Goal: Task Accomplishment & Management: Manage account settings

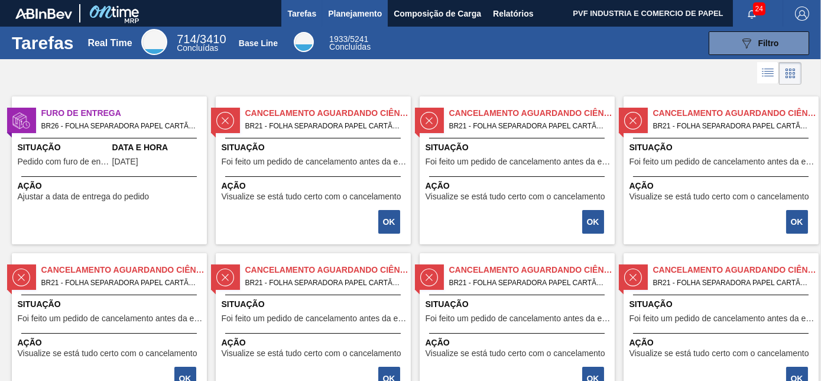
click at [361, 21] on button "Planejamento" at bounding box center [355, 13] width 66 height 27
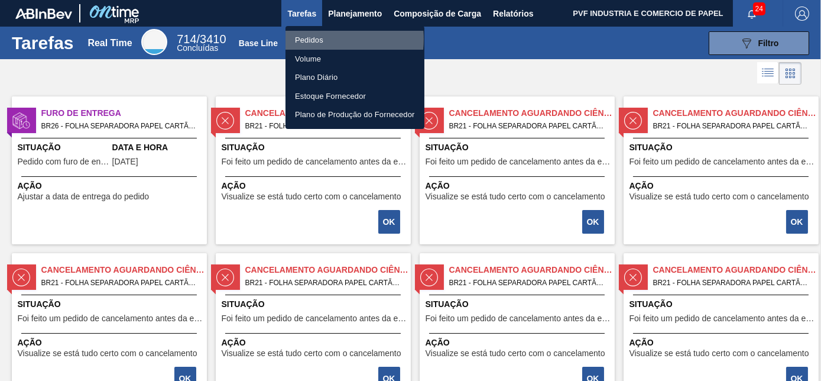
click at [318, 39] on li "Pedidos" at bounding box center [355, 40] width 139 height 19
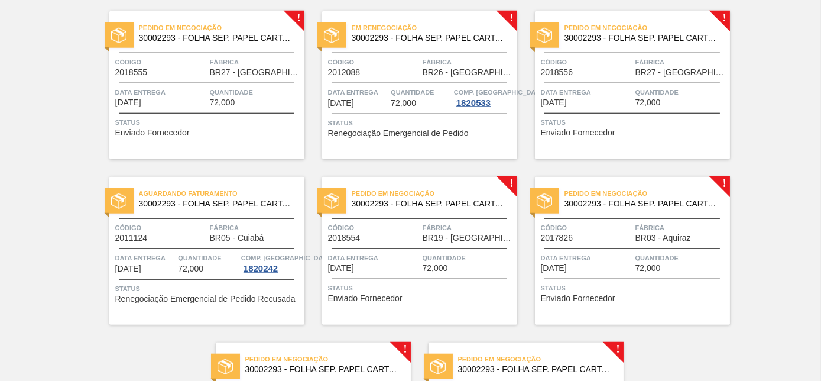
scroll to position [2565, 0]
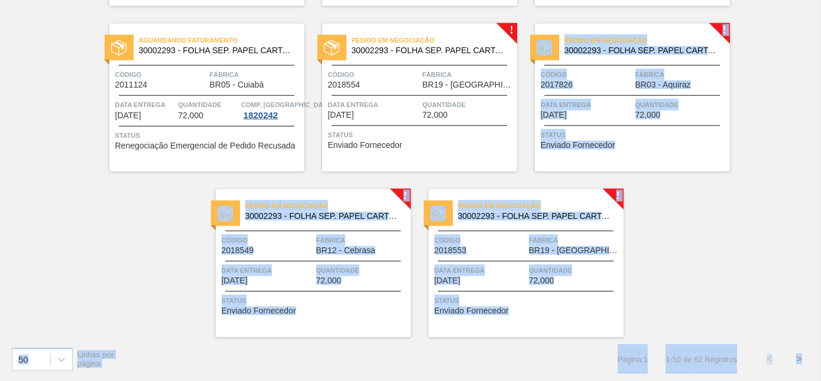
drag, startPoint x: 819, startPoint y: 364, endPoint x: 820, endPoint y: 190, distance: 173.9
click at [820, 190] on main "Tarefas Planejamento Composição de Carga Relatórios PVF INDUSTRIA E COMERCIO DE…" at bounding box center [410, 190] width 821 height 381
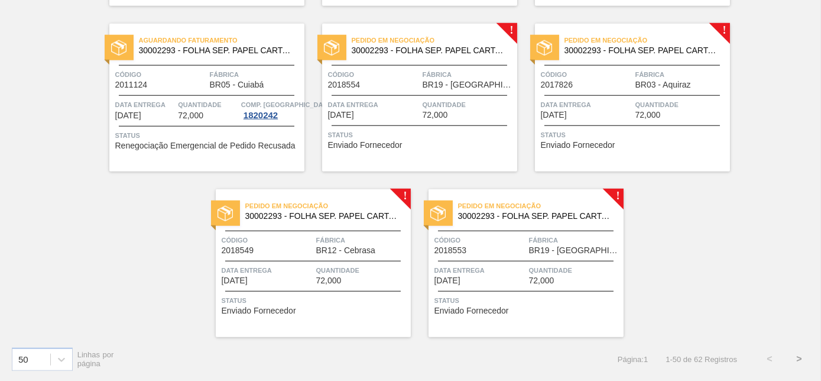
drag, startPoint x: 820, startPoint y: 190, endPoint x: 778, endPoint y: 192, distance: 42.0
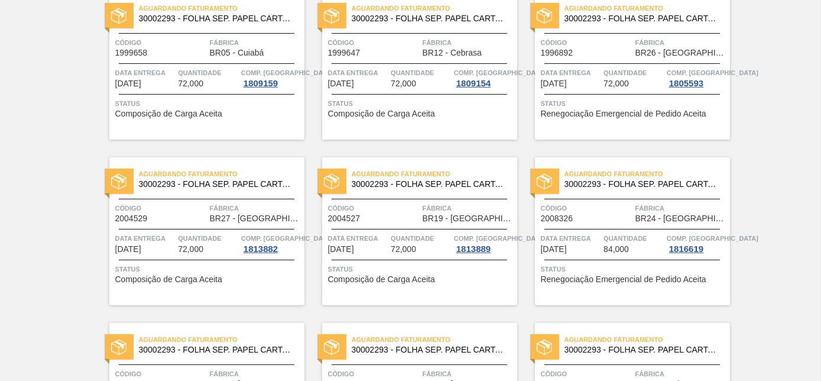
scroll to position [0, 0]
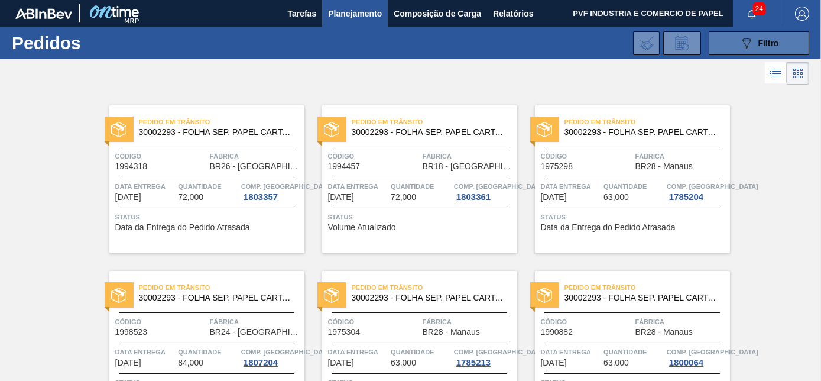
click at [754, 41] on div "089F7B8B-B2A5-4AFE-B5C0-19BA573D28AC Filtro" at bounding box center [760, 43] width 40 height 14
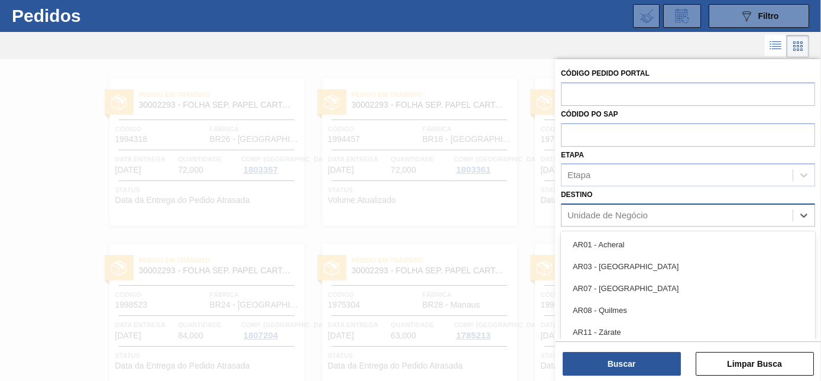
click at [585, 216] on div "Unidade de Negócio" at bounding box center [608, 216] width 80 height 10
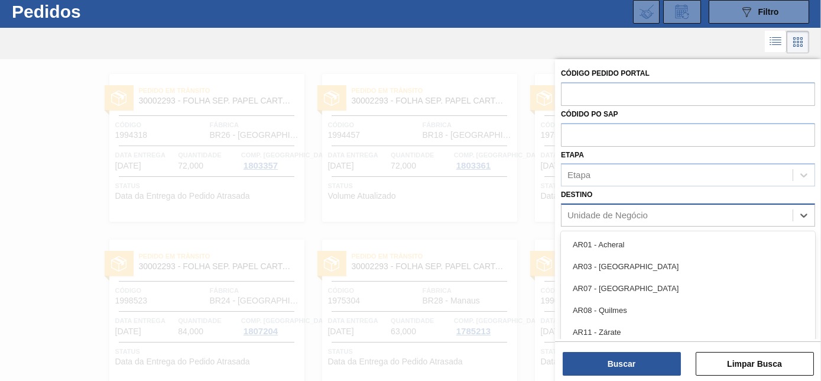
scroll to position [31, 0]
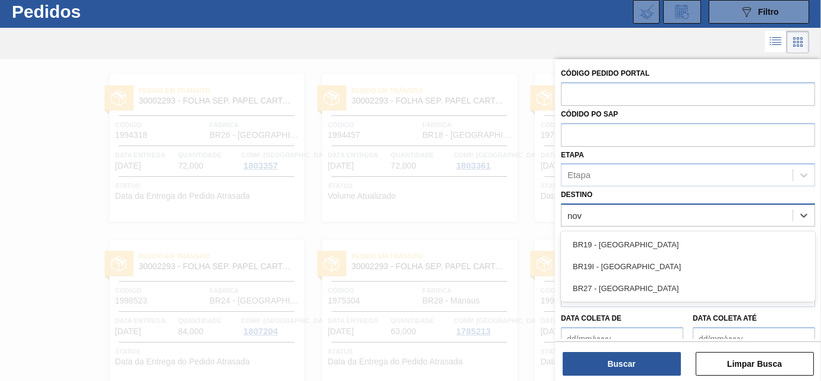
type input "nova"
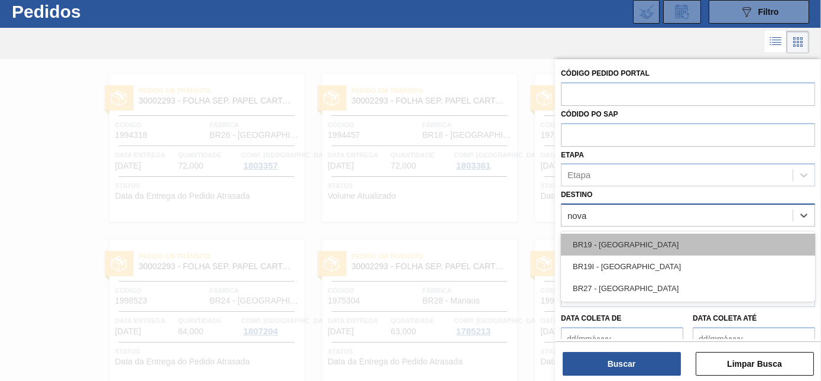
click at [600, 242] on div "BR19 - [GEOGRAPHIC_DATA]" at bounding box center [688, 245] width 254 height 22
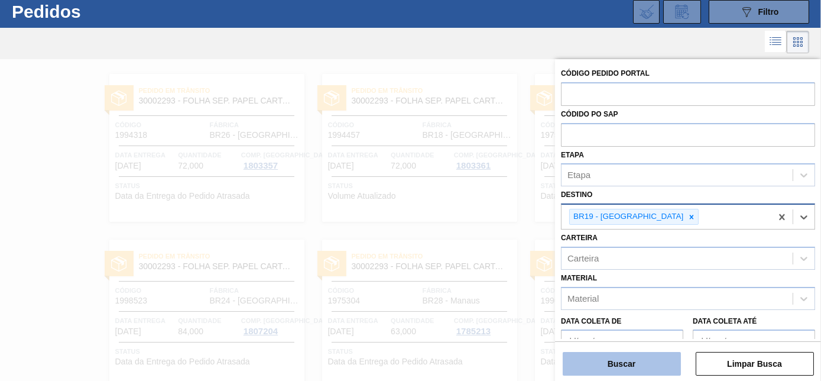
click at [591, 362] on button "Buscar" at bounding box center [622, 364] width 118 height 24
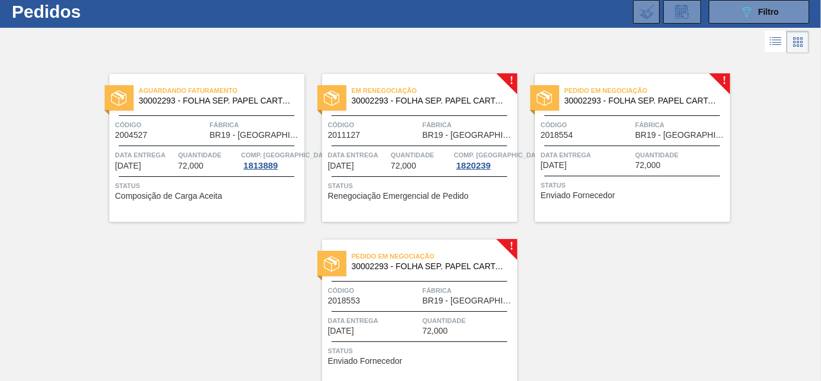
click at [750, 157] on div "Aguardando Faturamento 30002293 - FOLHA SEP. PAPEL CARTAO 1200x1000M 350g Códig…" at bounding box center [410, 221] width 821 height 331
click at [626, 130] on span "Código" at bounding box center [587, 125] width 92 height 12
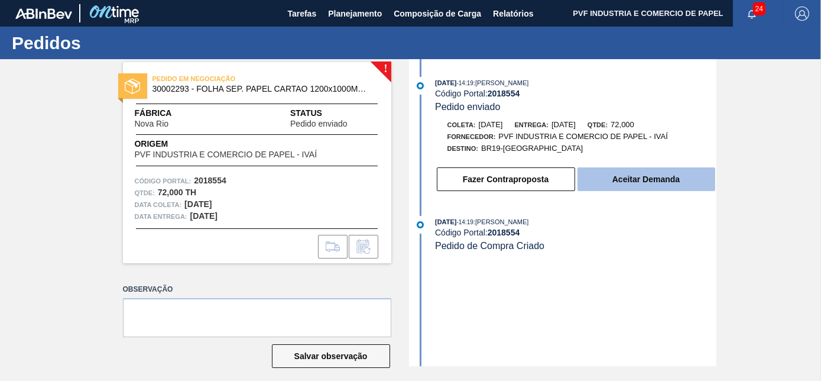
click at [645, 178] on button "Aceitar Demanda" at bounding box center [647, 179] width 138 height 24
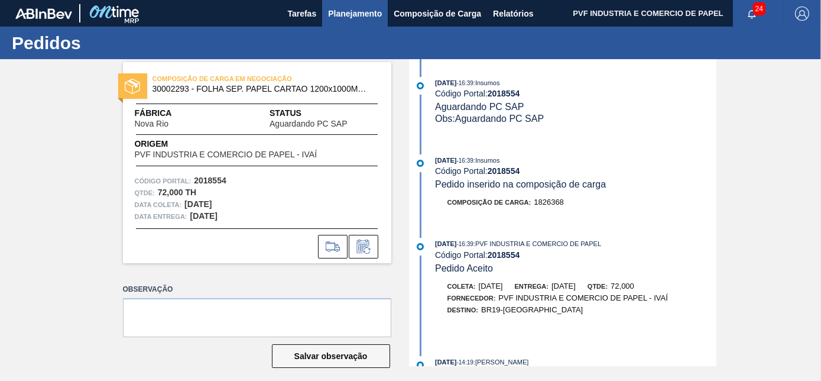
click at [368, 14] on span "Planejamento" at bounding box center [355, 14] width 54 height 14
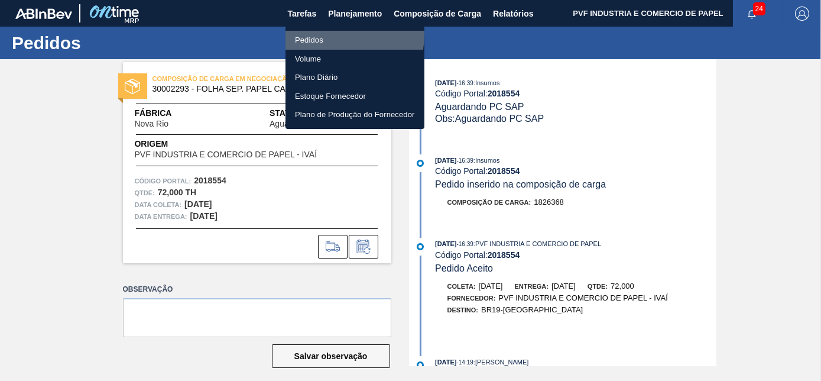
click at [317, 34] on li "Pedidos" at bounding box center [355, 40] width 139 height 19
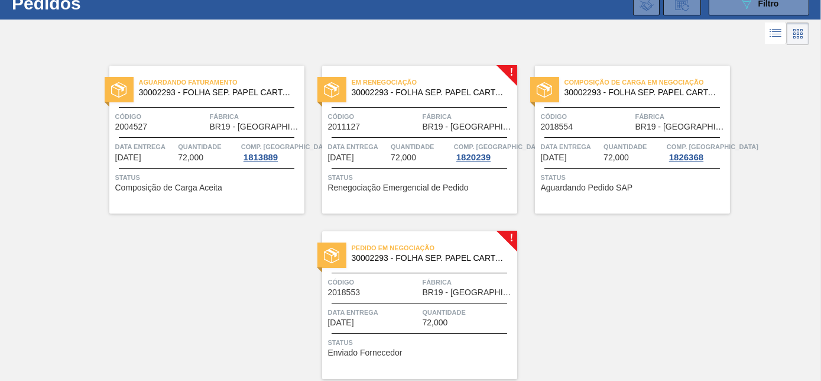
scroll to position [82, 0]
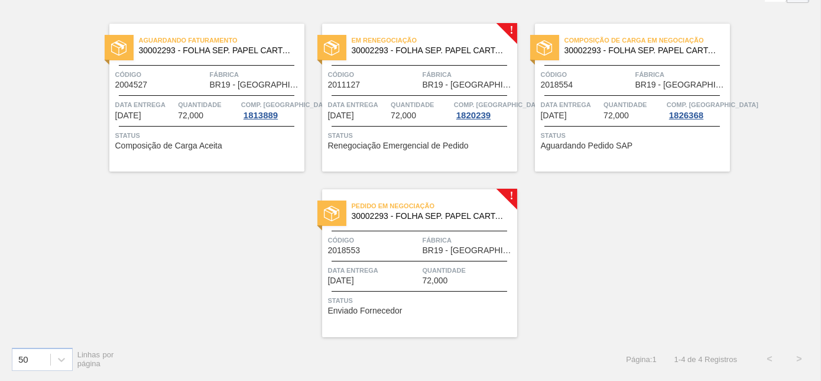
click at [451, 236] on span "Fábrica" at bounding box center [469, 240] width 92 height 12
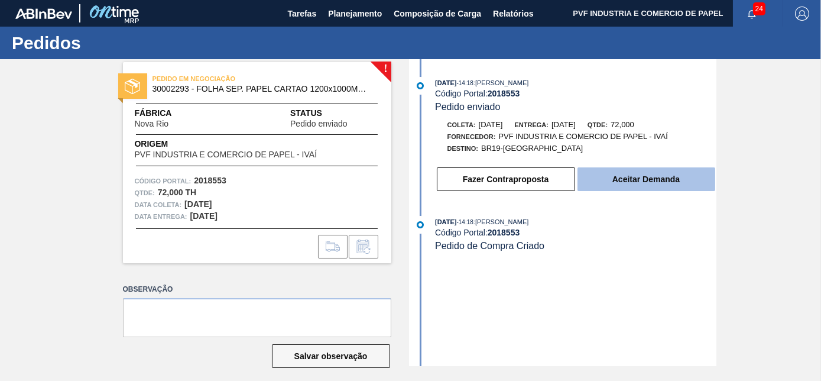
click at [639, 181] on button "Aceitar Demanda" at bounding box center [647, 179] width 138 height 24
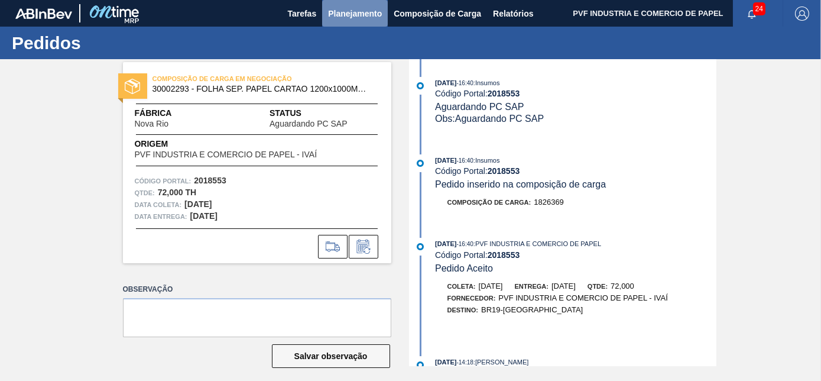
click at [362, 14] on span "Planejamento" at bounding box center [355, 14] width 54 height 14
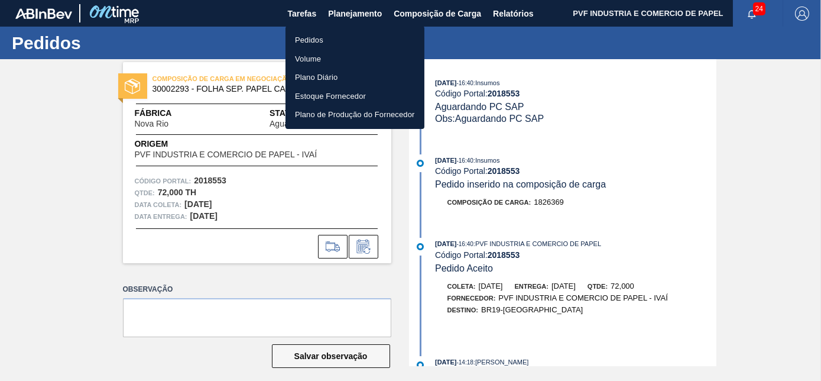
click at [323, 39] on li "Pedidos" at bounding box center [355, 40] width 139 height 19
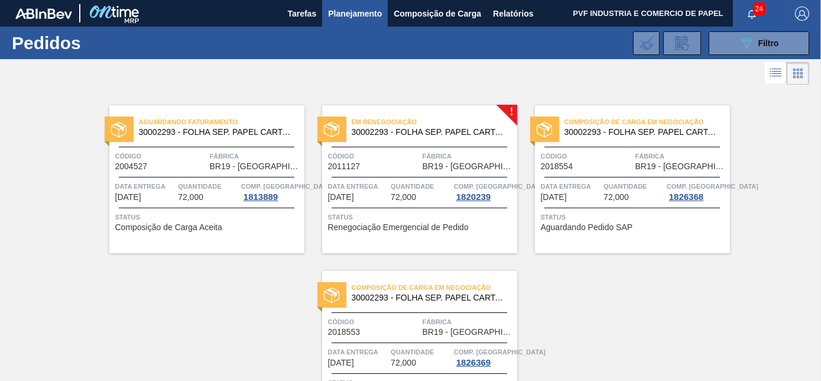
click at [595, 177] on div at bounding box center [633, 177] width 176 height 1
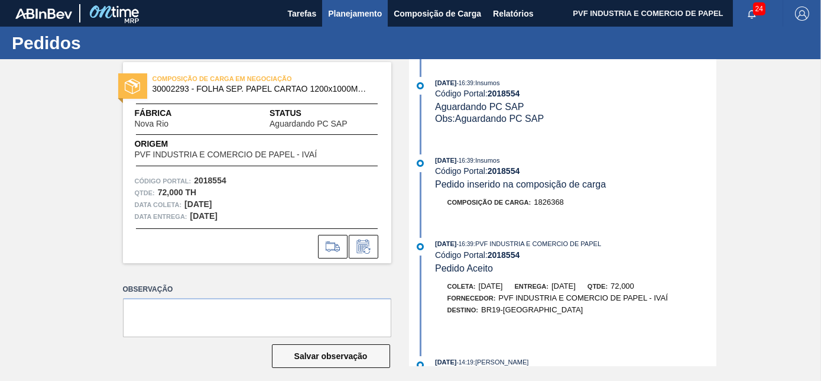
click at [354, 17] on span "Planejamento" at bounding box center [355, 14] width 54 height 14
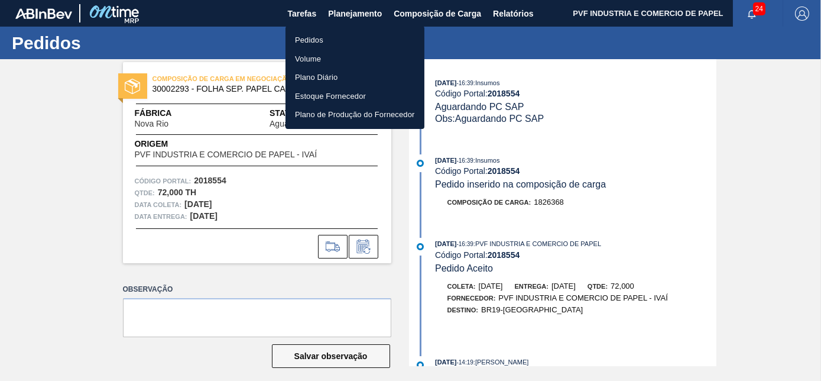
click at [304, 35] on li "Pedidos" at bounding box center [355, 40] width 139 height 19
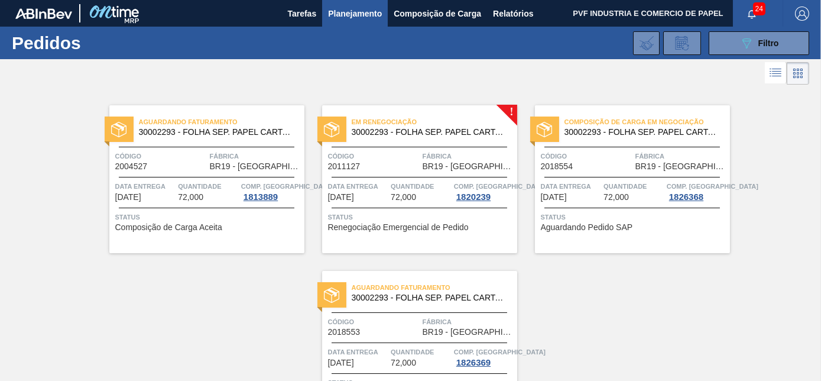
click at [420, 166] on div "Código 2011127 Fábrica BR19 - Nova Rio" at bounding box center [419, 160] width 195 height 21
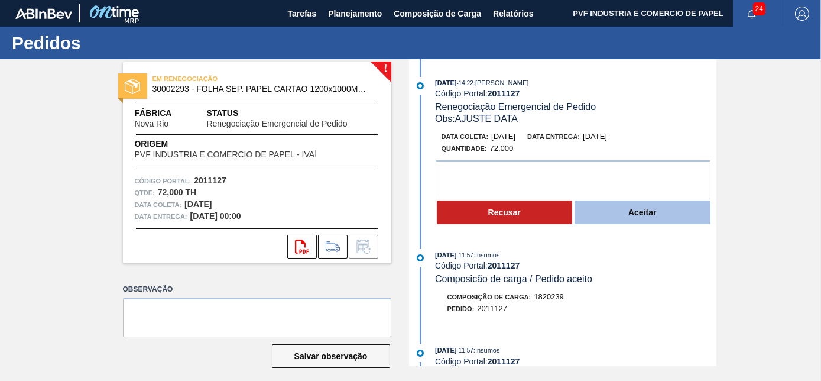
click at [662, 215] on button "Aceitar" at bounding box center [643, 212] width 136 height 24
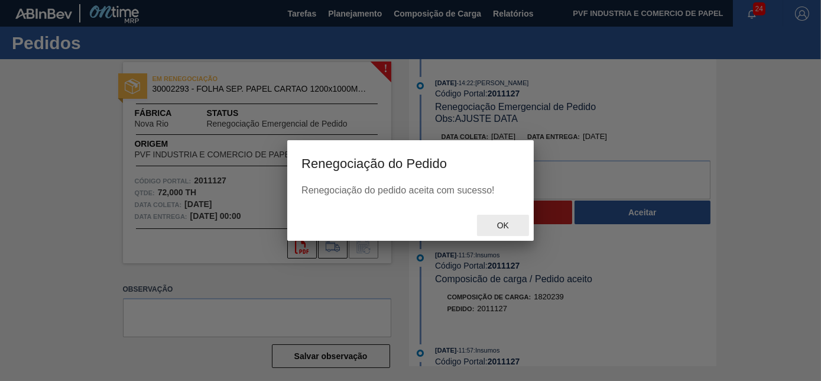
click at [488, 219] on div "Ok" at bounding box center [503, 226] width 52 height 22
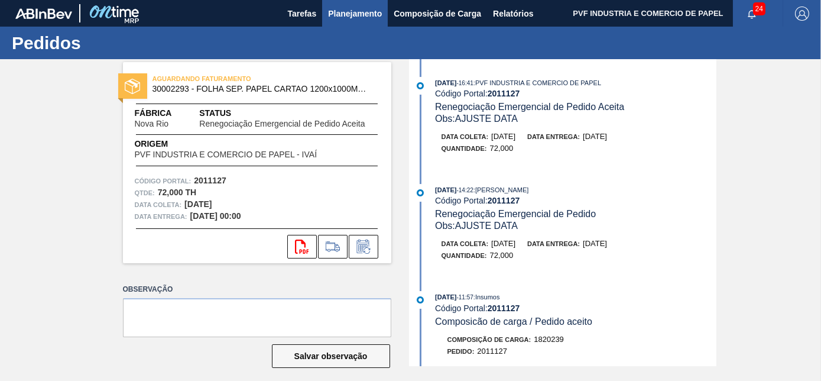
click at [340, 18] on span "Planejamento" at bounding box center [355, 14] width 54 height 14
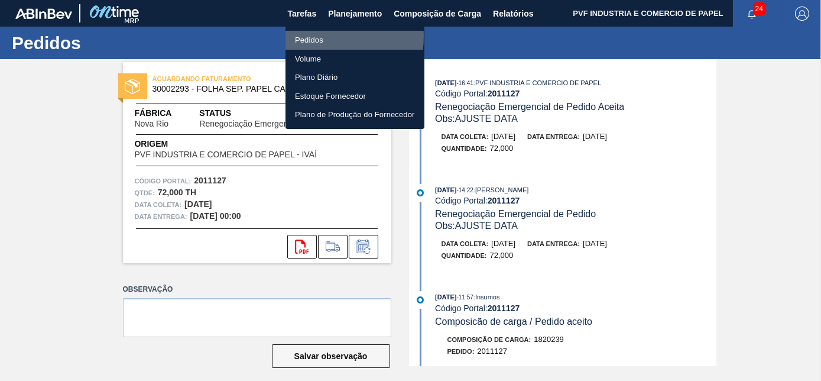
click at [300, 36] on li "Pedidos" at bounding box center [355, 40] width 139 height 19
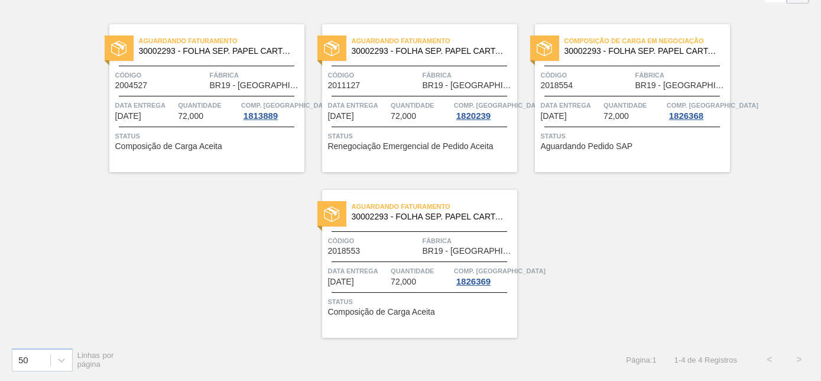
scroll to position [82, 0]
click at [408, 228] on div "Aguardando Faturamento 30002293 - FOLHA SEP. PAPEL CARTAO 1200x1000M 350g Códig…" at bounding box center [419, 263] width 195 height 148
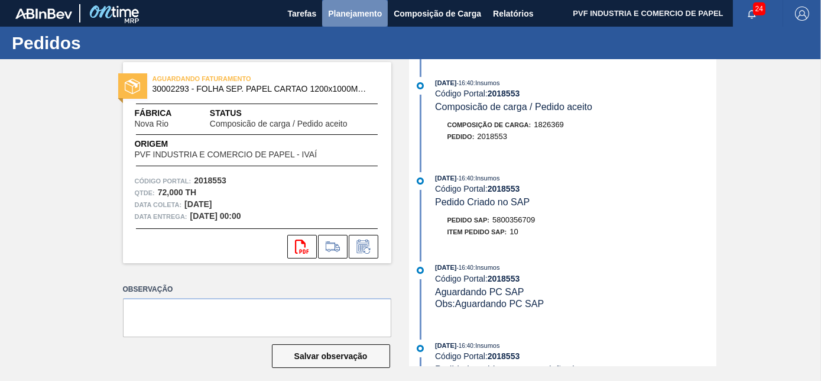
click at [351, 14] on span "Planejamento" at bounding box center [355, 14] width 54 height 14
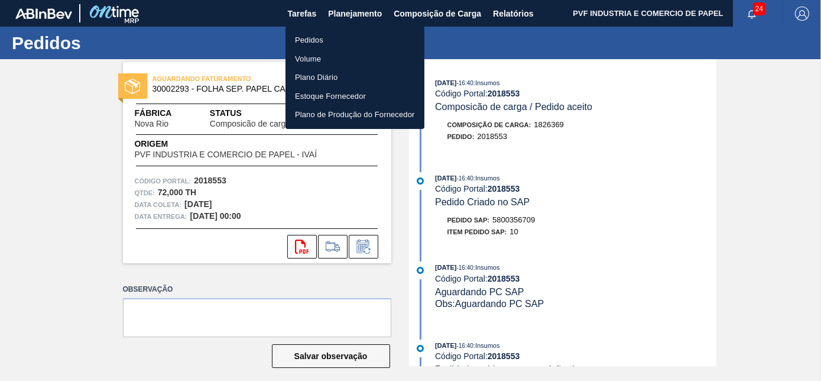
click at [301, 40] on li "Pedidos" at bounding box center [355, 40] width 139 height 19
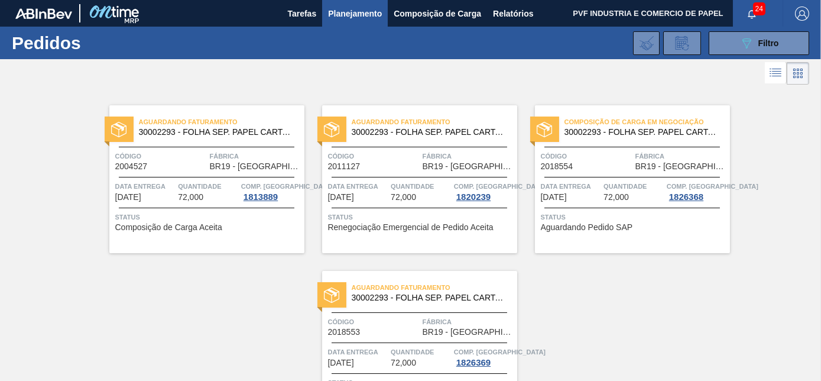
click at [603, 135] on span "30002293 - FOLHA SEP. PAPEL CARTAO 1200x1000M 350g" at bounding box center [643, 132] width 156 height 9
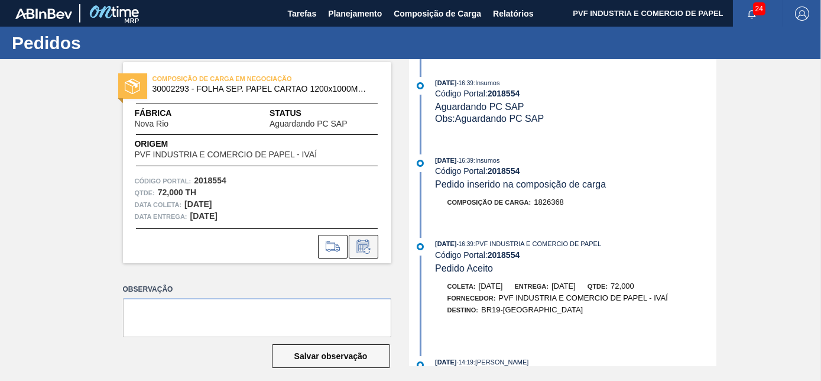
click at [374, 239] on button at bounding box center [364, 247] width 30 height 24
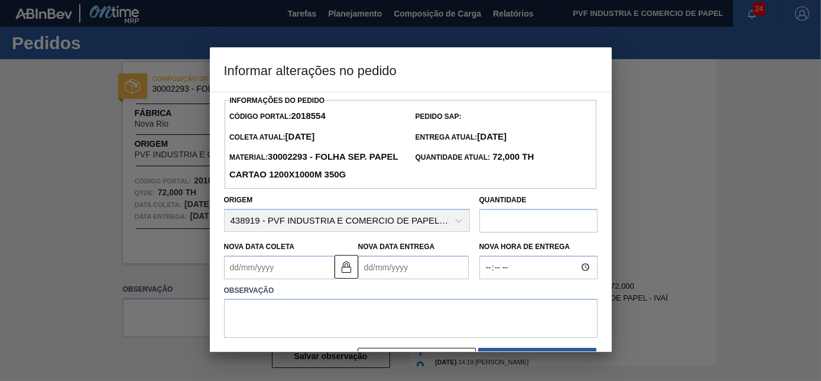
click at [279, 254] on div "Nova Data Coleta" at bounding box center [279, 258] width 111 height 41
click at [277, 263] on Coleta2018554 "Nova Data Coleta" at bounding box center [279, 267] width 111 height 24
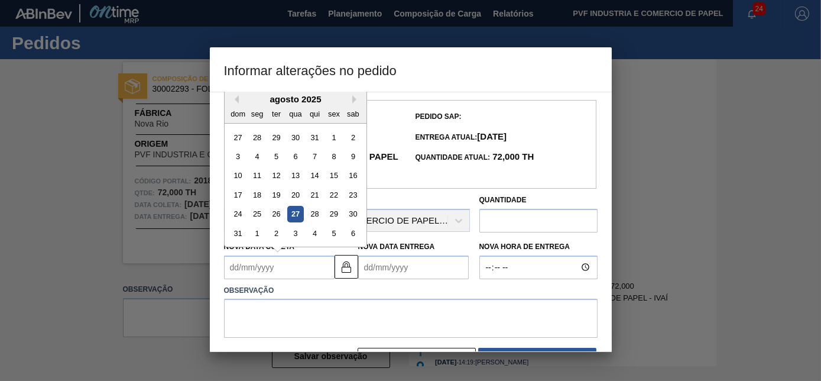
click at [296, 214] on div "27" at bounding box center [295, 214] width 16 height 16
type Coleta2018554 "[DATE]"
type Entrega2018554 "[DATE]"
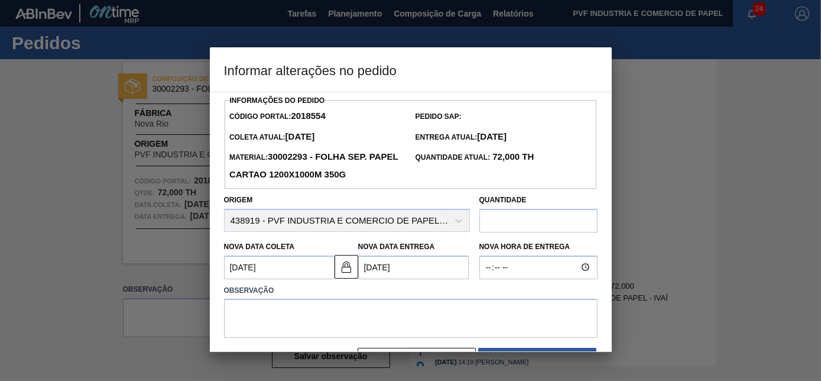
click at [279, 271] on Coleta2018554 "[DATE]" at bounding box center [279, 267] width 111 height 24
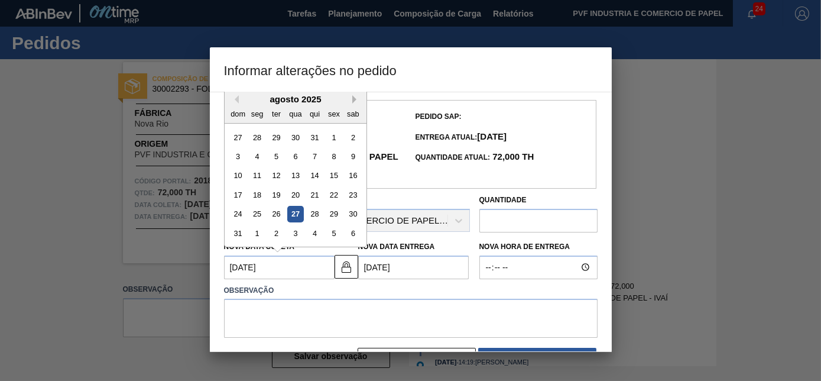
click at [355, 101] on button "Next Month" at bounding box center [356, 99] width 8 height 8
click at [339, 196] on div "26" at bounding box center [334, 195] width 16 height 16
type Coleta2018554 "[DATE]"
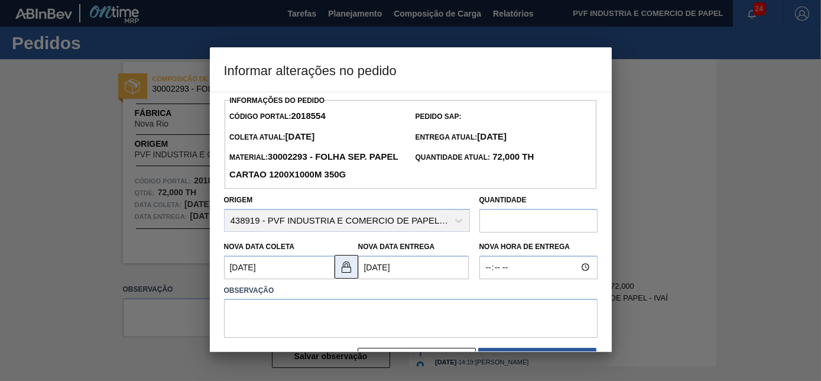
click at [345, 264] on img at bounding box center [346, 267] width 14 height 14
click at [407, 270] on Entrega2018554 "[DATE]" at bounding box center [413, 267] width 111 height 24
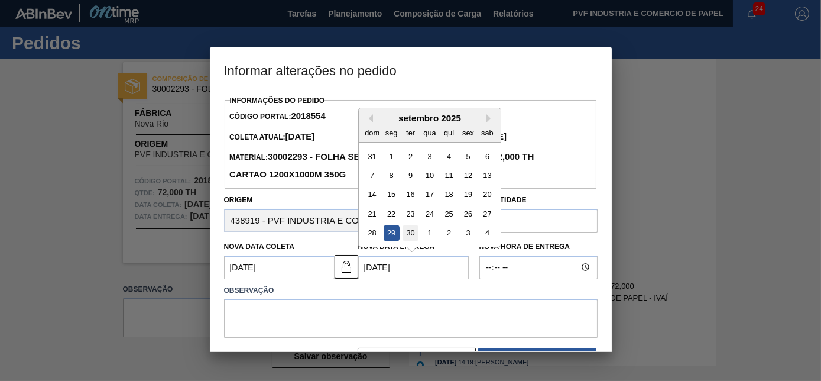
click at [404, 236] on div "30" at bounding box center [410, 233] width 16 height 16
type Entrega2018554 "[DATE]"
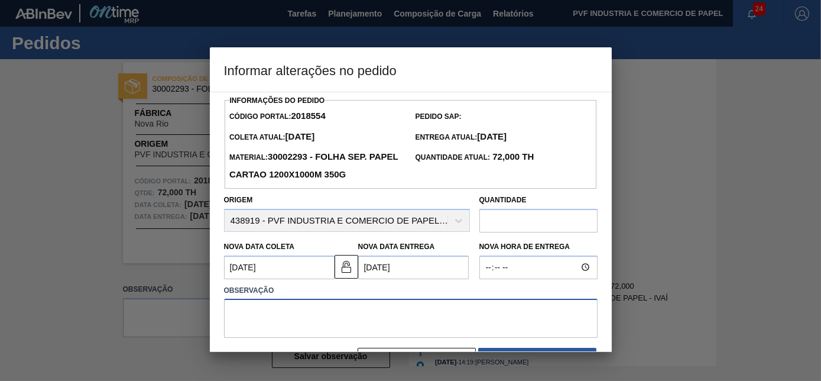
click at [336, 303] on textarea at bounding box center [411, 318] width 374 height 39
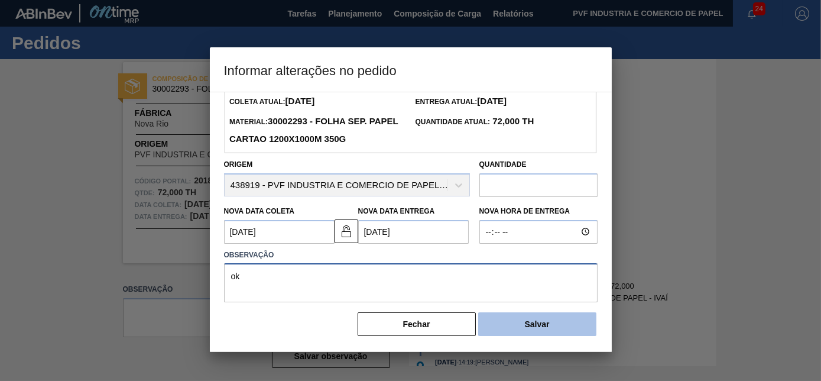
type textarea "ok"
click at [526, 317] on button "Salvar" at bounding box center [537, 324] width 118 height 24
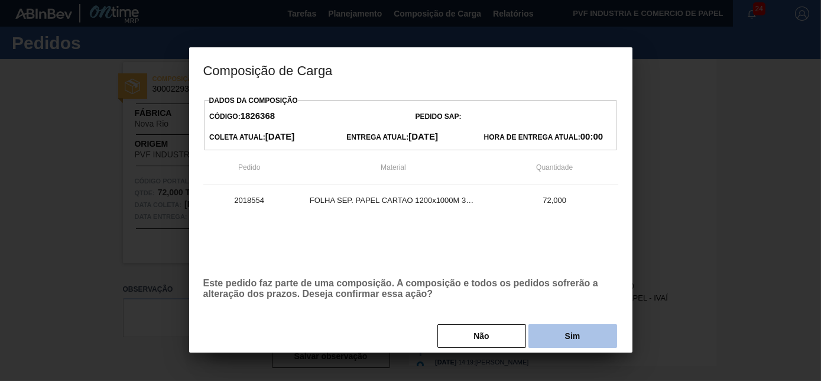
click at [558, 332] on button "Sim" at bounding box center [573, 336] width 89 height 24
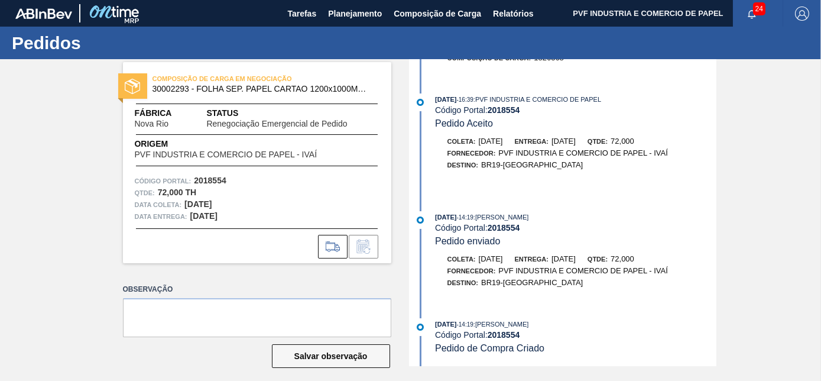
scroll to position [0, 0]
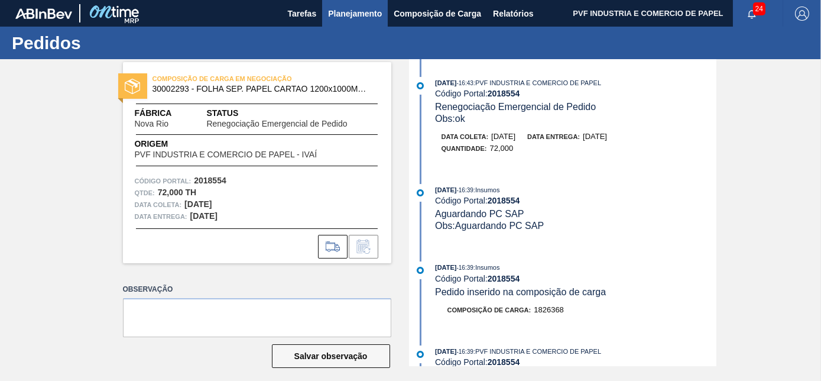
click at [353, 11] on span "Planejamento" at bounding box center [355, 14] width 54 height 14
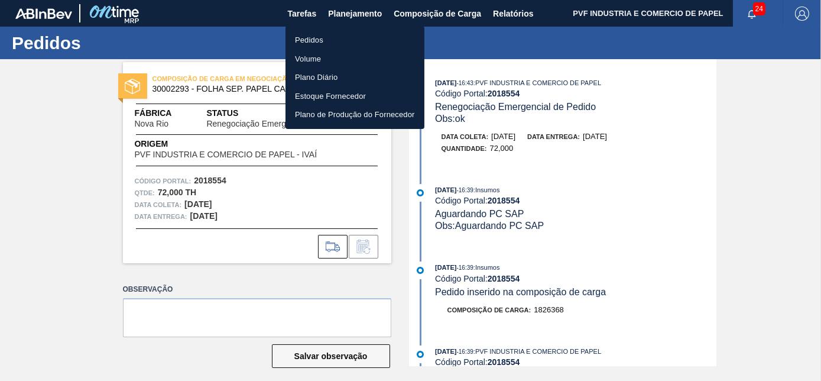
click at [293, 38] on li "Pedidos" at bounding box center [355, 40] width 139 height 19
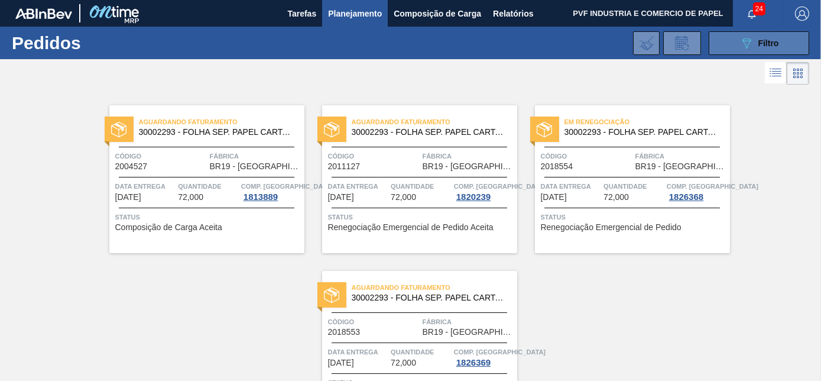
click at [740, 45] on icon "089F7B8B-B2A5-4AFE-B5C0-19BA573D28AC" at bounding box center [747, 43] width 14 height 14
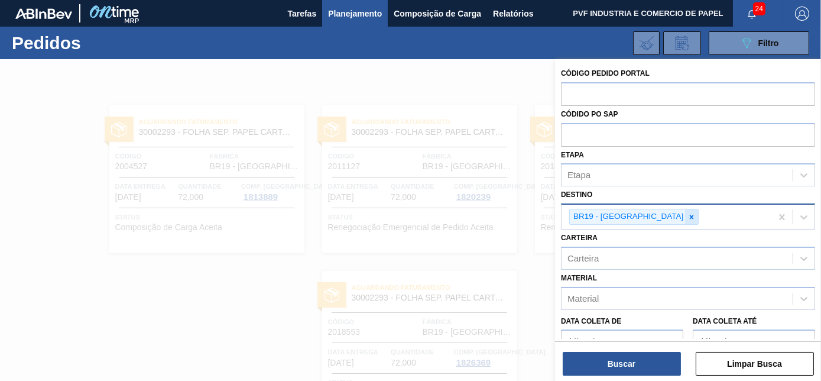
click at [688, 214] on icon at bounding box center [692, 217] width 8 height 8
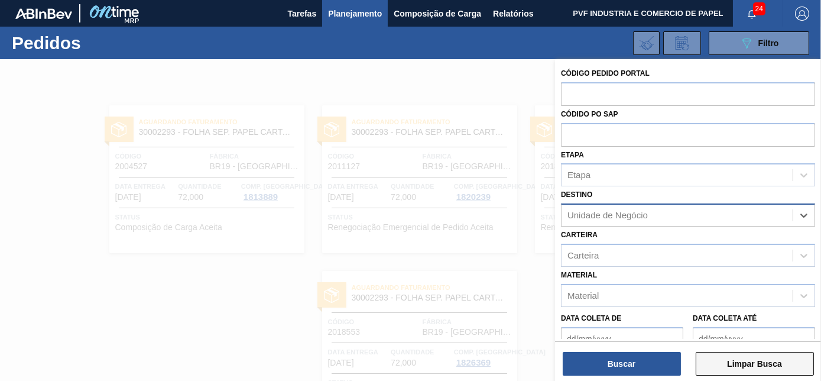
click at [762, 359] on button "Limpar Busca" at bounding box center [755, 364] width 118 height 24
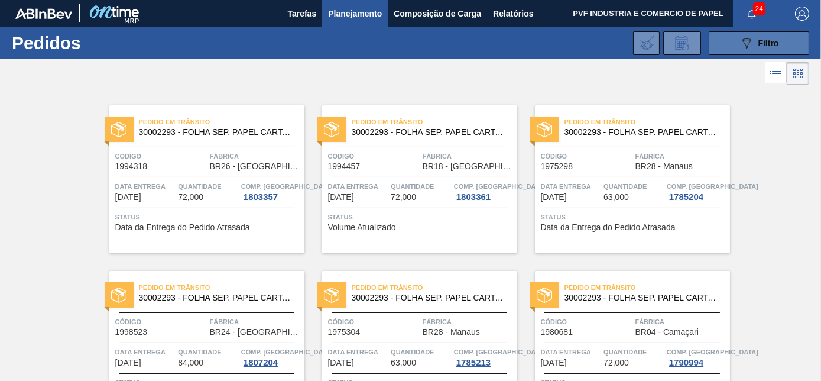
click at [760, 45] on span "Filtro" at bounding box center [769, 42] width 21 height 9
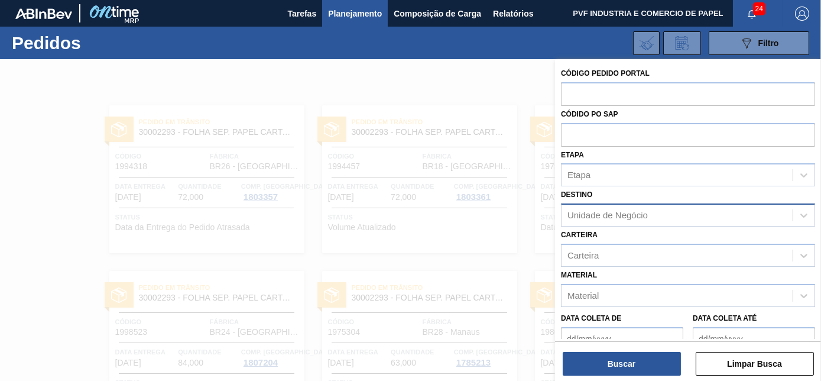
click at [681, 218] on div "Unidade de Negócio" at bounding box center [677, 215] width 231 height 17
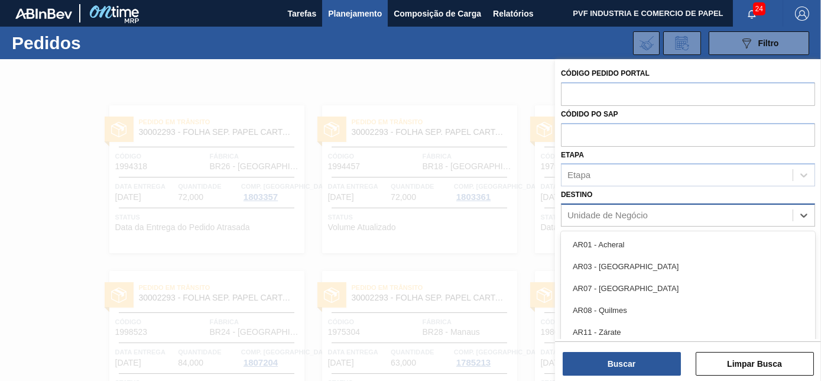
scroll to position [31, 0]
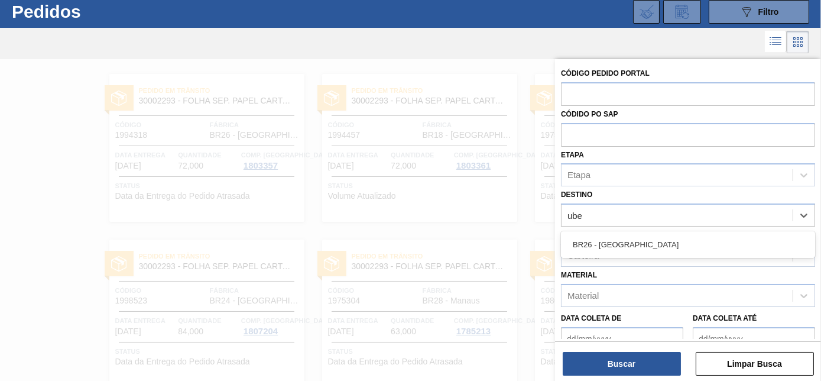
type input "uber"
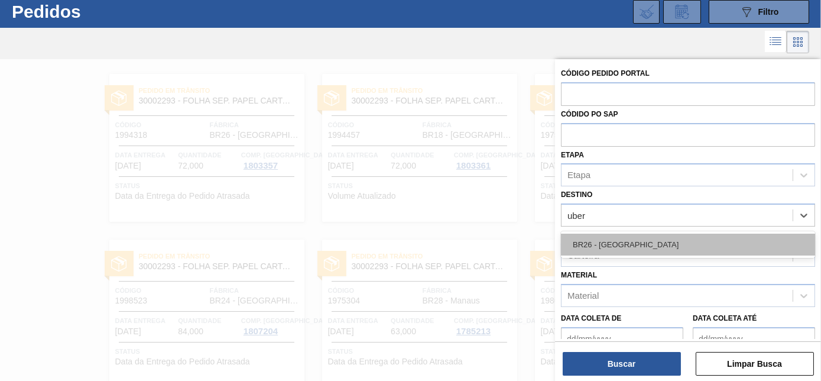
click at [666, 246] on div "BR26 - [GEOGRAPHIC_DATA]" at bounding box center [688, 245] width 254 height 22
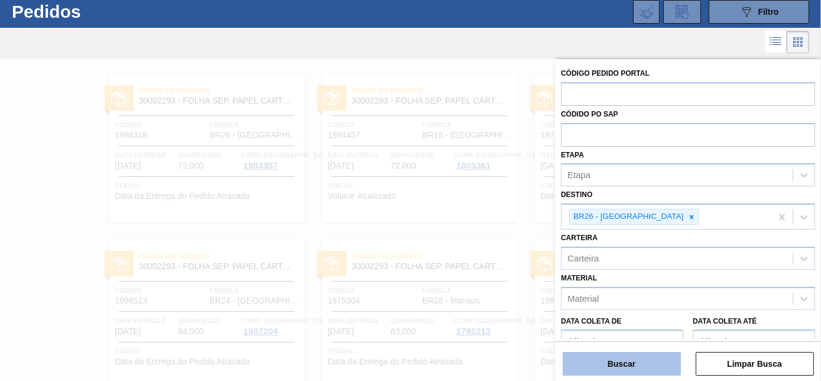
click at [647, 352] on button "Buscar" at bounding box center [622, 364] width 118 height 24
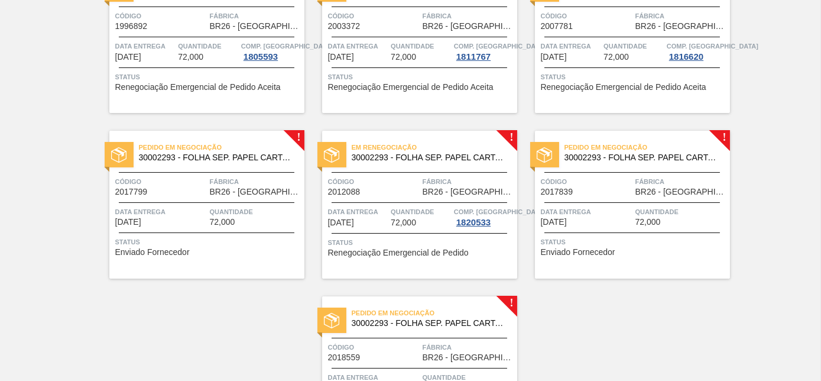
scroll to position [408, 0]
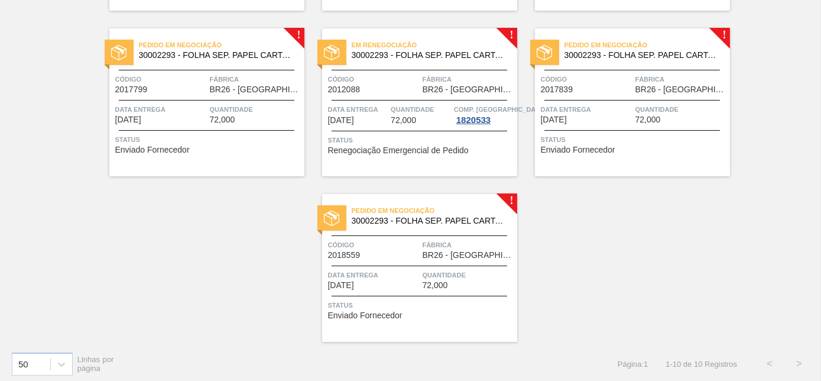
click at [215, 71] on div "Pedido em Negociação 30002293 - FOLHA SEP. PAPEL CARTAO 1200x1000M 350g Código …" at bounding box center [206, 102] width 195 height 148
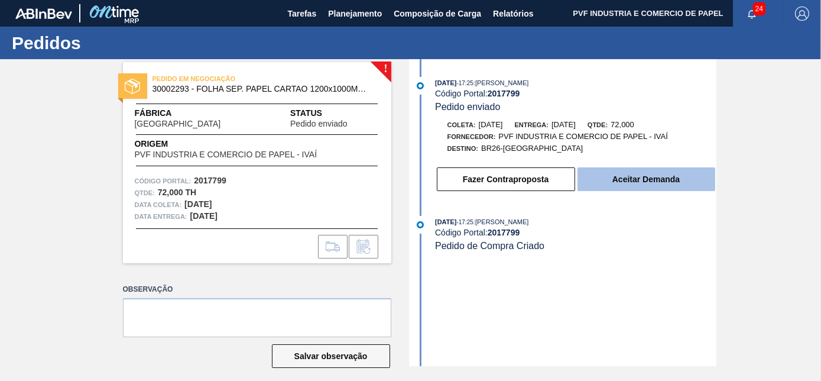
click at [633, 178] on button "Aceitar Demanda" at bounding box center [647, 179] width 138 height 24
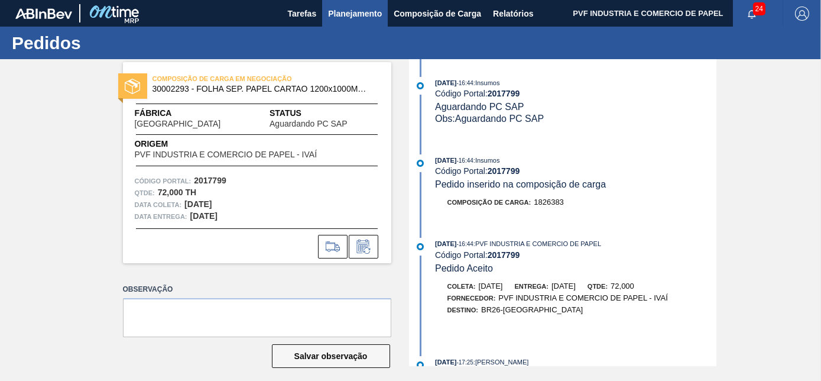
click at [353, 11] on span "Planejamento" at bounding box center [355, 14] width 54 height 14
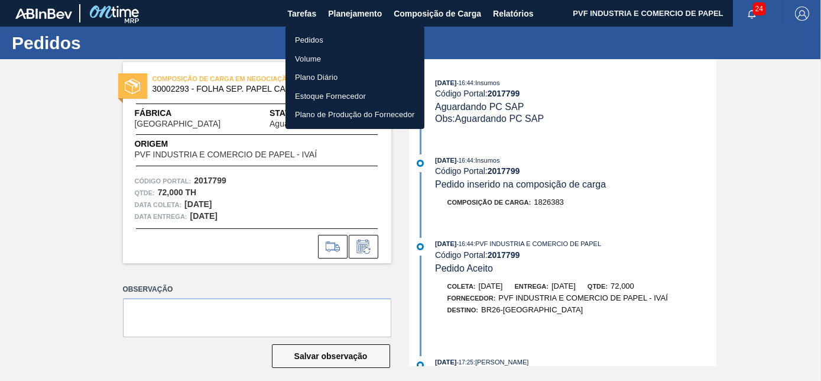
click at [312, 33] on li "Pedidos" at bounding box center [355, 40] width 139 height 19
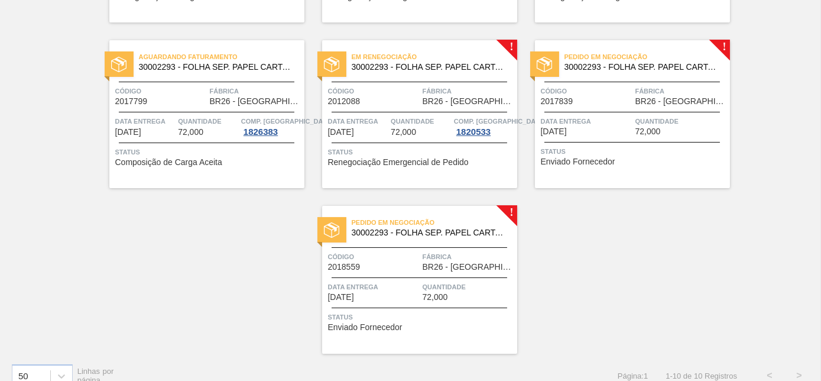
scroll to position [413, 0]
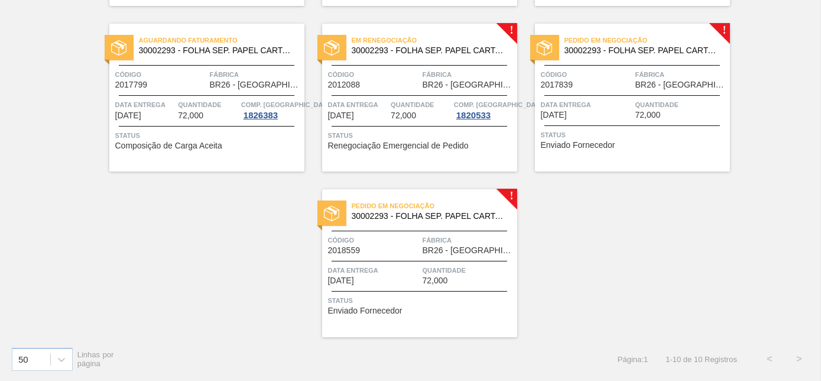
click at [228, 95] on div at bounding box center [207, 95] width 176 height 1
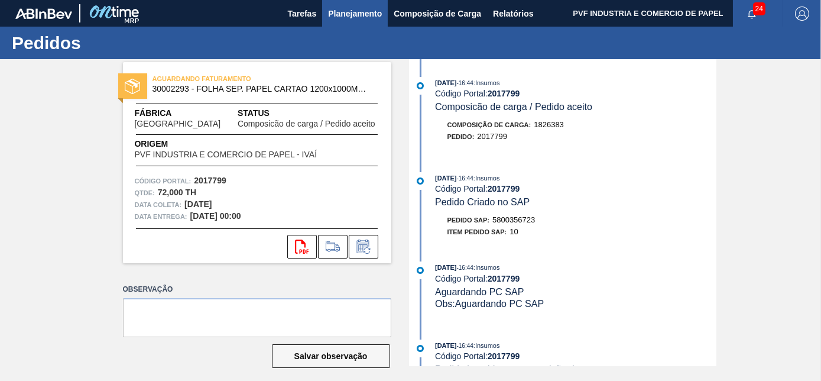
click at [357, 10] on span "Planejamento" at bounding box center [355, 14] width 54 height 14
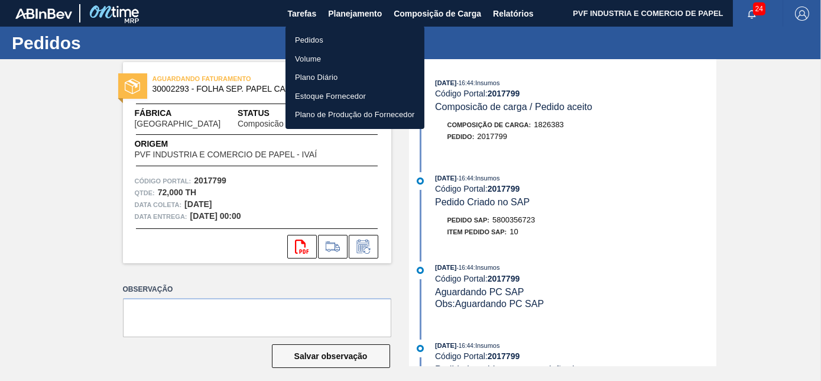
click at [309, 33] on li "Pedidos" at bounding box center [355, 40] width 139 height 19
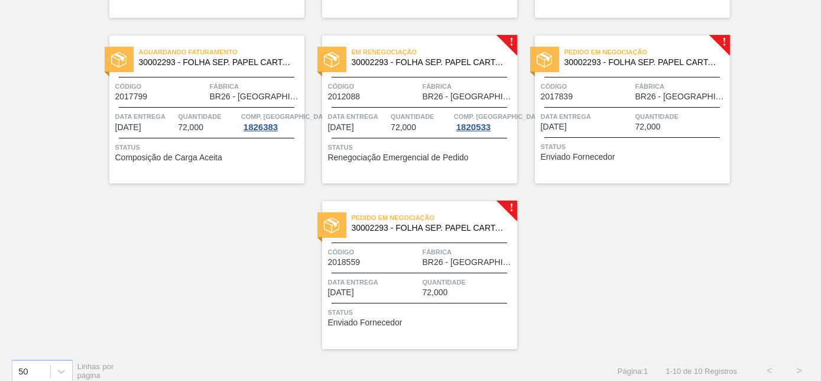
scroll to position [413, 0]
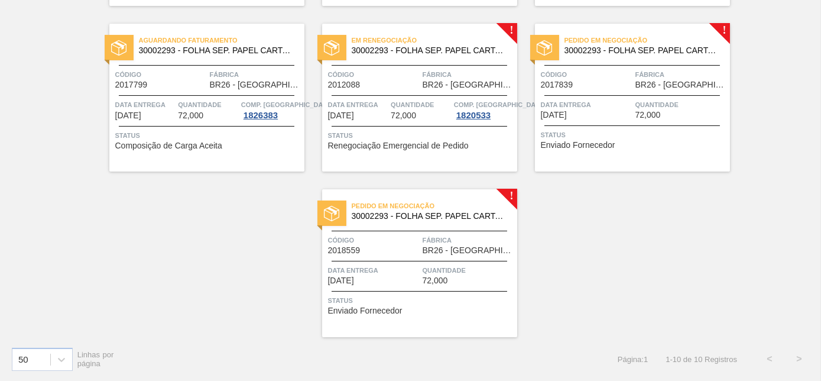
click at [611, 80] on span "Código" at bounding box center [587, 75] width 92 height 12
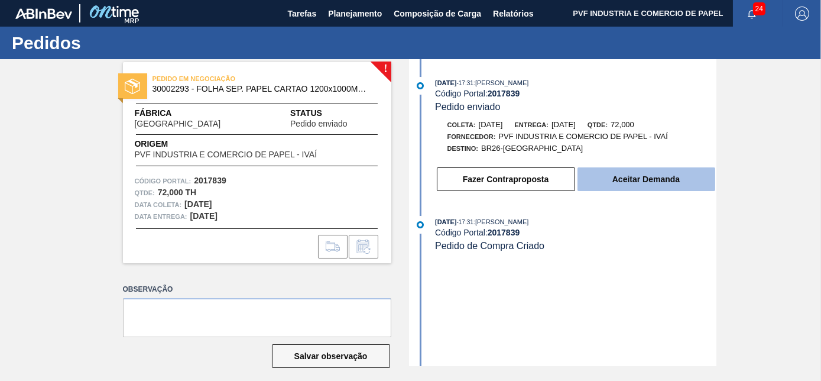
click at [660, 186] on button "Aceitar Demanda" at bounding box center [647, 179] width 138 height 24
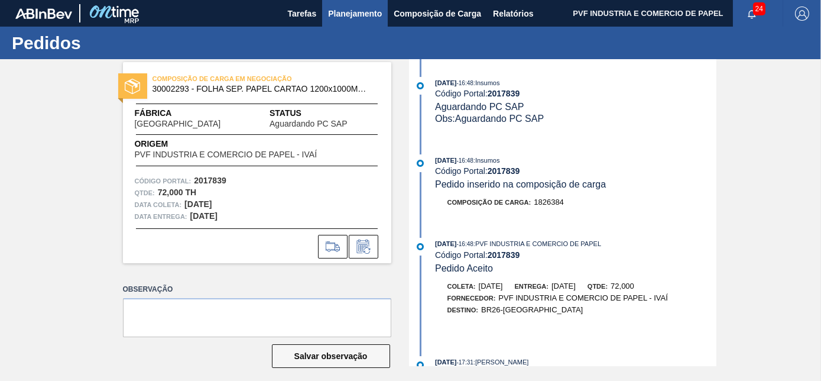
click at [369, 7] on span "Planejamento" at bounding box center [355, 14] width 54 height 14
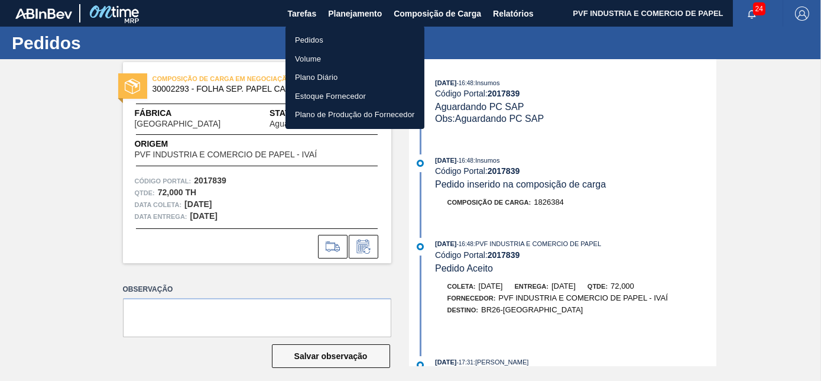
click at [308, 36] on li "Pedidos" at bounding box center [355, 40] width 139 height 19
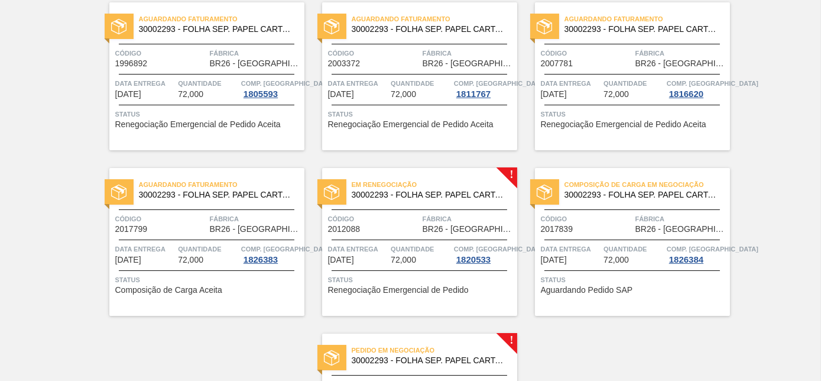
scroll to position [413, 0]
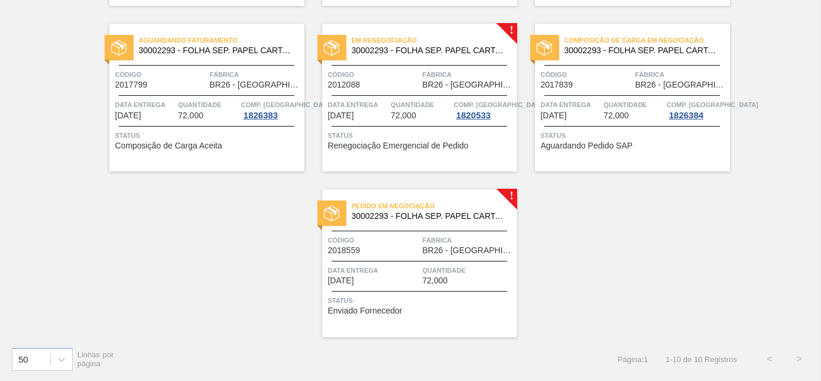
click at [630, 134] on span "Status" at bounding box center [634, 136] width 186 height 12
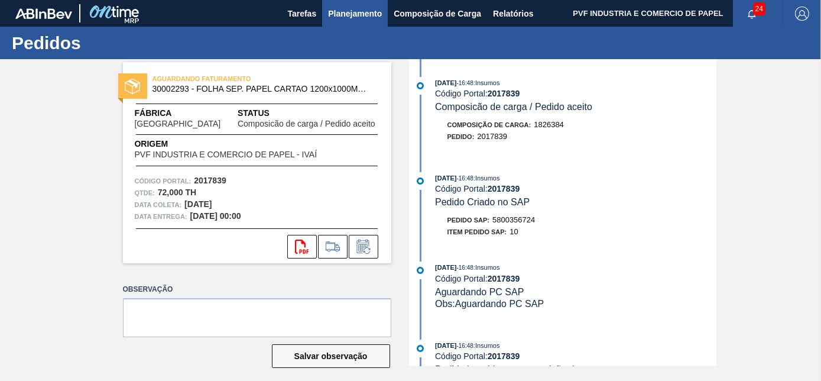
click at [353, 2] on button "Planejamento" at bounding box center [355, 13] width 66 height 27
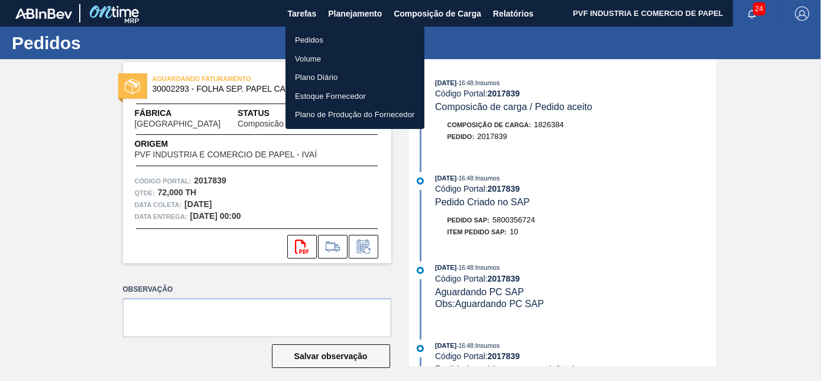
click at [304, 38] on li "Pedidos" at bounding box center [355, 40] width 139 height 19
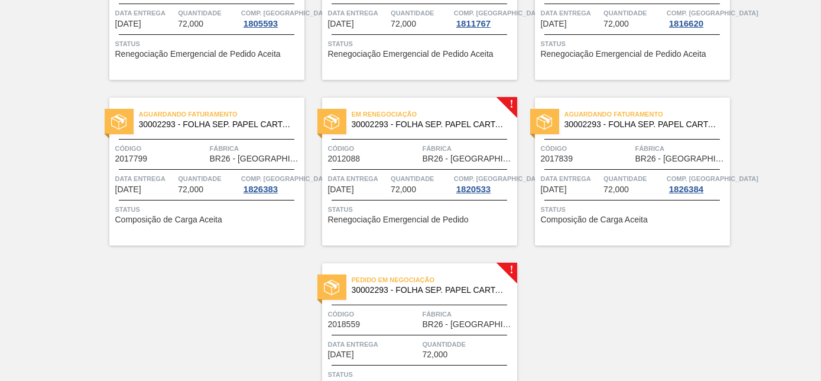
scroll to position [413, 0]
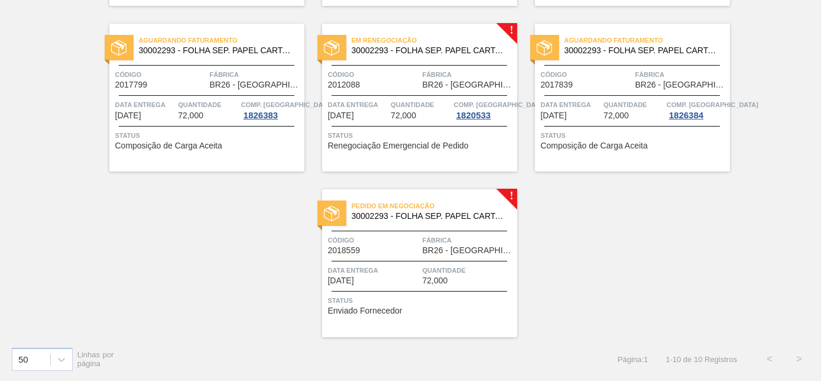
click at [472, 234] on span "Fábrica" at bounding box center [469, 240] width 92 height 12
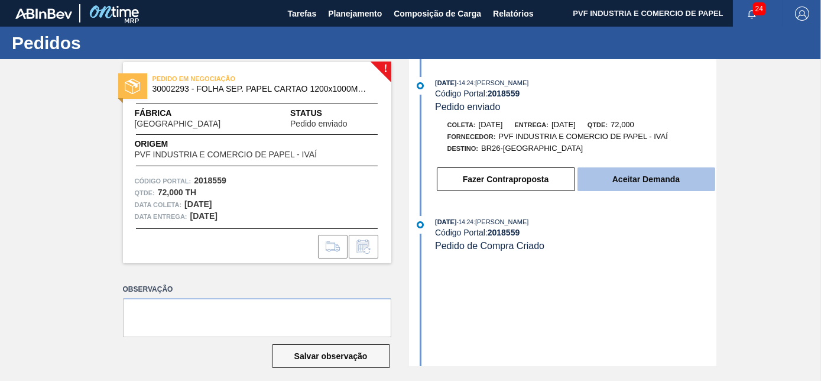
click at [642, 177] on button "Aceitar Demanda" at bounding box center [647, 179] width 138 height 24
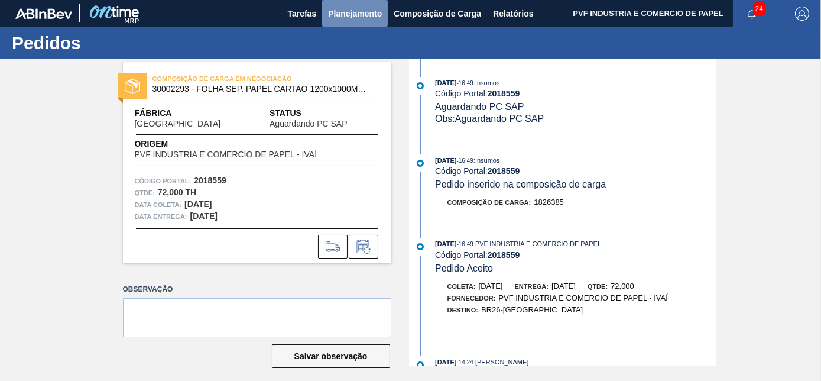
click at [358, 12] on span "Planejamento" at bounding box center [355, 14] width 54 height 14
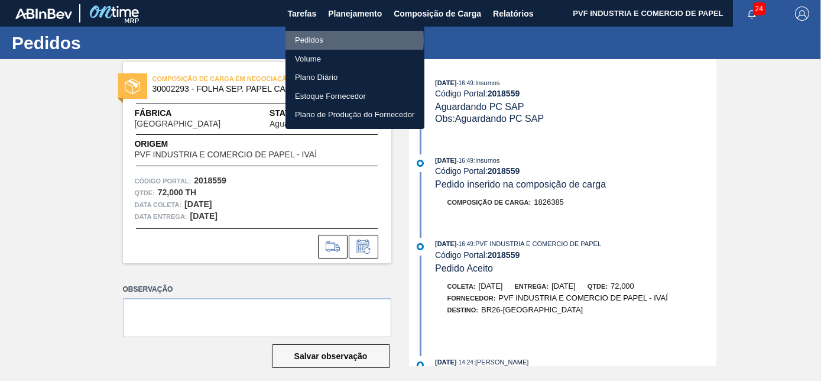
click at [317, 40] on li "Pedidos" at bounding box center [355, 40] width 139 height 19
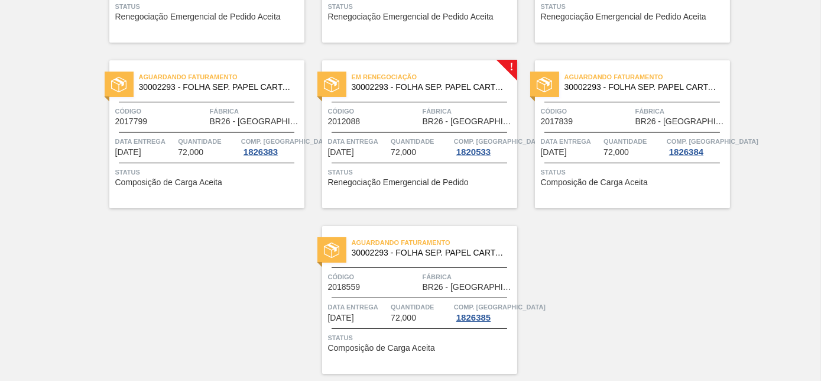
scroll to position [413, 0]
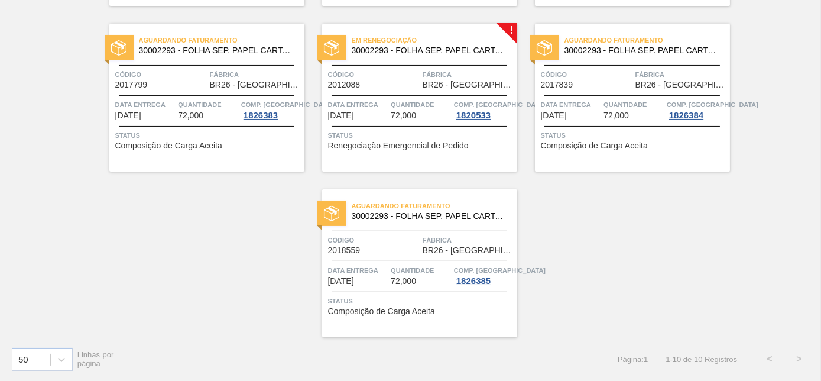
click at [378, 258] on div "Aguardando Faturamento 30002293 - FOLHA SEP. PAPEL CARTAO 1200x1000M 350g Códig…" at bounding box center [419, 263] width 195 height 148
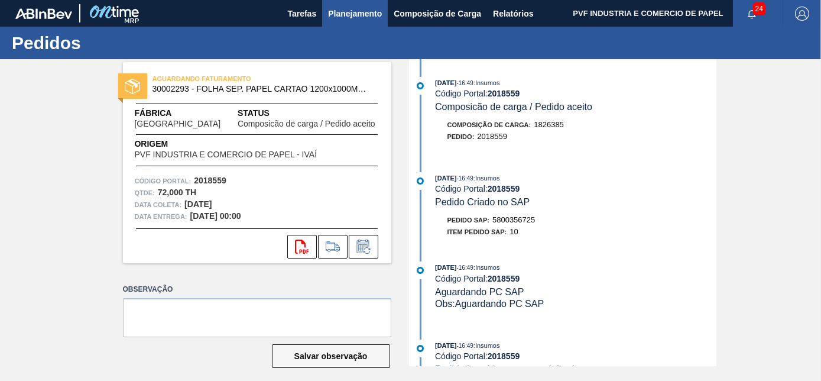
click at [347, 19] on span "Planejamento" at bounding box center [355, 14] width 54 height 14
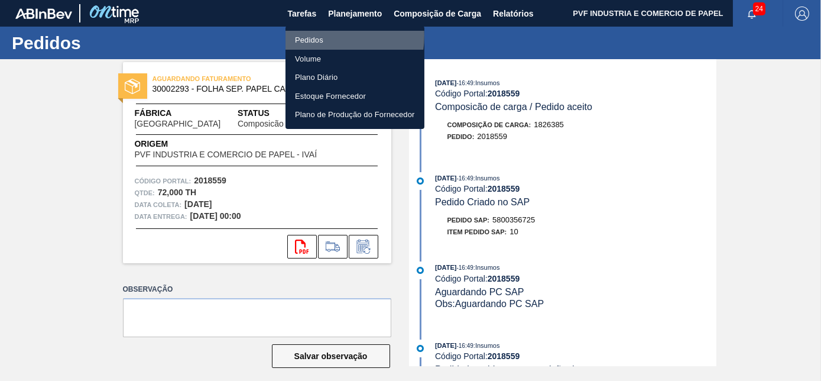
click at [321, 35] on li "Pedidos" at bounding box center [355, 40] width 139 height 19
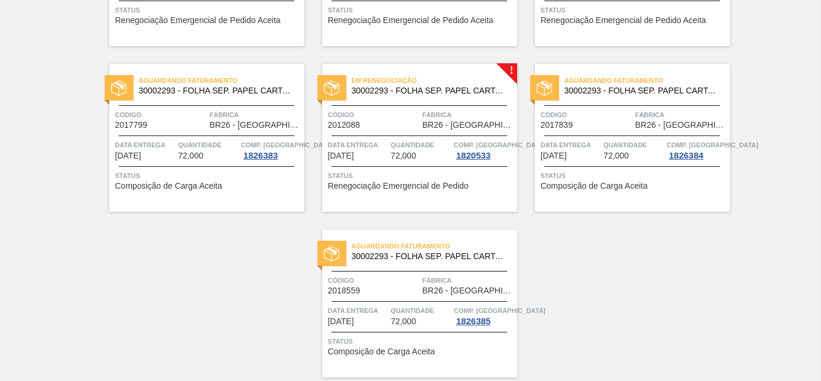
scroll to position [413, 0]
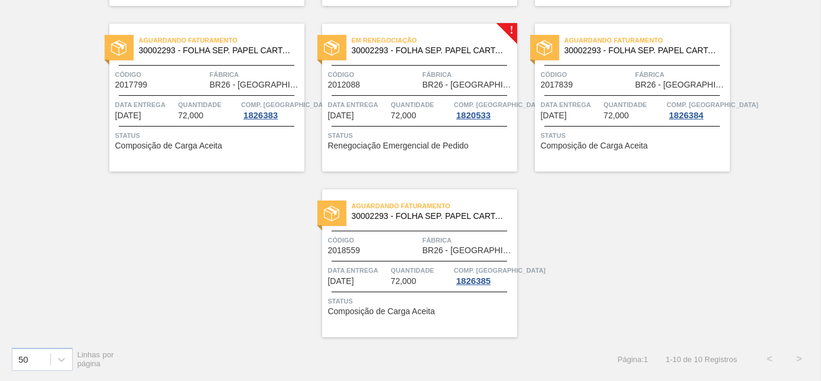
click at [416, 69] on span "Código" at bounding box center [374, 75] width 92 height 12
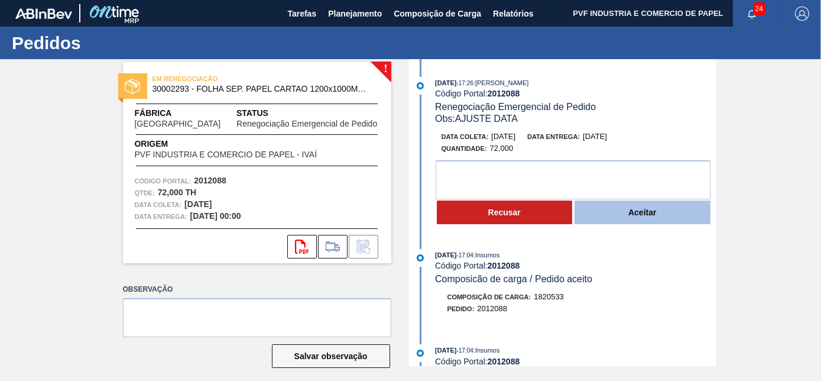
click at [630, 211] on button "Aceitar" at bounding box center [643, 212] width 136 height 24
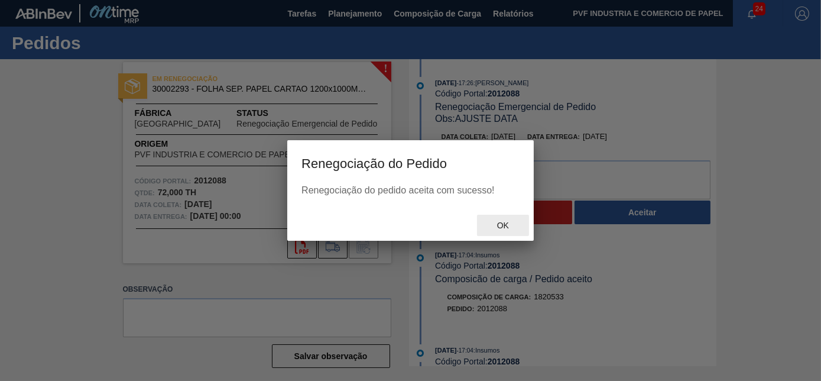
click at [492, 223] on span "Ok" at bounding box center [503, 225] width 31 height 9
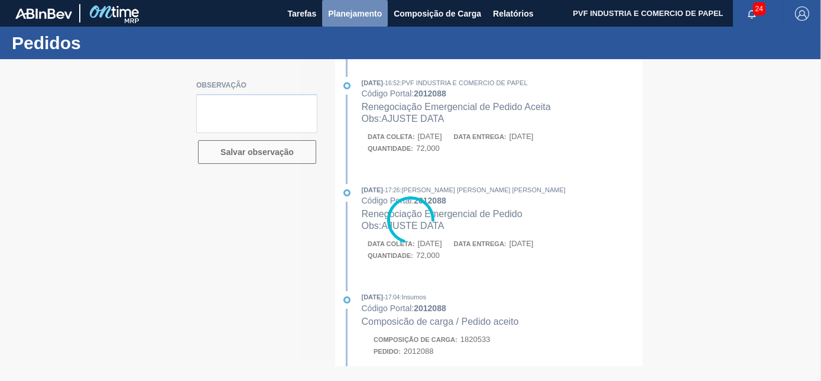
click at [364, 11] on span "Planejamento" at bounding box center [355, 14] width 54 height 14
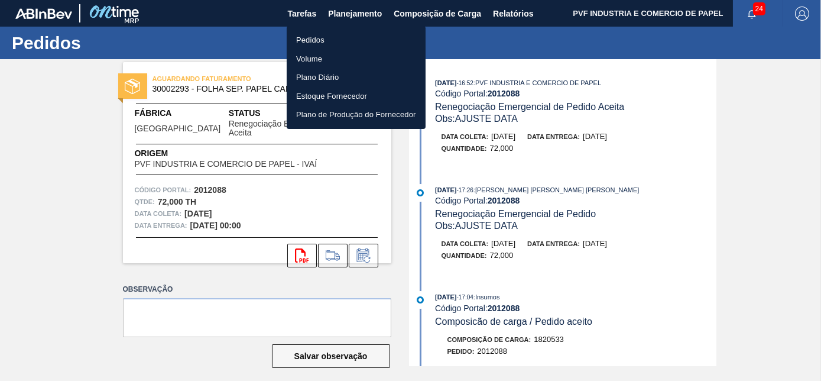
click at [316, 39] on li "Pedidos" at bounding box center [356, 40] width 139 height 19
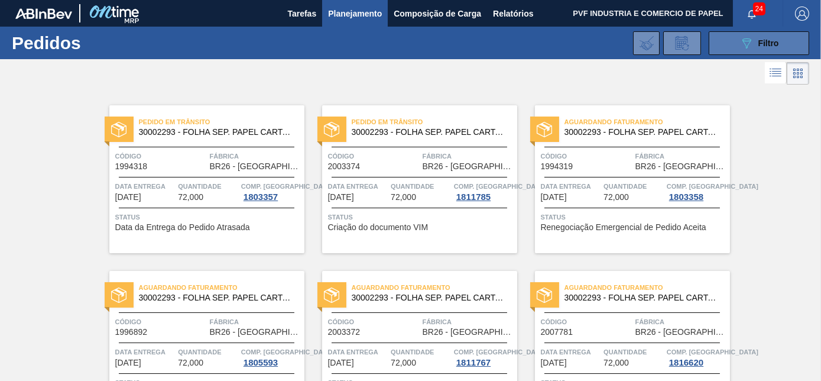
click at [740, 47] on icon "089F7B8B-B2A5-4AFE-B5C0-19BA573D28AC" at bounding box center [747, 43] width 14 height 14
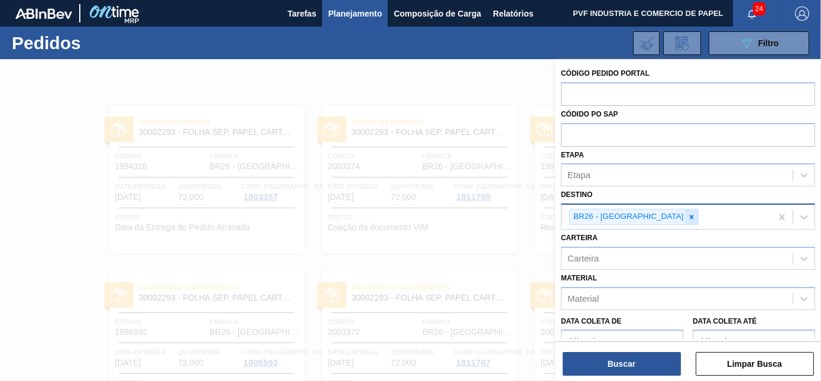
click at [688, 213] on icon at bounding box center [692, 217] width 8 height 8
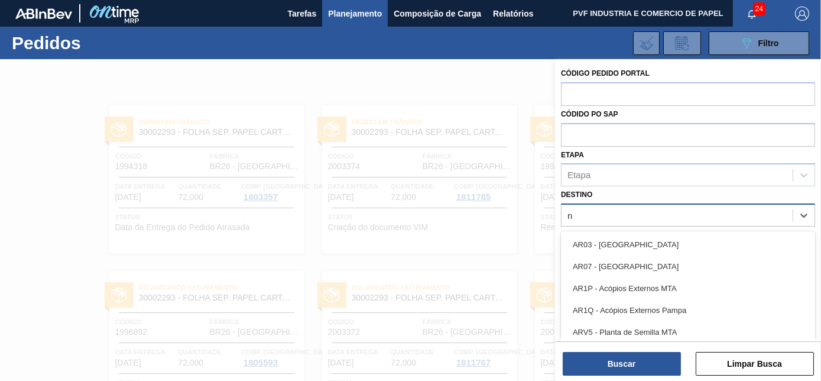
scroll to position [31, 0]
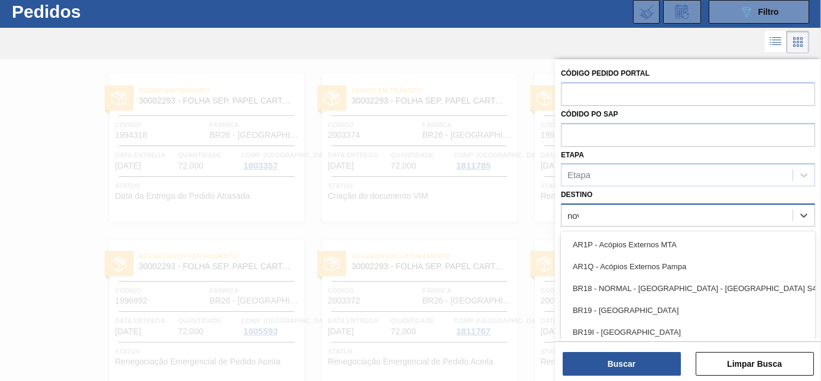
type input "nova"
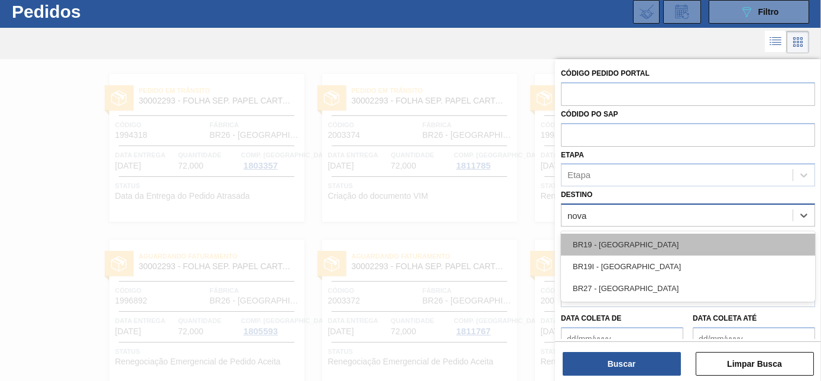
click at [634, 246] on div "BR19 - [GEOGRAPHIC_DATA]" at bounding box center [688, 245] width 254 height 22
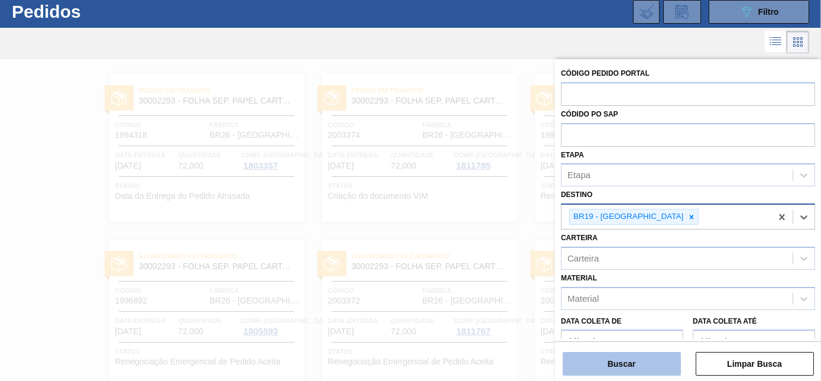
click at [650, 358] on button "Buscar" at bounding box center [622, 364] width 118 height 24
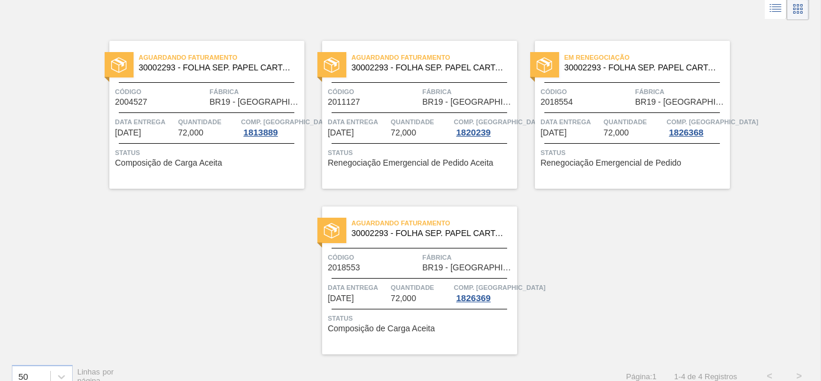
scroll to position [82, 0]
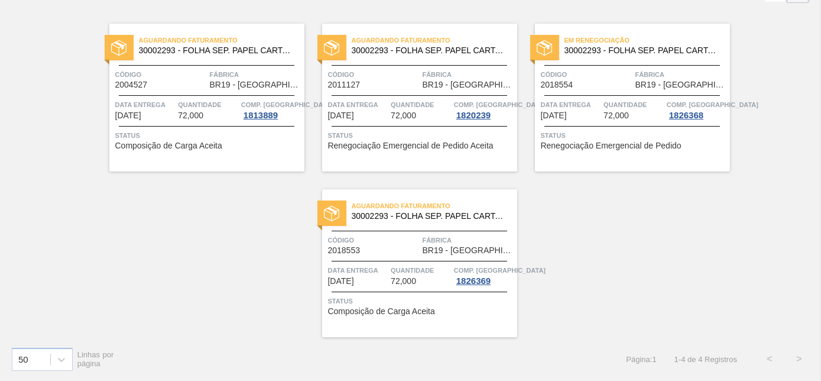
click at [627, 85] on div "Código 2018554" at bounding box center [587, 79] width 92 height 21
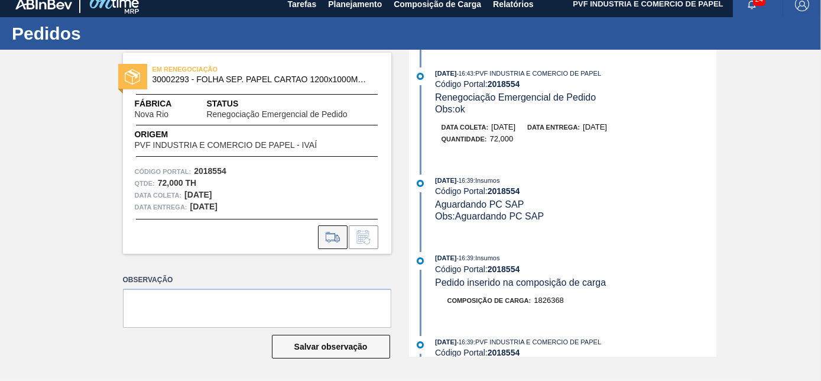
click at [320, 234] on button at bounding box center [333, 237] width 30 height 24
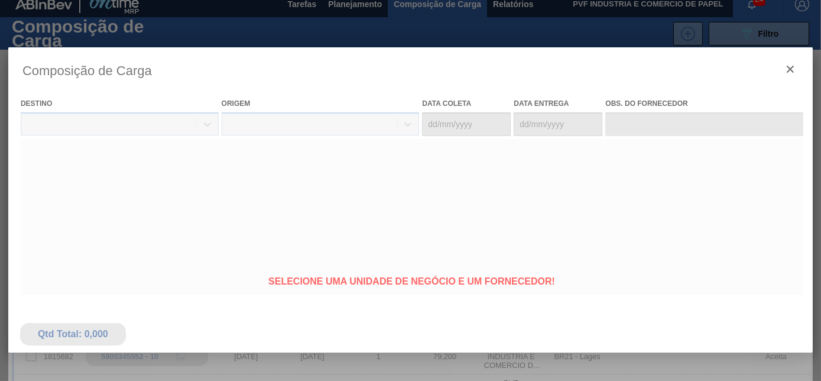
type coleta "[DATE]"
type entrega "[DATE]"
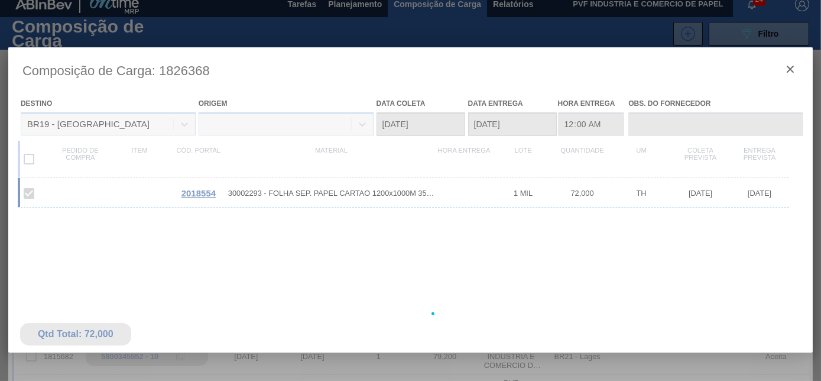
click at [790, 66] on div at bounding box center [410, 313] width 805 height 532
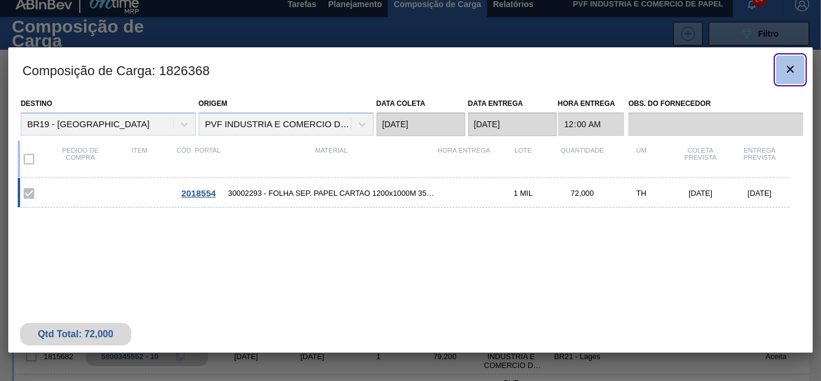
click at [791, 64] on icon "botão de ícone" at bounding box center [791, 69] width 14 height 14
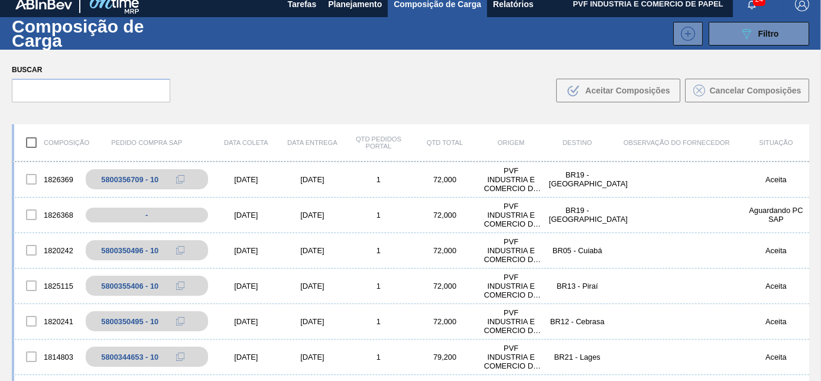
scroll to position [322, 0]
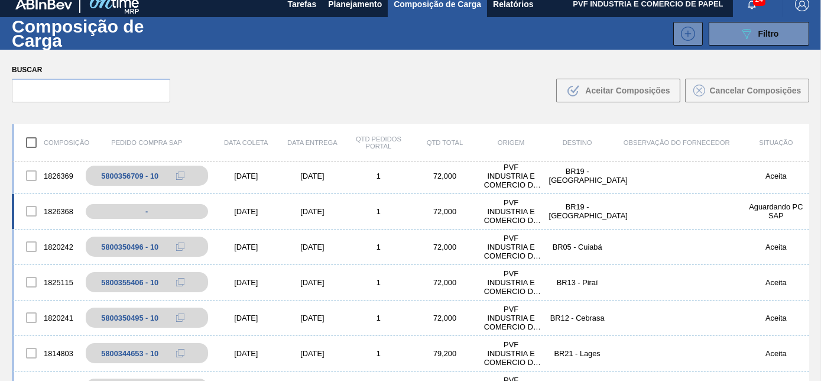
click at [32, 212] on div at bounding box center [31, 211] width 25 height 25
click at [33, 211] on div at bounding box center [31, 211] width 25 height 25
click at [173, 200] on div "1826368 - [DATE] [DATE] 1 72,000 PVF INDUSTRIA E COMERCIO DE PAPEL - IVAÍ BR19 …" at bounding box center [411, 211] width 798 height 35
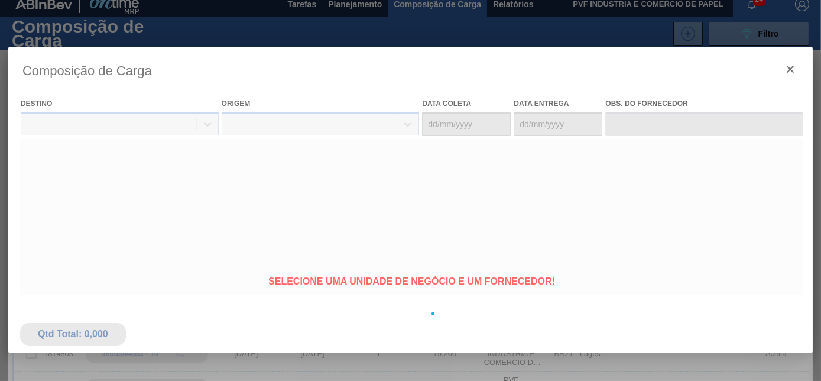
click at [173, 207] on div at bounding box center [410, 313] width 805 height 532
type coleta "[DATE]"
type entrega "[DATE]"
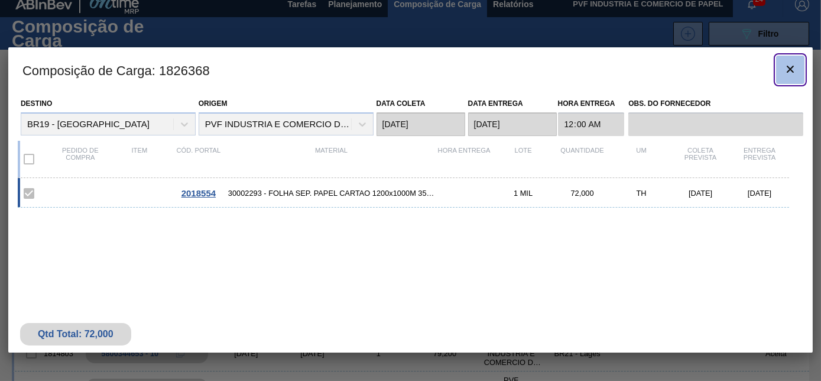
click at [790, 66] on icon "botão de ícone" at bounding box center [791, 69] width 14 height 14
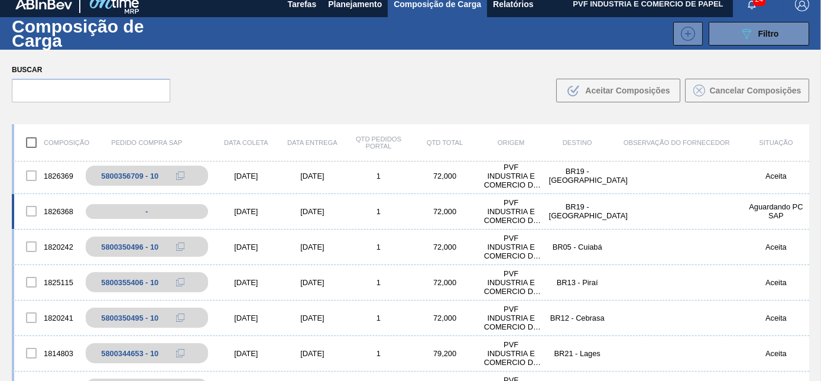
click at [36, 211] on div at bounding box center [31, 211] width 25 height 25
click at [239, 207] on div "[DATE]" at bounding box center [246, 211] width 66 height 9
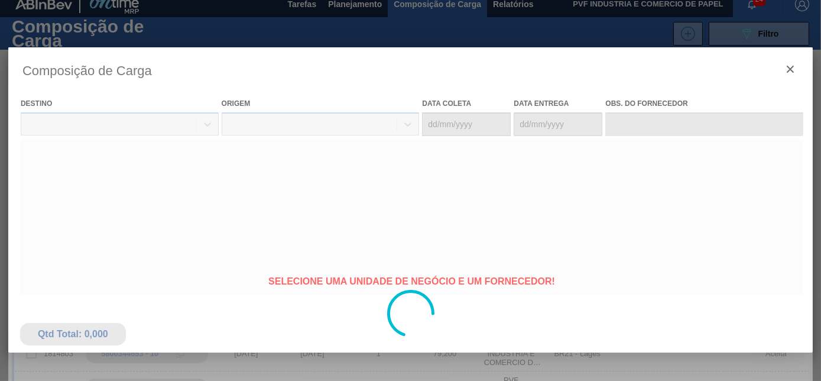
type coleta "[DATE]"
type entrega "[DATE]"
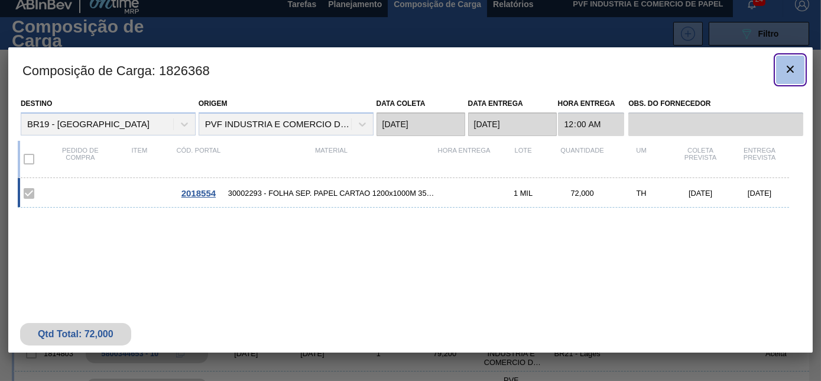
click at [789, 71] on icon "botão de ícone" at bounding box center [791, 69] width 14 height 14
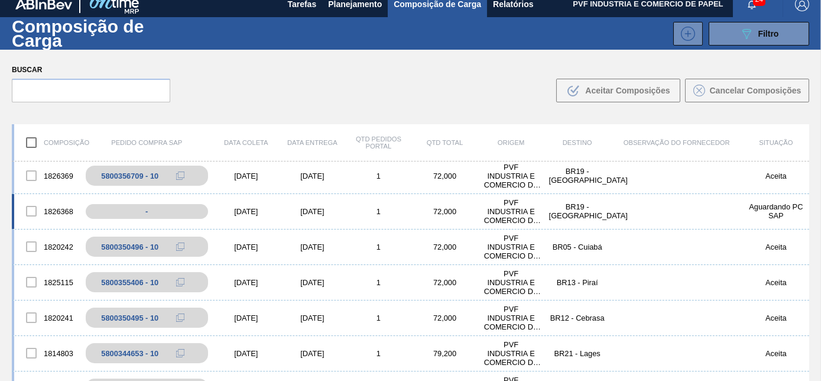
click at [33, 209] on div at bounding box center [31, 211] width 25 height 25
click at [712, 35] on button "089F7B8B-B2A5-4AFE-B5C0-19BA573D28AC Filtro" at bounding box center [759, 34] width 101 height 24
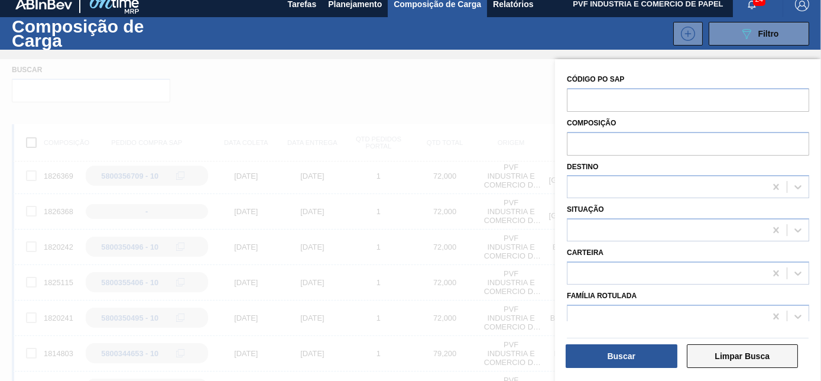
click at [744, 355] on button "Limpar Busca" at bounding box center [743, 356] width 112 height 24
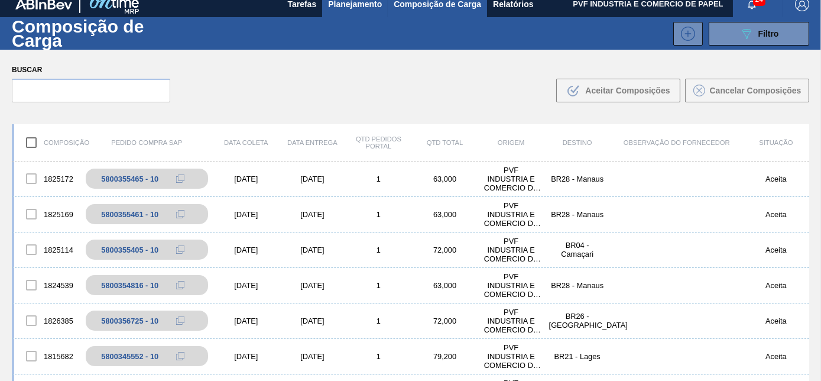
click at [365, 5] on span "Planejamento" at bounding box center [355, 4] width 54 height 14
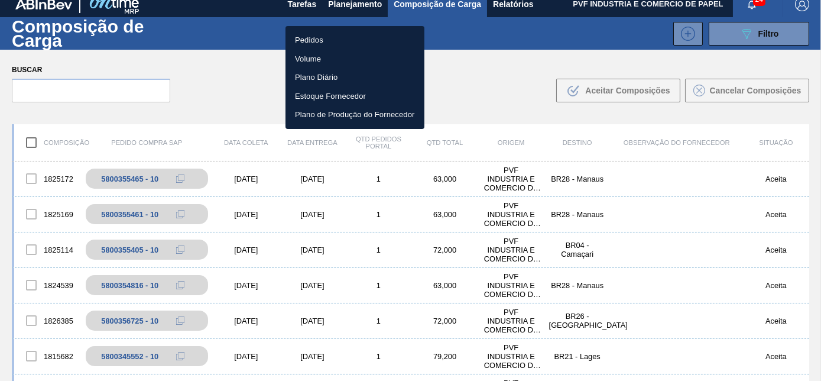
click at [299, 40] on li "Pedidos" at bounding box center [355, 40] width 139 height 19
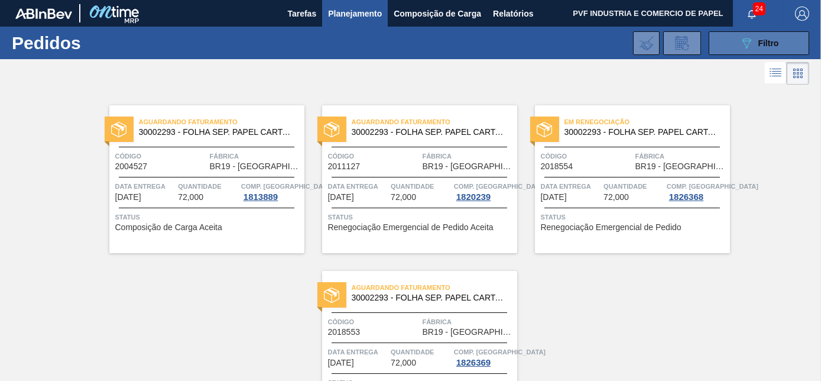
click at [770, 41] on span "Filtro" at bounding box center [769, 42] width 21 height 9
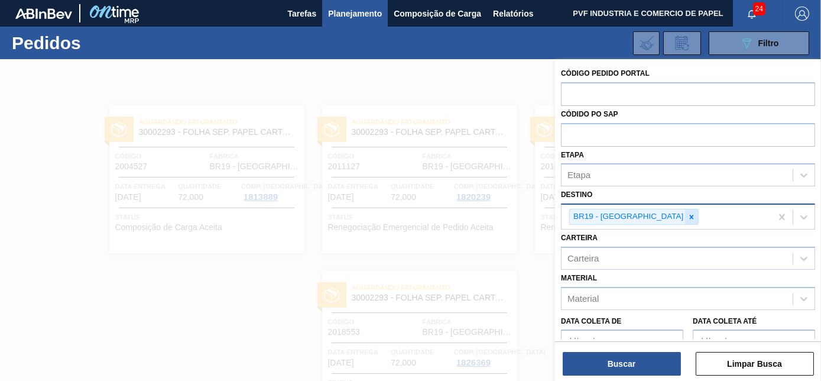
click at [685, 209] on div at bounding box center [691, 216] width 13 height 15
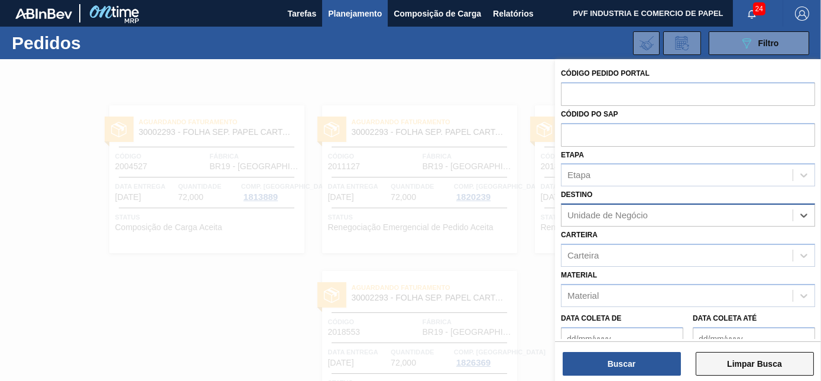
click at [743, 357] on button "Limpar Busca" at bounding box center [755, 364] width 118 height 24
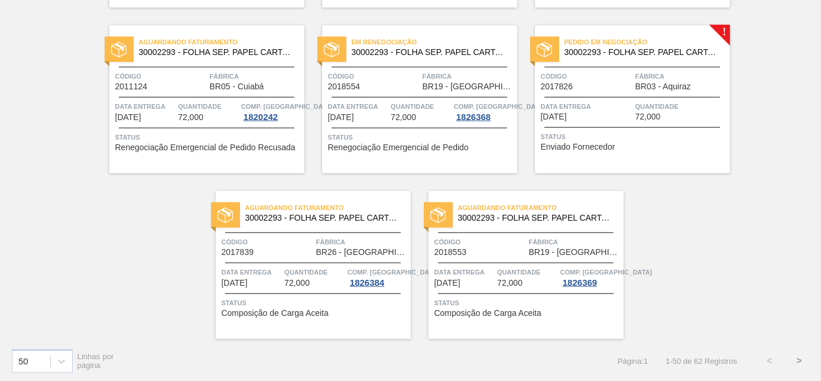
scroll to position [2565, 0]
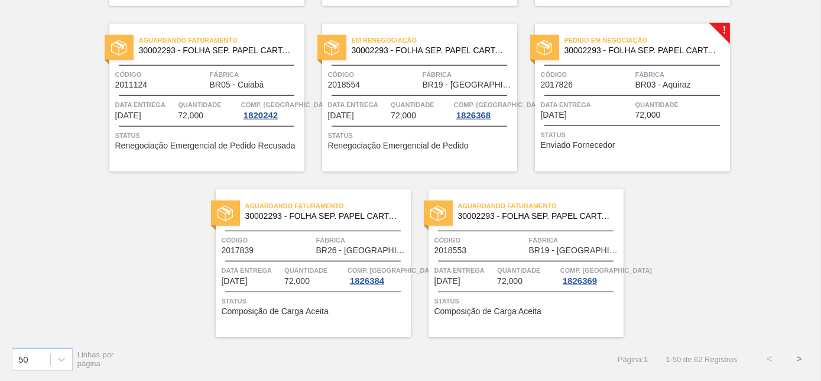
click at [793, 356] on button ">" at bounding box center [800, 359] width 30 height 30
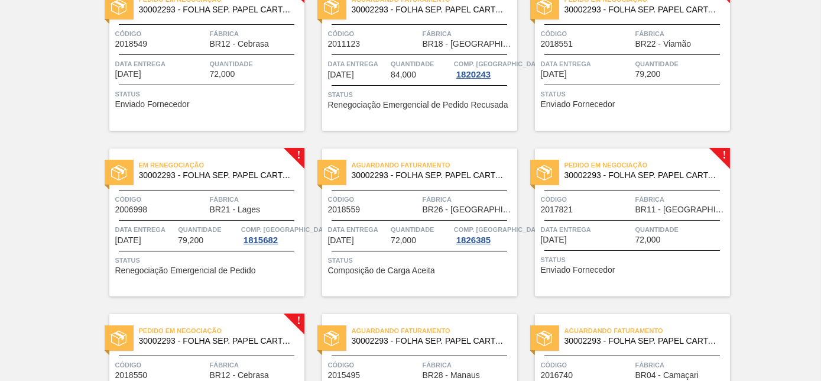
scroll to position [0, 0]
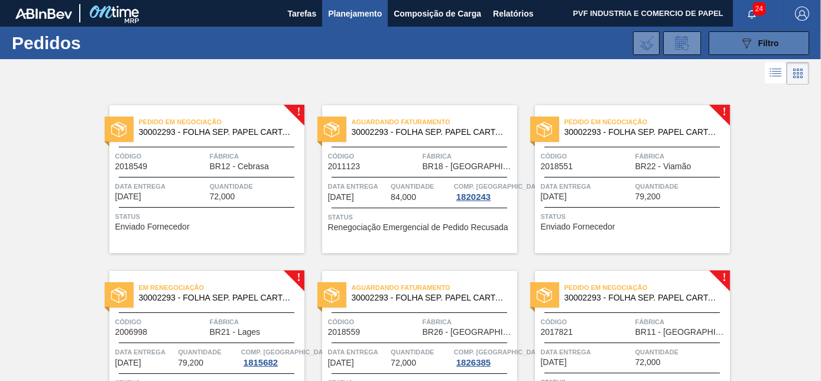
click at [750, 38] on icon "089F7B8B-B2A5-4AFE-B5C0-19BA573D28AC" at bounding box center [747, 43] width 14 height 14
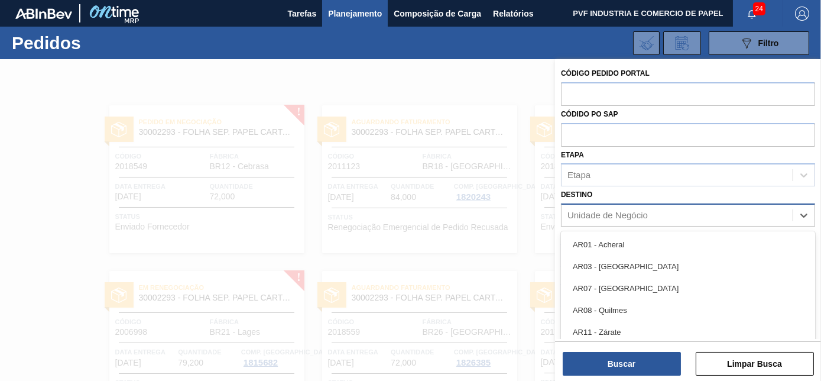
click at [651, 215] on div "Unidade de Negócio" at bounding box center [677, 215] width 231 height 17
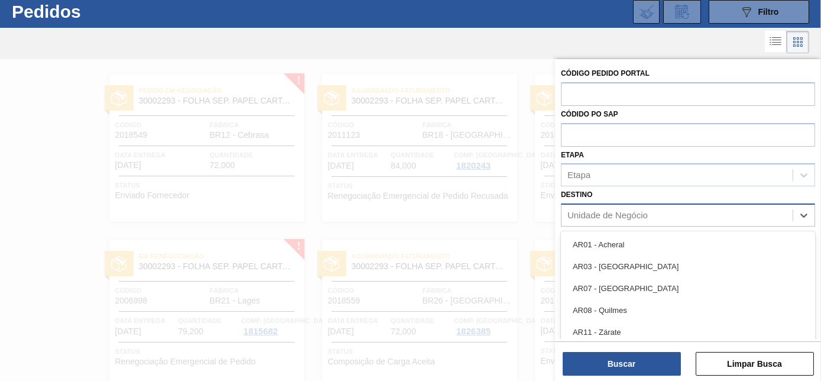
scroll to position [31, 0]
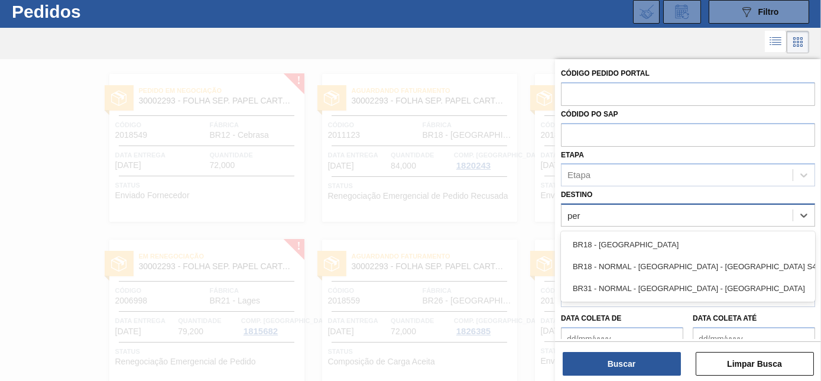
type input "pern"
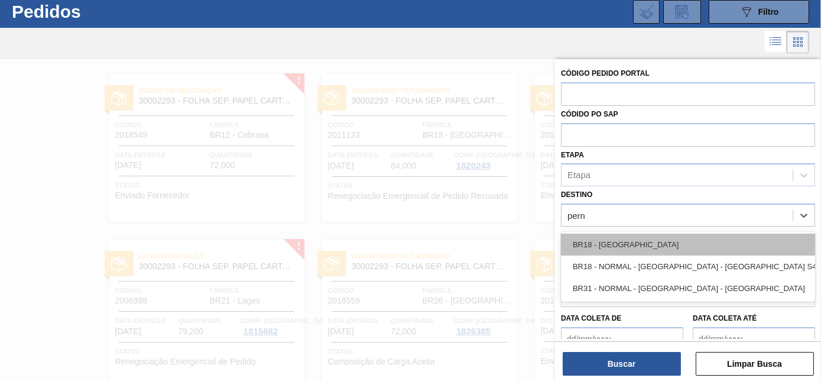
click at [630, 242] on div "BR18 - Pernambuco" at bounding box center [688, 245] width 254 height 22
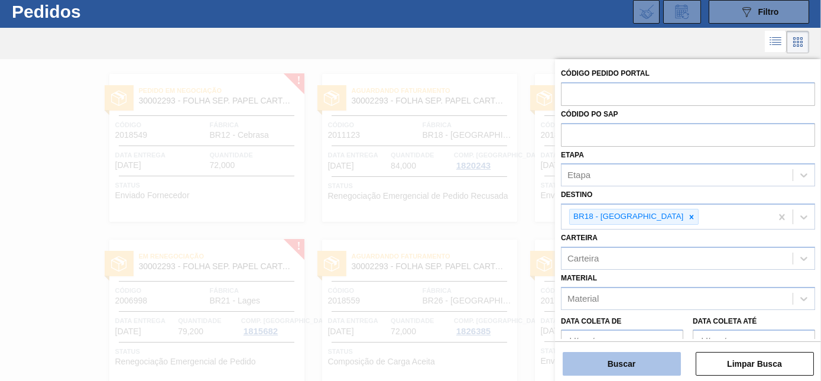
click at [630, 360] on button "Buscar" at bounding box center [622, 364] width 118 height 24
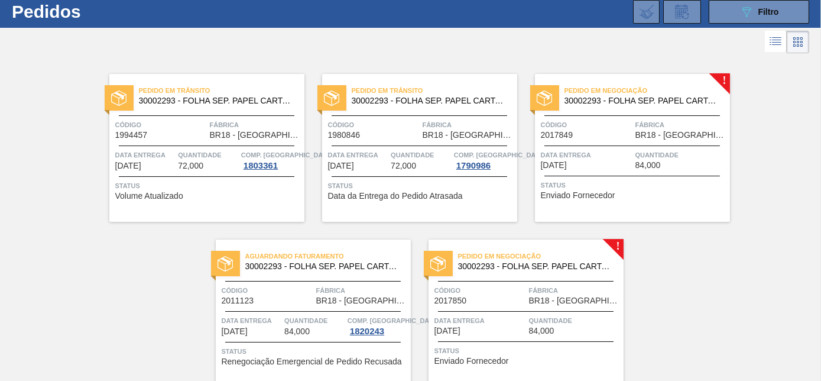
scroll to position [82, 0]
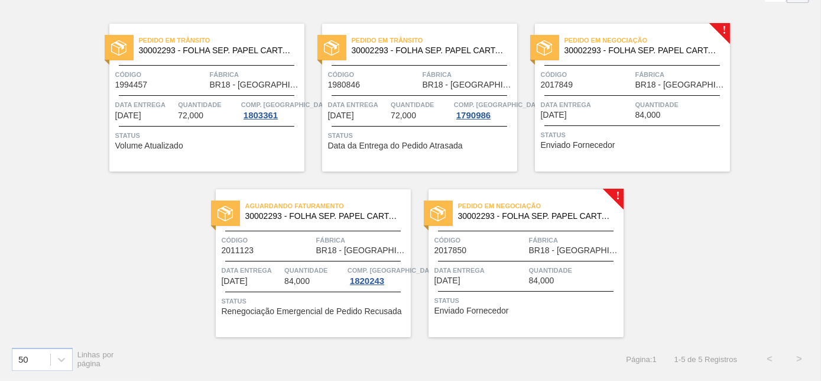
click at [599, 93] on div "Pedido em Negociação 30002293 - FOLHA SEP. PAPEL CARTAO 1200x1000M 350g Código …" at bounding box center [632, 98] width 195 height 148
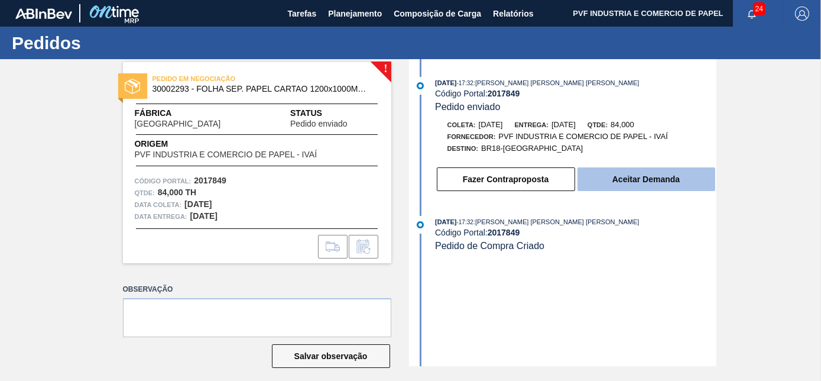
click at [684, 177] on button "Aceitar Demanda" at bounding box center [647, 179] width 138 height 24
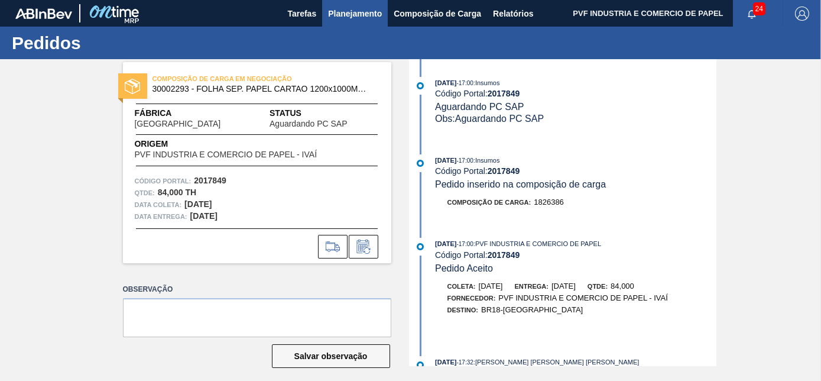
click at [367, 12] on span "Planejamento" at bounding box center [355, 14] width 54 height 14
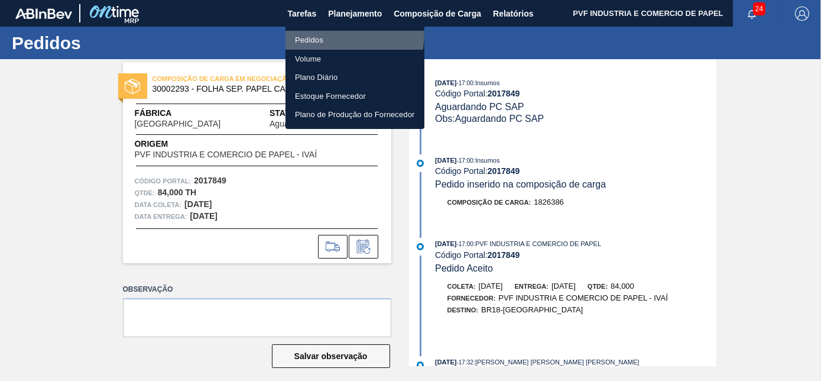
click at [320, 34] on li "Pedidos" at bounding box center [355, 40] width 139 height 19
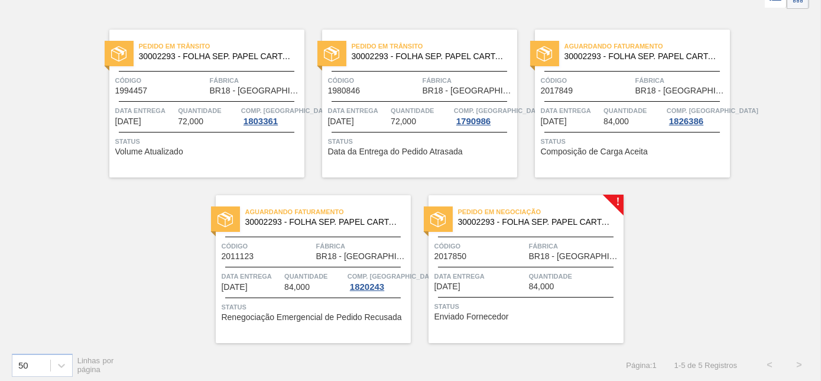
scroll to position [82, 0]
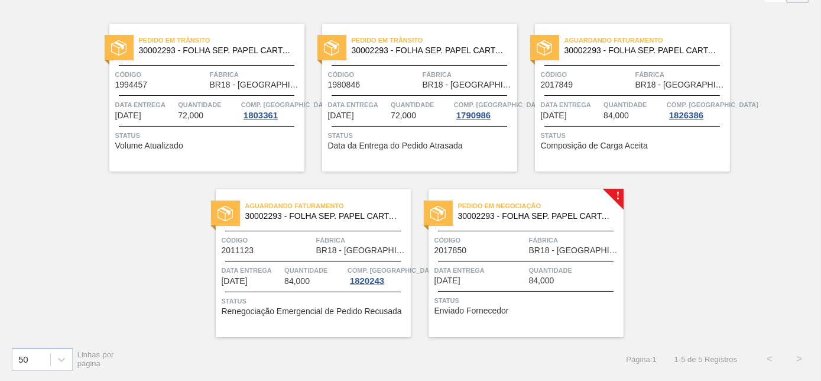
click at [533, 227] on div "Pedido em Negociação 30002293 - FOLHA SEP. PAPEL CARTAO 1200x1000M 350g Código …" at bounding box center [526, 263] width 195 height 148
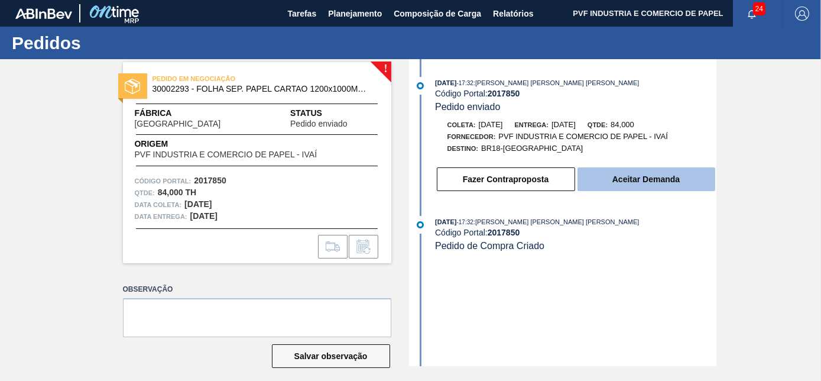
click at [652, 181] on button "Aceitar Demanda" at bounding box center [647, 179] width 138 height 24
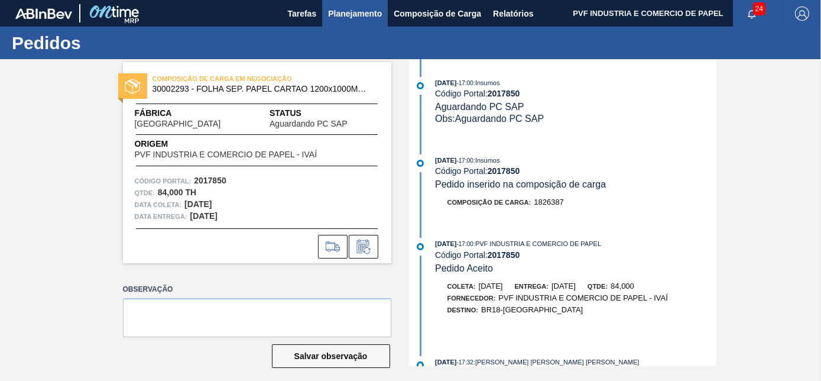
click at [374, 5] on button "Planejamento" at bounding box center [355, 13] width 66 height 27
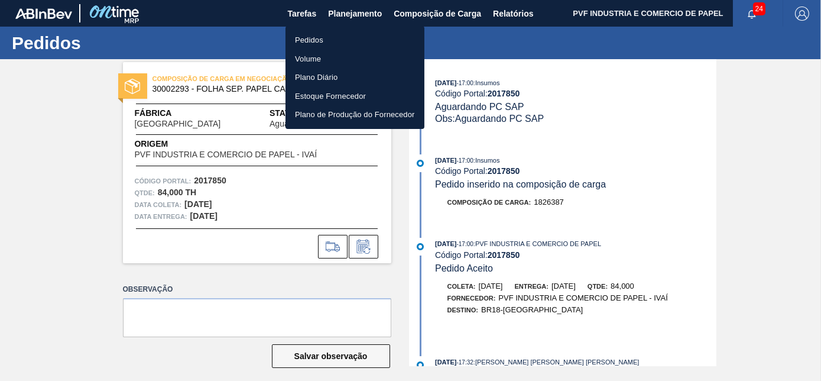
click at [296, 39] on li "Pedidos" at bounding box center [355, 40] width 139 height 19
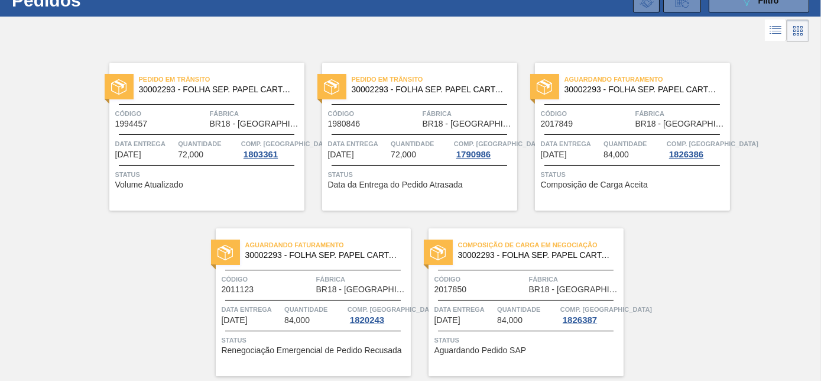
scroll to position [82, 0]
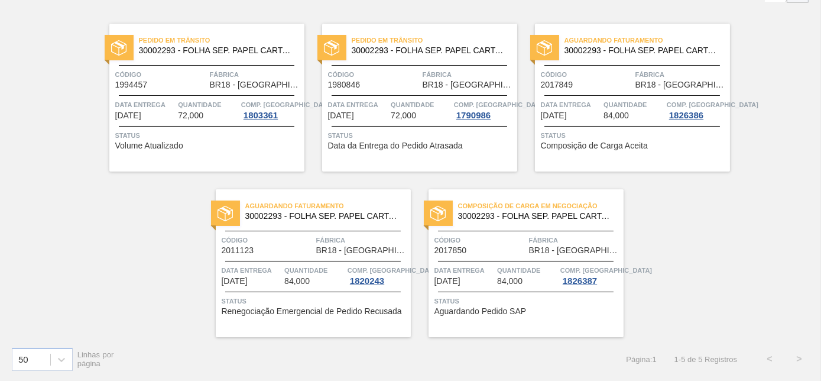
click at [601, 95] on div at bounding box center [633, 95] width 176 height 1
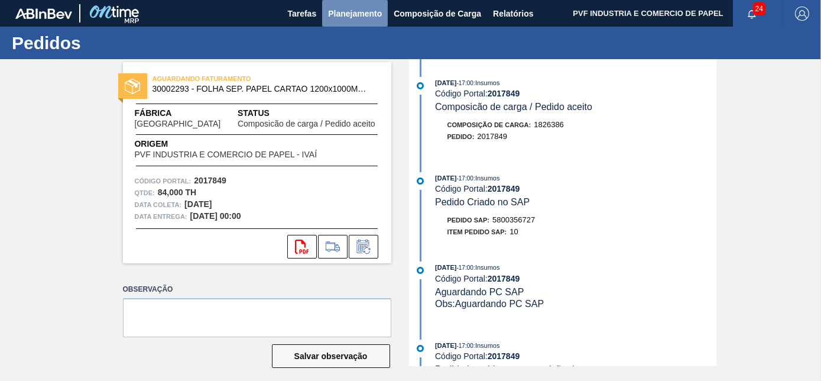
click at [351, 10] on span "Planejamento" at bounding box center [355, 14] width 54 height 14
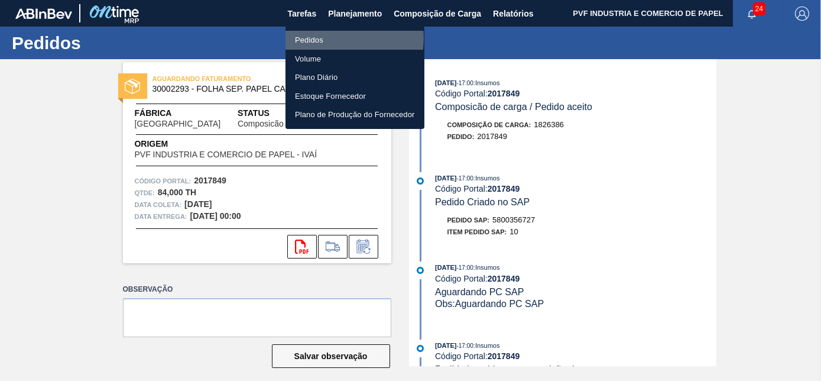
click at [317, 38] on li "Pedidos" at bounding box center [355, 40] width 139 height 19
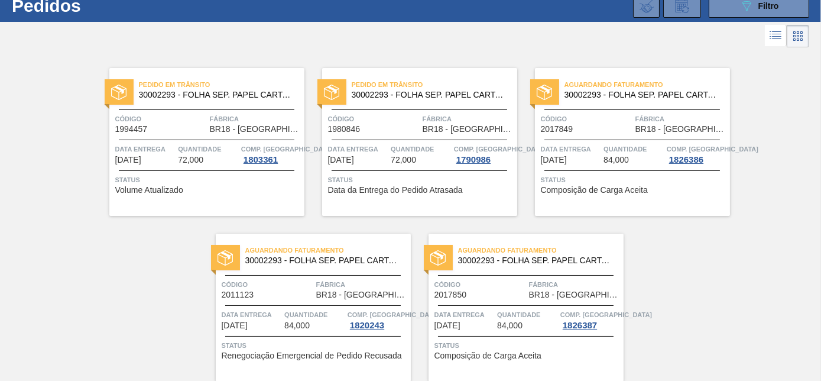
scroll to position [82, 0]
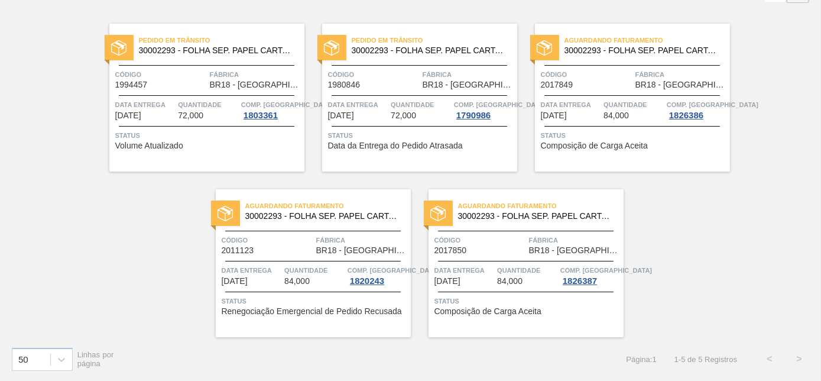
click at [510, 246] on div "Código 2017850" at bounding box center [481, 244] width 92 height 21
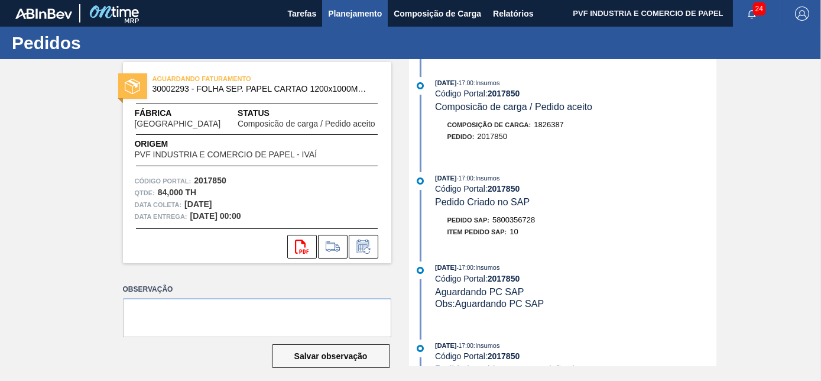
click at [360, 14] on span "Planejamento" at bounding box center [355, 14] width 54 height 14
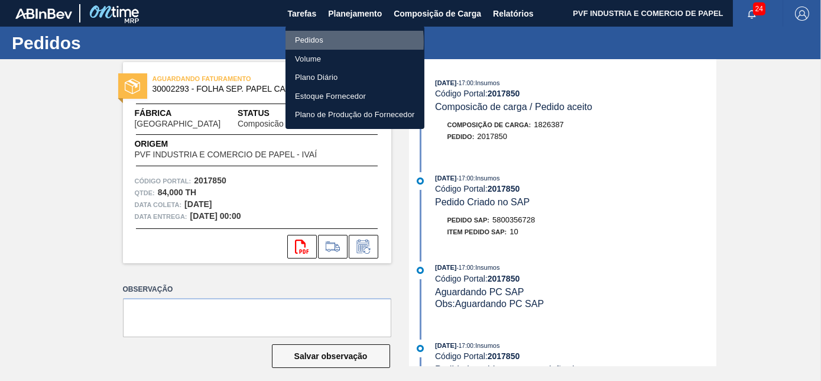
click at [309, 42] on li "Pedidos" at bounding box center [355, 40] width 139 height 19
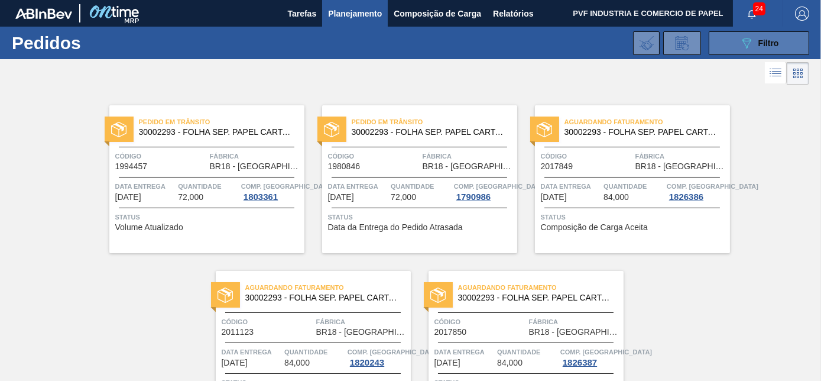
click at [769, 49] on div "089F7B8B-B2A5-4AFE-B5C0-19BA573D28AC Filtro" at bounding box center [760, 43] width 40 height 14
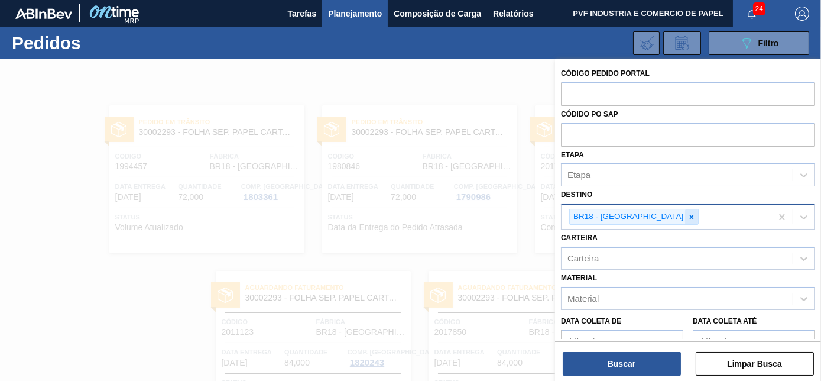
click at [688, 214] on icon at bounding box center [692, 217] width 8 height 8
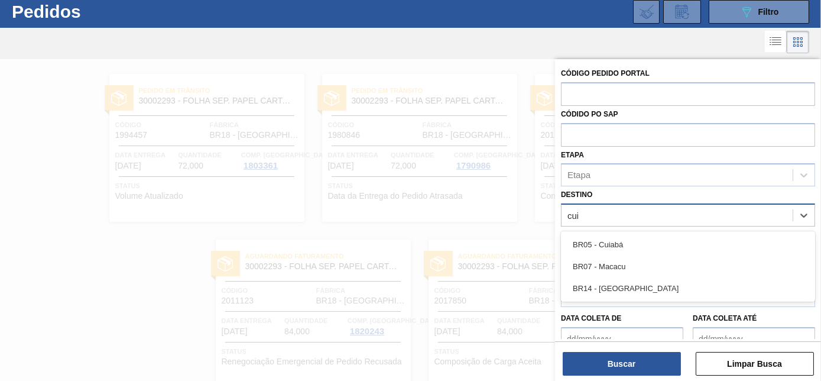
scroll to position [31, 0]
type input "cuia"
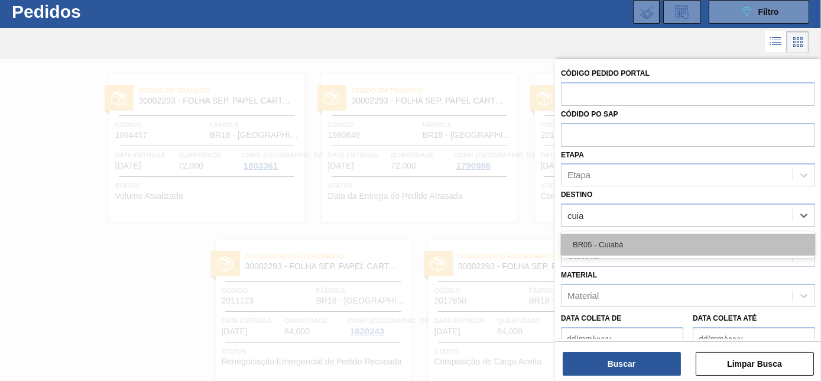
click at [634, 244] on div "BR05 - Cuiabá" at bounding box center [688, 245] width 254 height 22
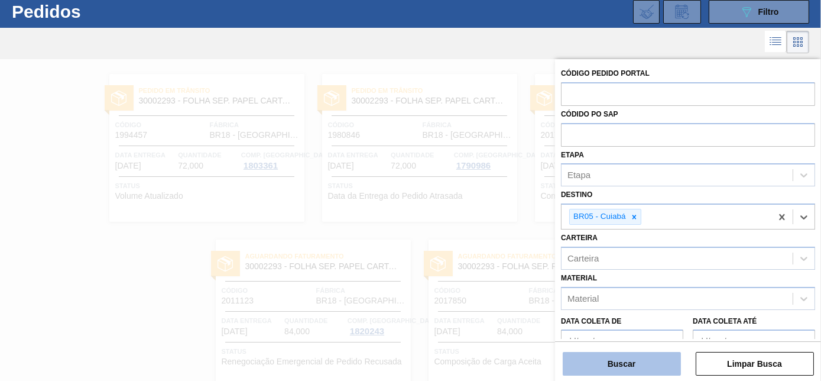
click at [614, 361] on button "Buscar" at bounding box center [622, 364] width 118 height 24
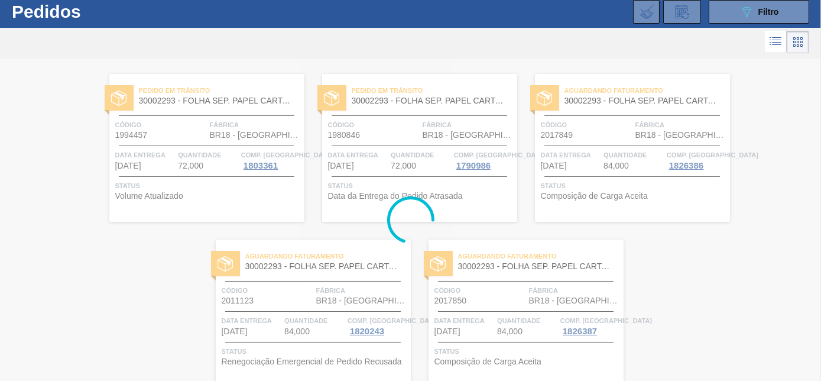
scroll to position [0, 0]
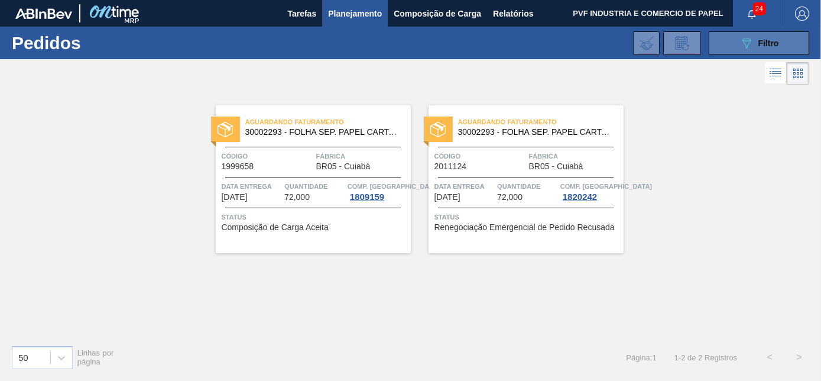
click at [746, 40] on icon "089F7B8B-B2A5-4AFE-B5C0-19BA573D28AC" at bounding box center [747, 43] width 14 height 14
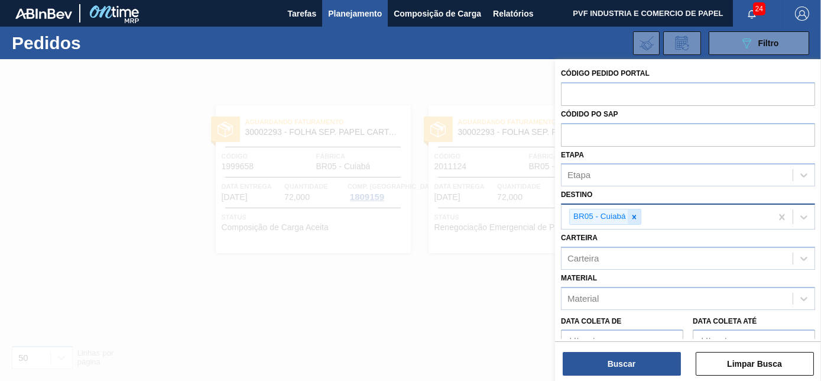
click at [632, 215] on icon at bounding box center [634, 217] width 8 height 8
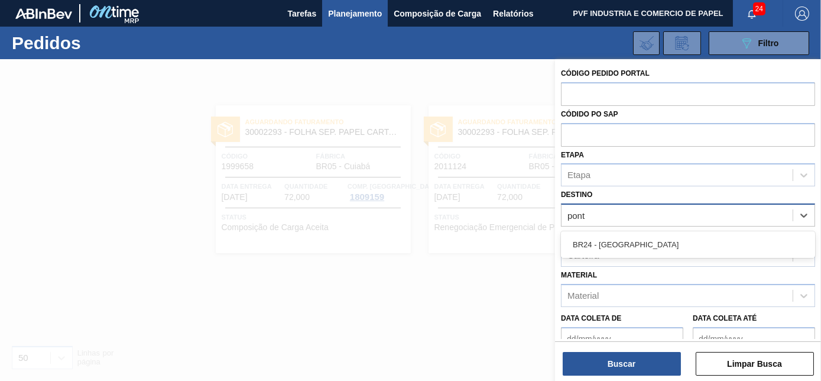
type input "ponta"
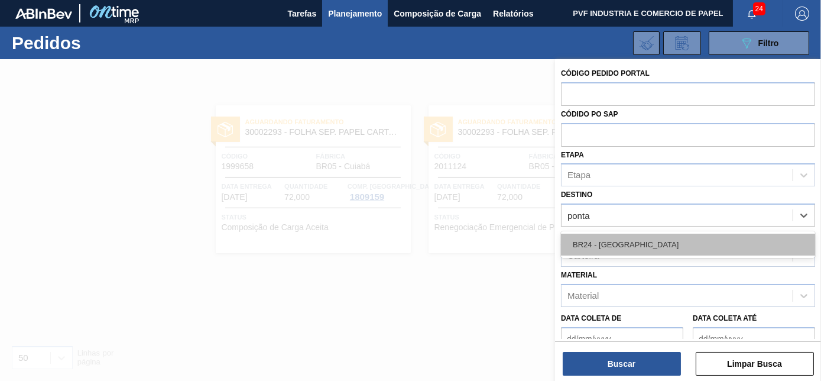
click at [633, 242] on div "BR24 - [GEOGRAPHIC_DATA]" at bounding box center [688, 245] width 254 height 22
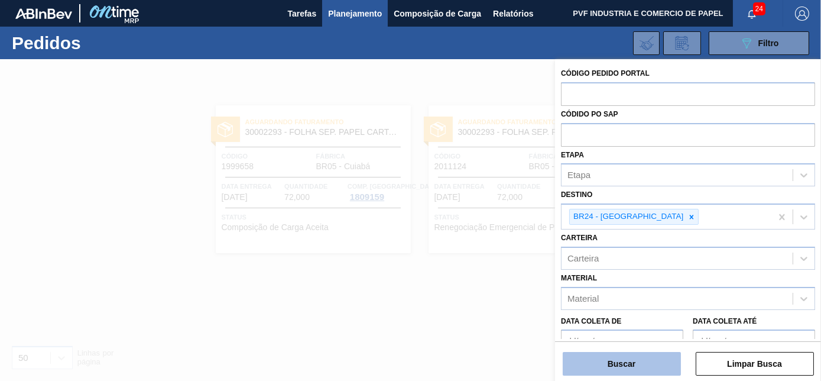
click at [618, 370] on button "Buscar" at bounding box center [622, 364] width 118 height 24
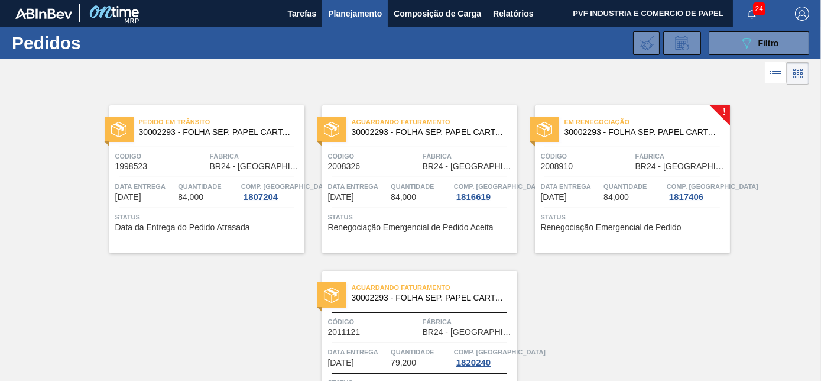
click at [647, 163] on span "BR24 - [GEOGRAPHIC_DATA]" at bounding box center [682, 166] width 92 height 9
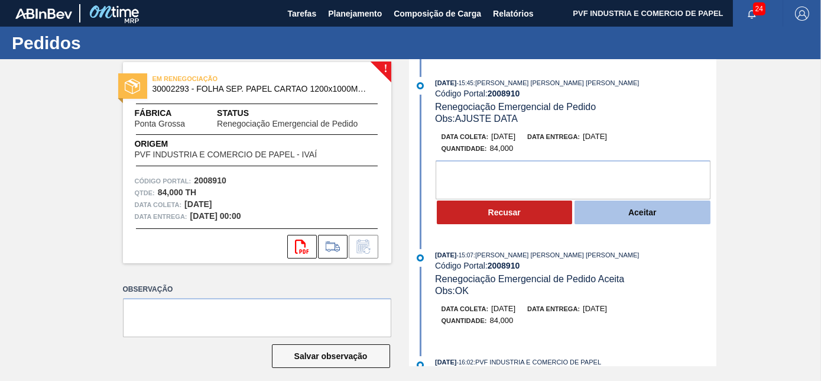
click at [611, 213] on button "Aceitar" at bounding box center [643, 212] width 136 height 24
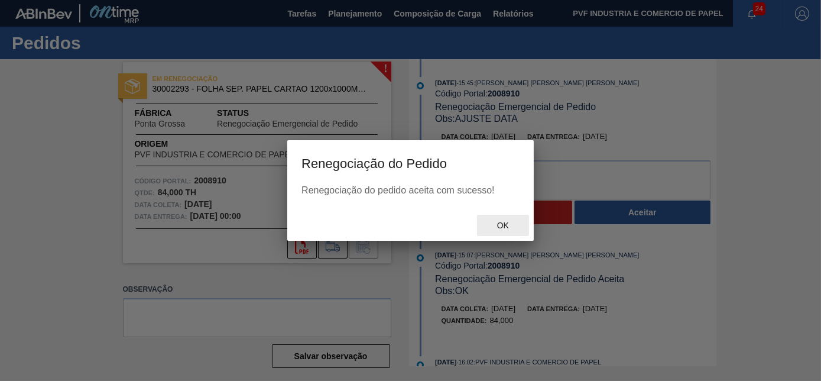
click at [507, 229] on span "Ok" at bounding box center [503, 225] width 31 height 9
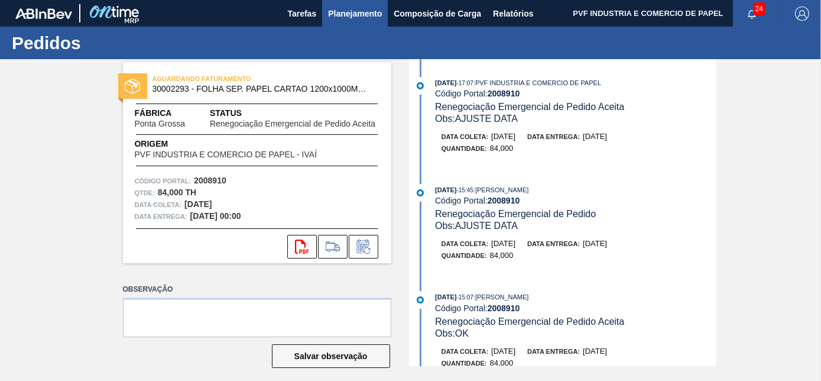
click at [350, 14] on span "Planejamento" at bounding box center [355, 14] width 54 height 14
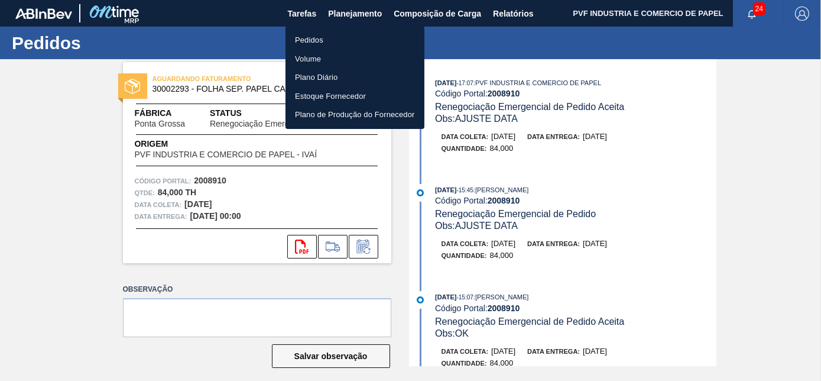
click at [306, 38] on li "Pedidos" at bounding box center [355, 40] width 139 height 19
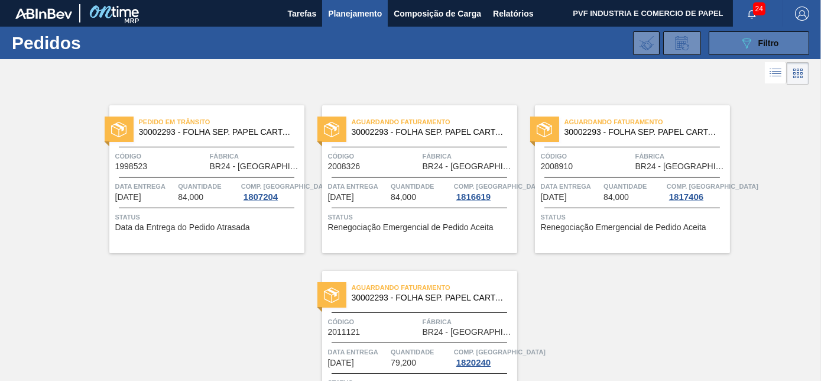
click at [784, 44] on button "089F7B8B-B2A5-4AFE-B5C0-19BA573D28AC Filtro" at bounding box center [759, 43] width 101 height 24
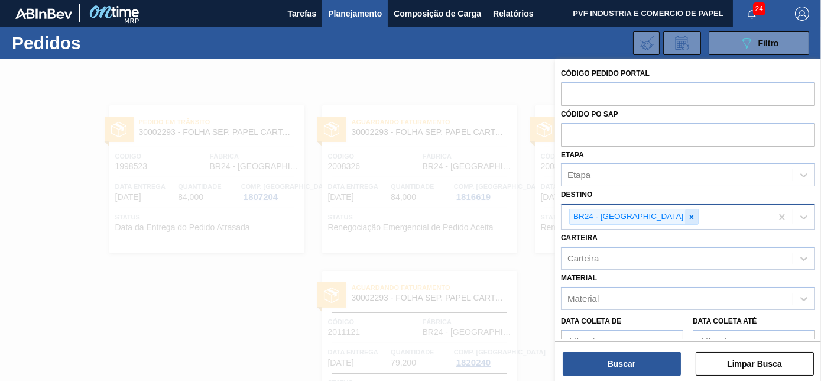
click at [690, 217] on icon at bounding box center [692, 217] width 4 height 4
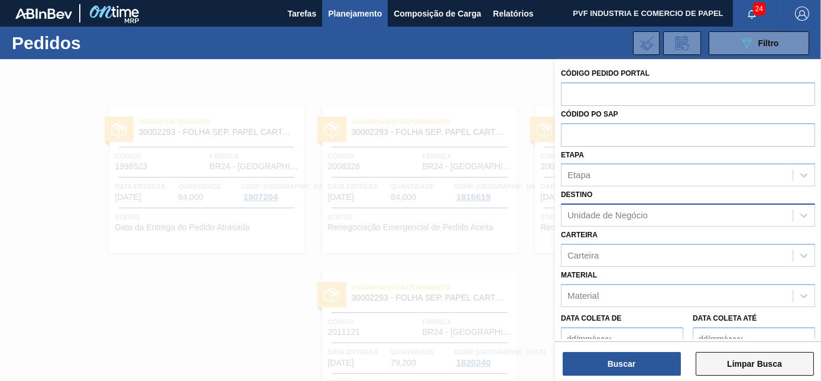
click at [749, 366] on button "Limpar Busca" at bounding box center [755, 364] width 118 height 24
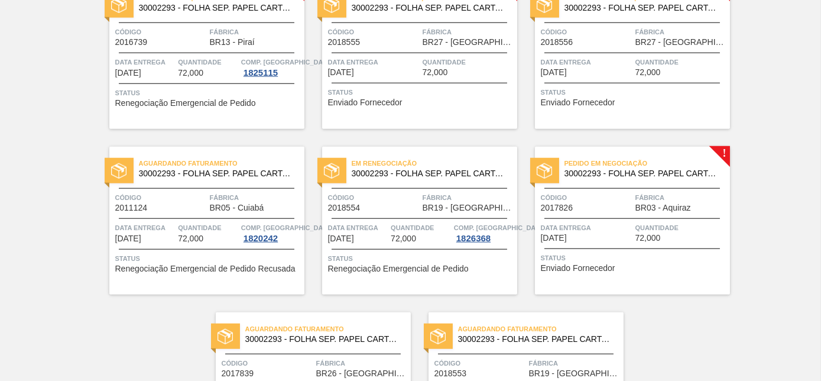
scroll to position [2526, 0]
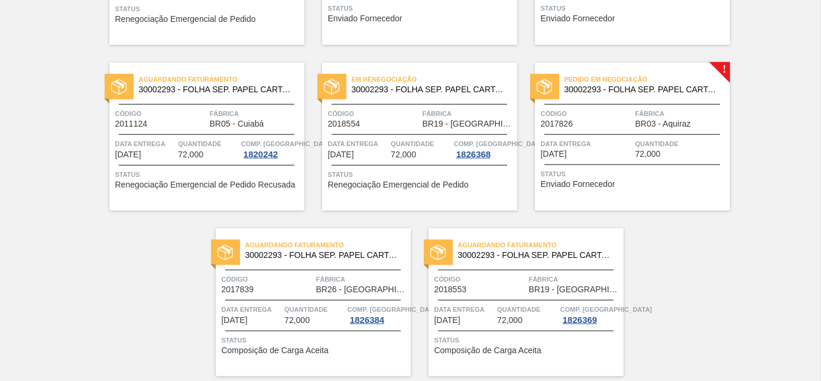
click at [604, 143] on span "Data entrega" at bounding box center [587, 144] width 92 height 12
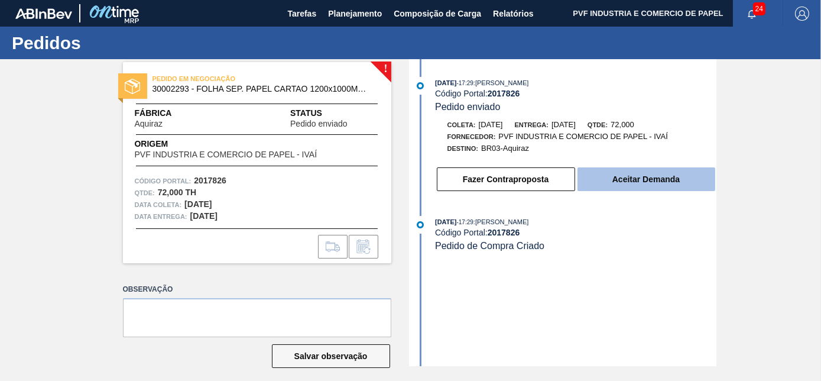
click at [604, 183] on button "Aceitar Demanda" at bounding box center [647, 179] width 138 height 24
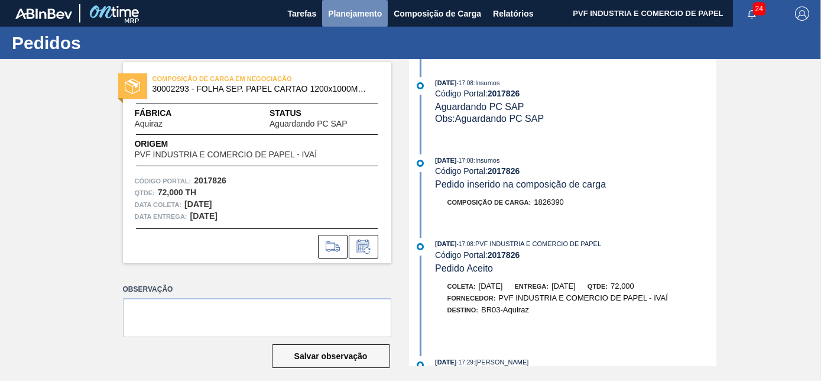
click at [340, 12] on span "Planejamento" at bounding box center [355, 14] width 54 height 14
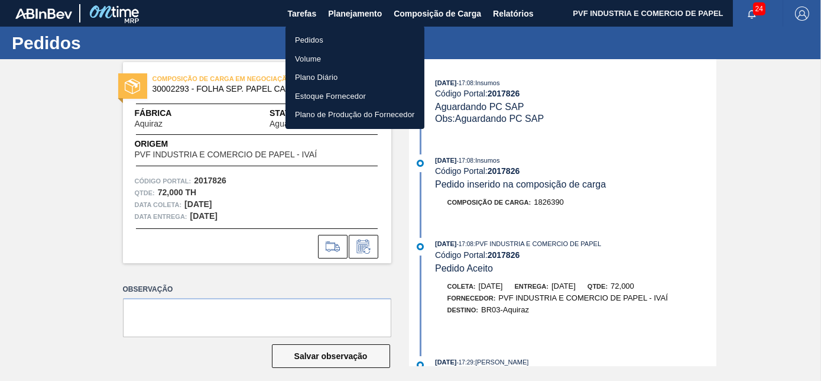
click at [325, 37] on li "Pedidos" at bounding box center [355, 40] width 139 height 19
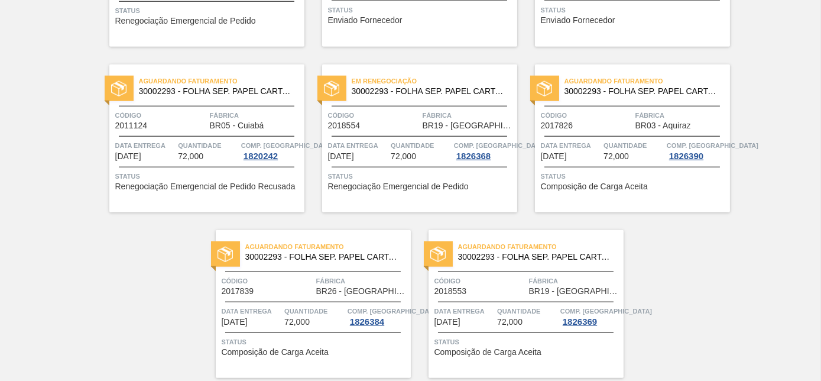
scroll to position [2565, 0]
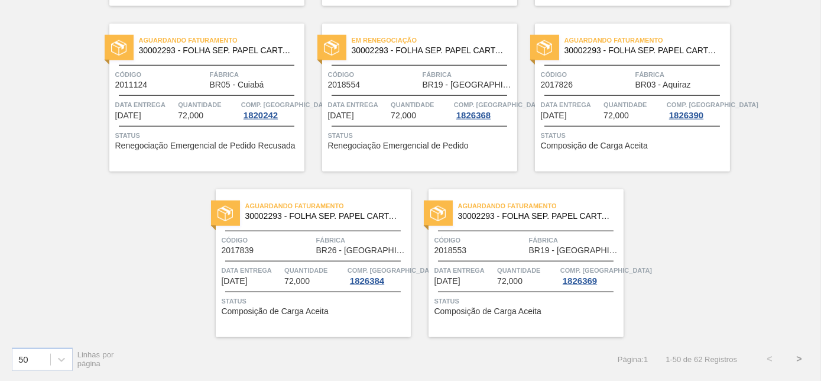
click at [615, 109] on span "Quantidade" at bounding box center [634, 105] width 60 height 12
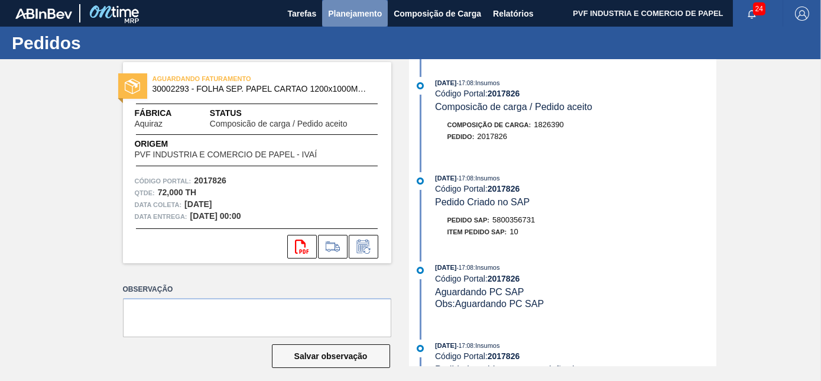
click at [342, 5] on button "Planejamento" at bounding box center [355, 13] width 66 height 27
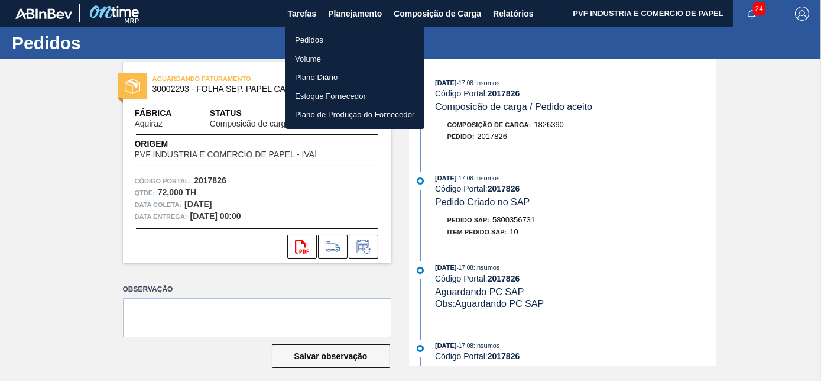
click at [308, 41] on li "Pedidos" at bounding box center [355, 40] width 139 height 19
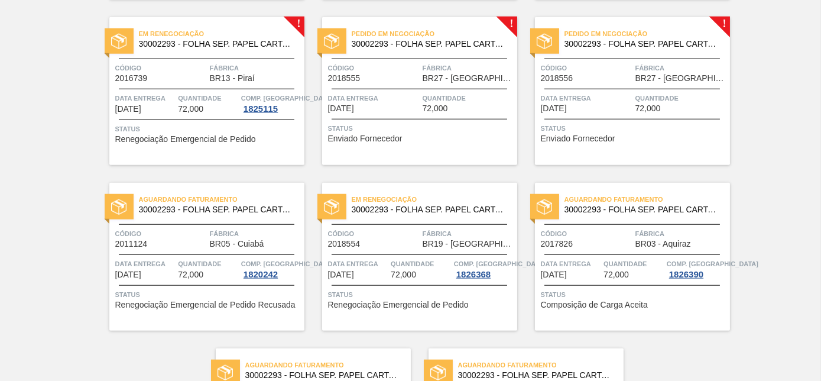
scroll to position [2565, 0]
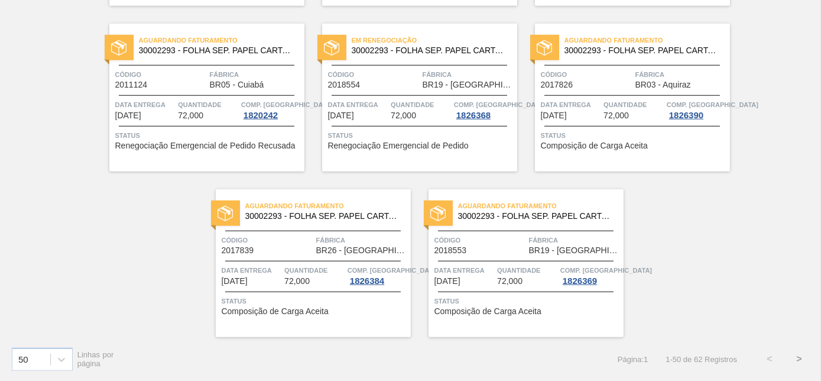
click at [789, 355] on button ">" at bounding box center [800, 359] width 30 height 30
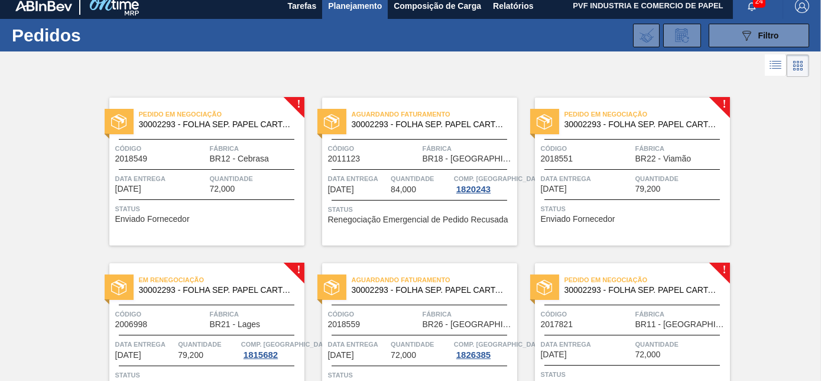
scroll to position [0, 0]
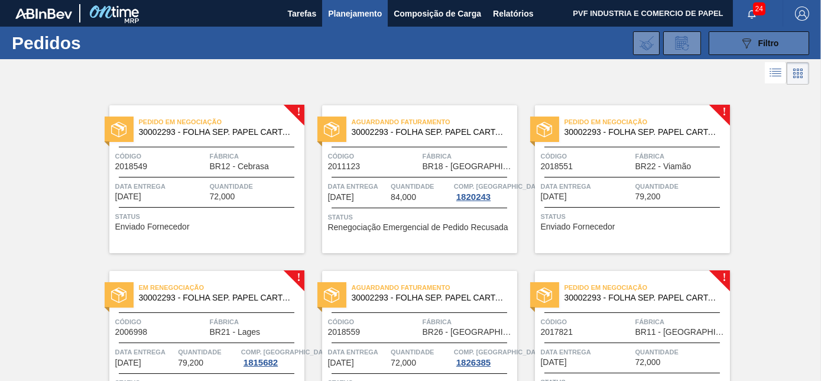
click at [736, 55] on div "089F7B8B-B2A5-4AFE-B5C0-19BA573D28AC Filtro Código Pedido Portal Códido PO SAP …" at bounding box center [496, 42] width 637 height 35
click at [742, 40] on icon "089F7B8B-B2A5-4AFE-B5C0-19BA573D28AC" at bounding box center [747, 43] width 14 height 14
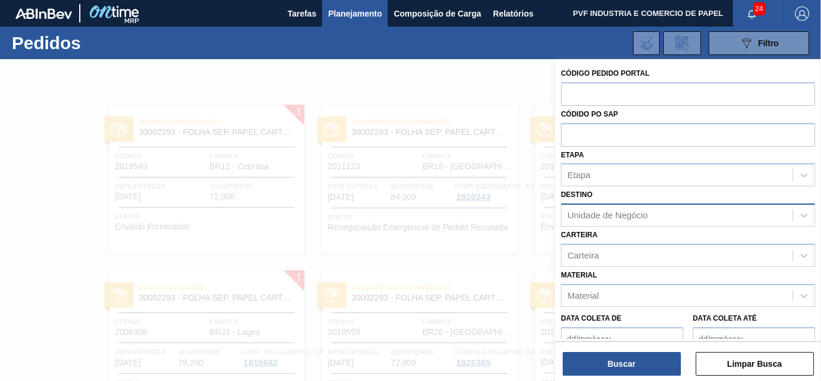
click at [631, 217] on div "Unidade de Negócio" at bounding box center [608, 216] width 80 height 10
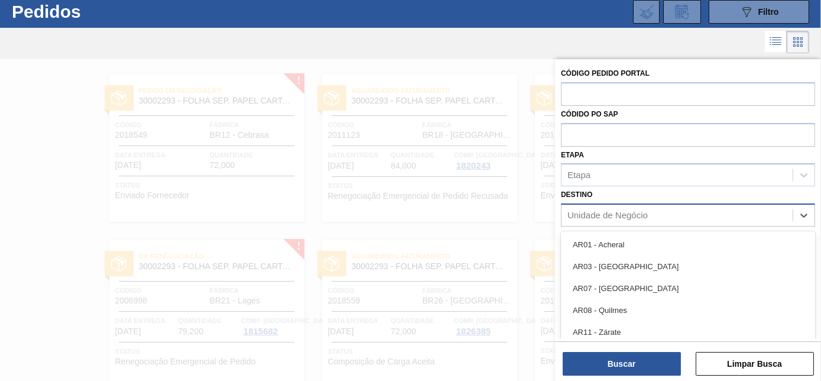
scroll to position [31, 0]
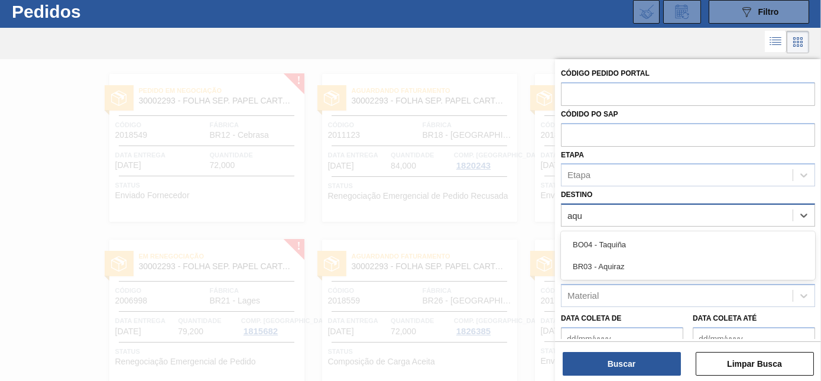
type input "aqui"
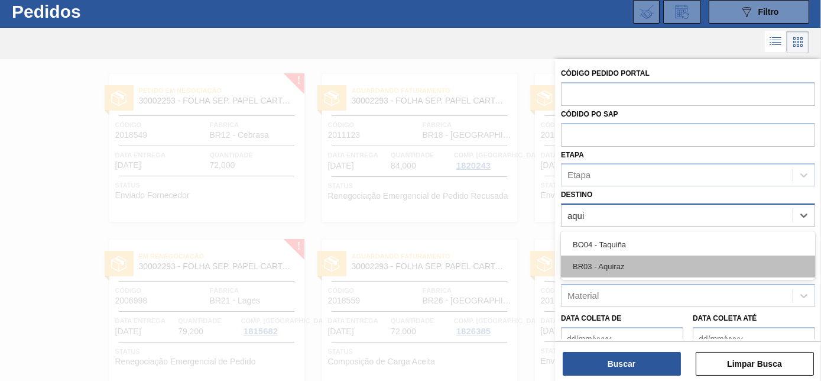
click at [594, 263] on div "BR03 - Aquiraz" at bounding box center [688, 266] width 254 height 22
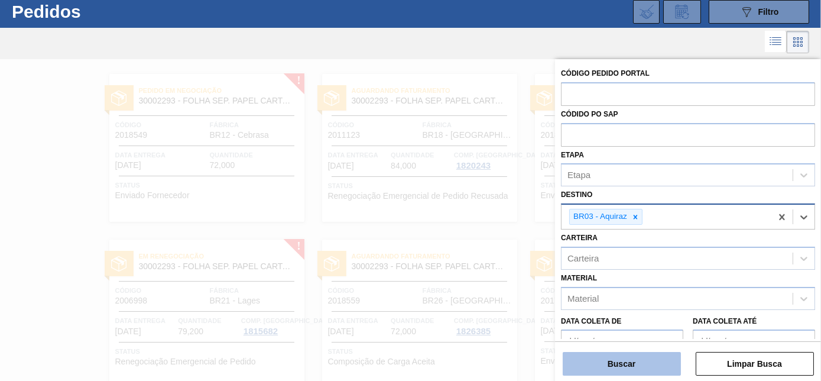
click at [623, 364] on button "Buscar" at bounding box center [622, 364] width 118 height 24
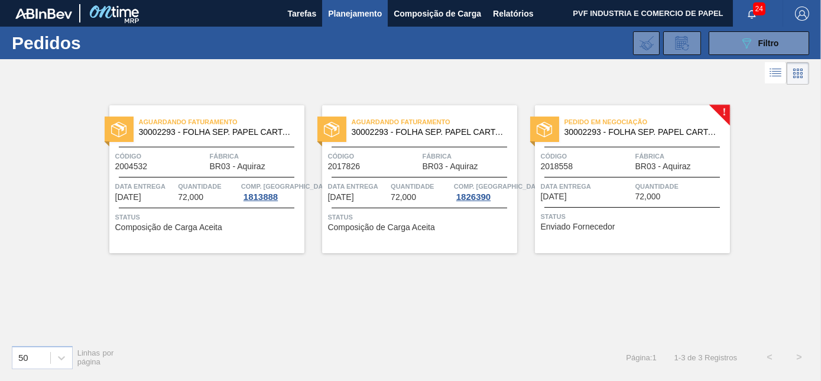
scroll to position [0, 0]
click at [614, 132] on span "30002293 - FOLHA SEP. PAPEL CARTAO 1200x1000M 350g" at bounding box center [643, 132] width 156 height 9
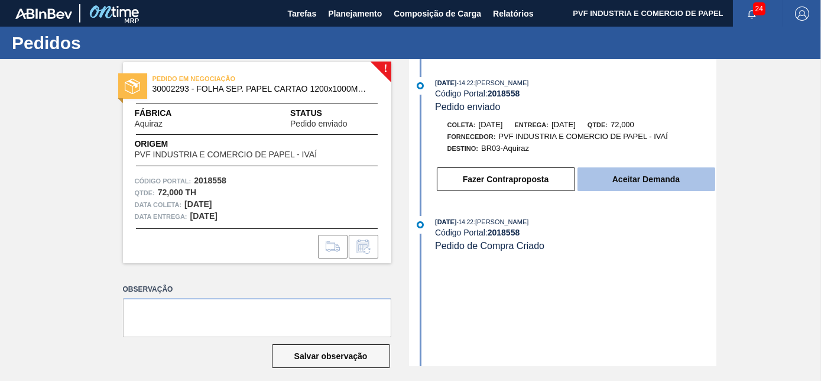
click at [682, 187] on button "Aceitar Demanda" at bounding box center [647, 179] width 138 height 24
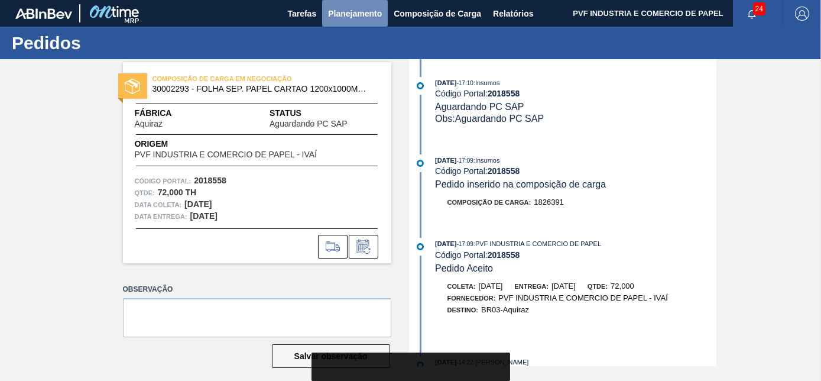
click at [344, 8] on span "Planejamento" at bounding box center [355, 14] width 54 height 14
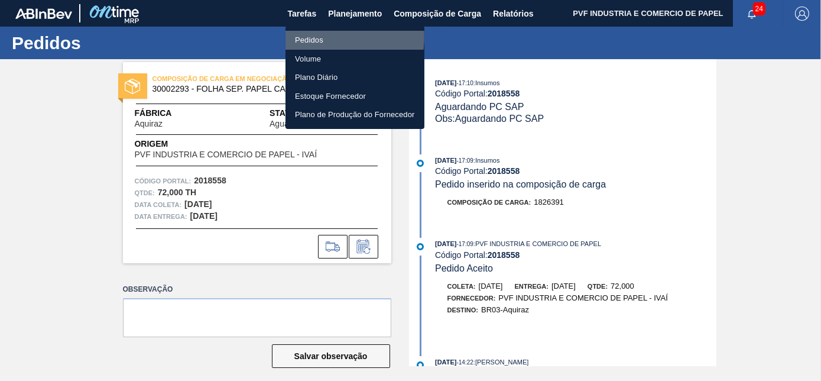
click at [310, 36] on li "Pedidos" at bounding box center [355, 40] width 139 height 19
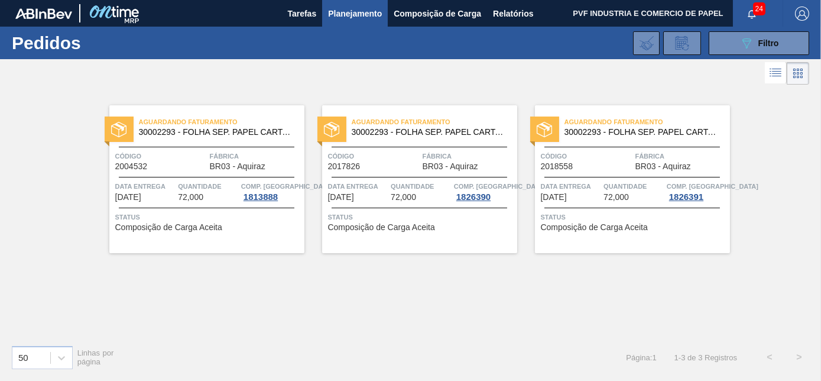
click at [639, 174] on div "Aguardando Faturamento 30002293 - FOLHA SEP. PAPEL CARTAO 1200x1000M 350g Códig…" at bounding box center [632, 179] width 195 height 148
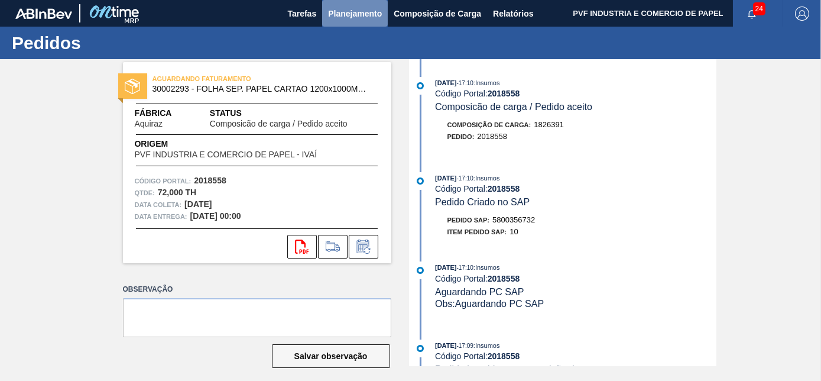
click at [364, 7] on span "Planejamento" at bounding box center [355, 14] width 54 height 14
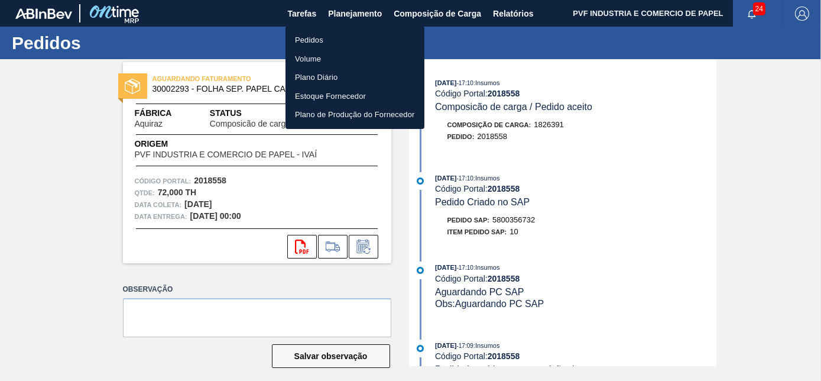
click at [310, 40] on li "Pedidos" at bounding box center [355, 40] width 139 height 19
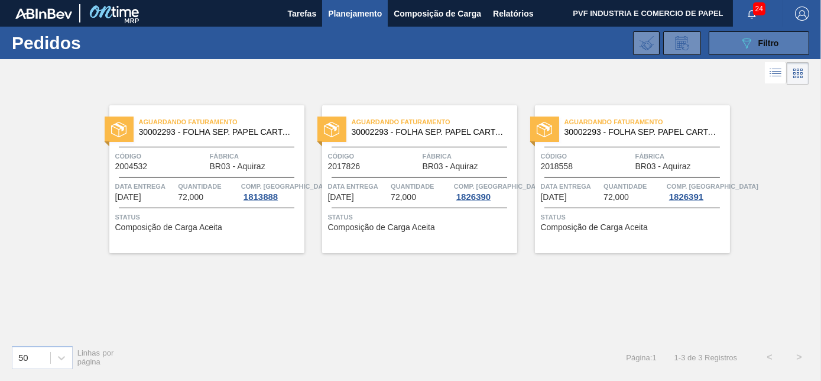
click at [711, 47] on button "089F7B8B-B2A5-4AFE-B5C0-19BA573D28AC Filtro" at bounding box center [759, 43] width 101 height 24
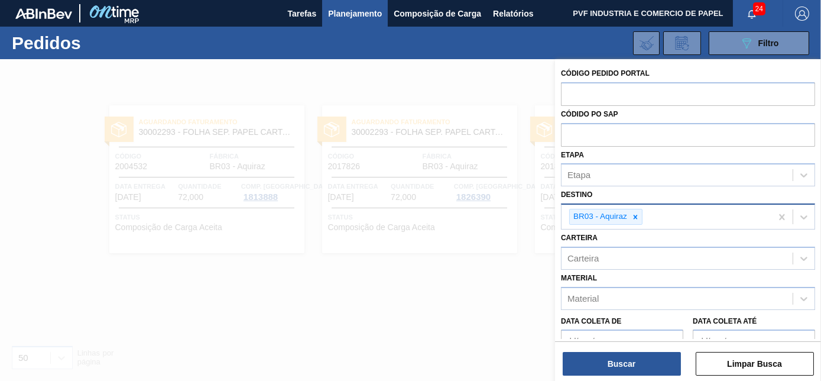
click at [636, 209] on div "BR03 - Aquiraz" at bounding box center [605, 217] width 73 height 16
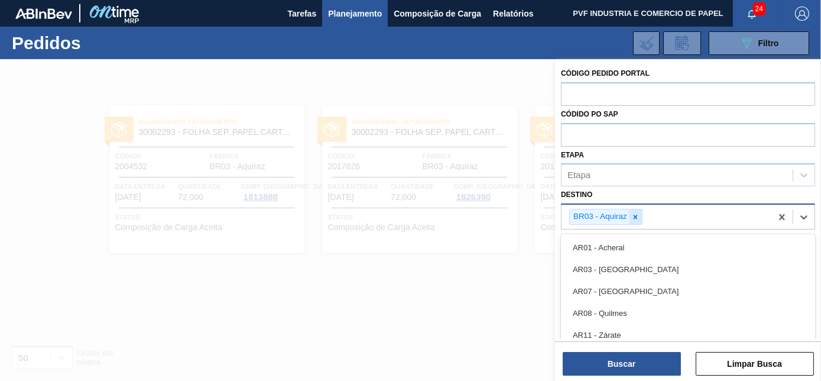
click at [636, 213] on icon at bounding box center [636, 217] width 8 height 8
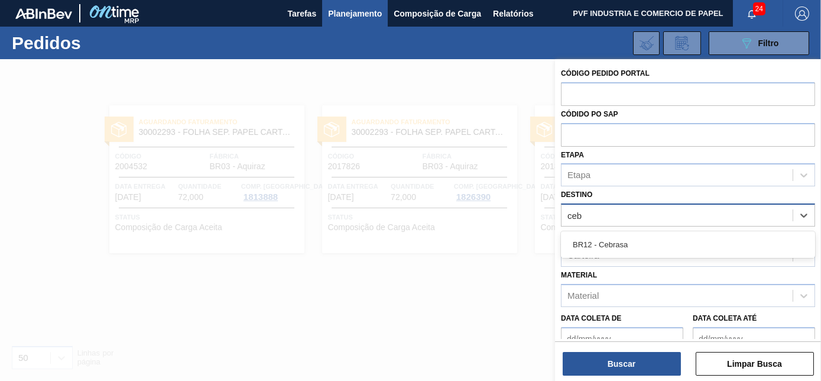
type input "cebr"
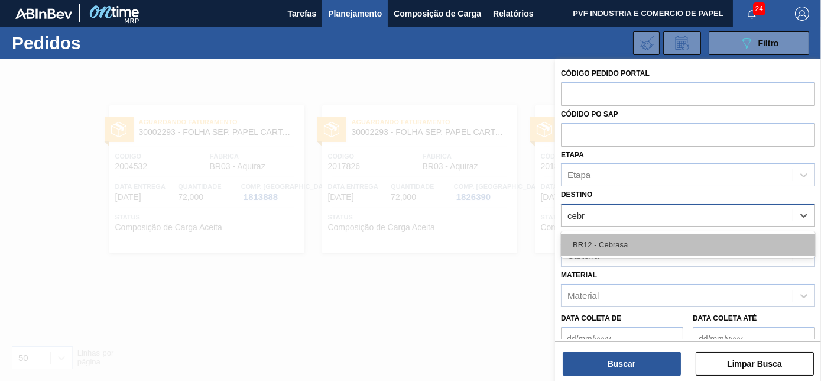
click at [630, 238] on div "BR12 - Cebrasa" at bounding box center [688, 245] width 254 height 22
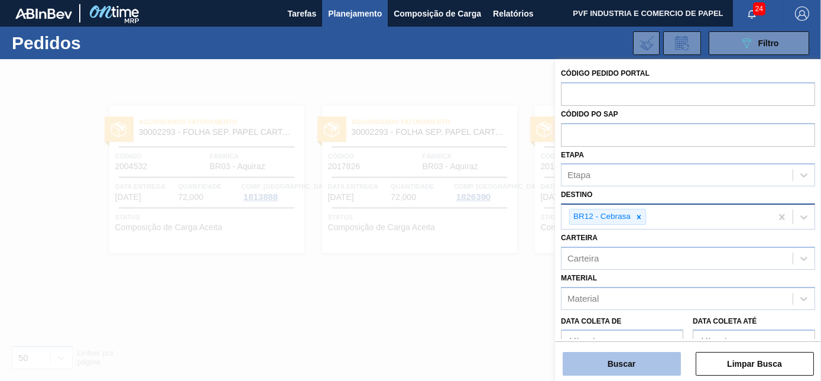
click at [637, 360] on button "Buscar" at bounding box center [622, 364] width 118 height 24
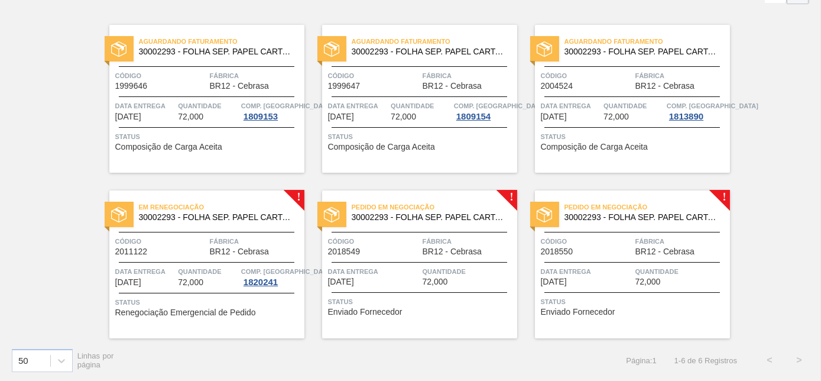
scroll to position [82, 0]
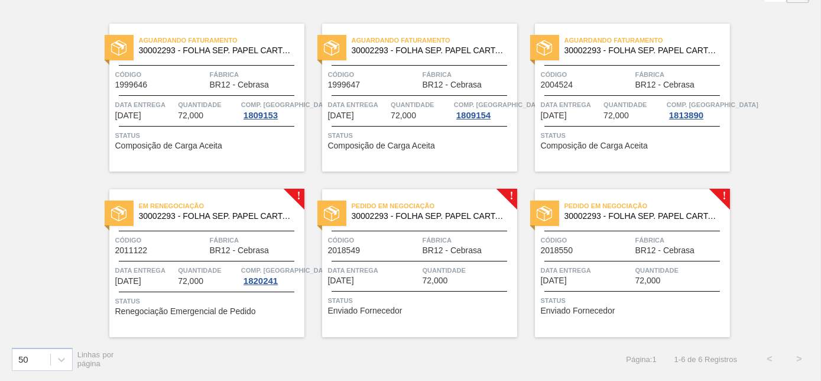
click at [431, 231] on div at bounding box center [420, 231] width 176 height 1
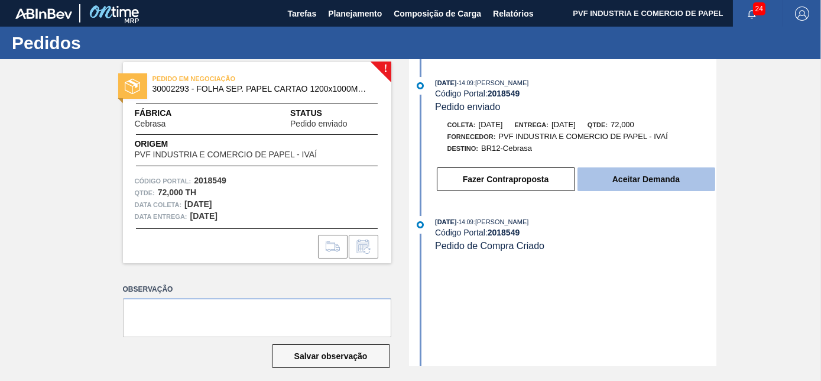
click at [664, 183] on button "Aceitar Demanda" at bounding box center [647, 179] width 138 height 24
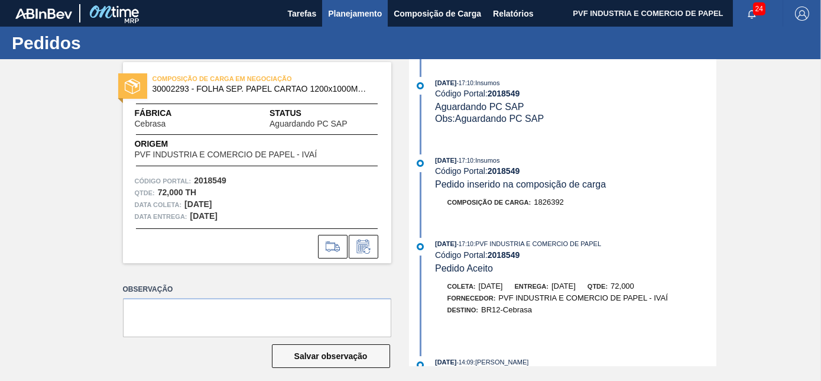
click at [367, 11] on span "Planejamento" at bounding box center [355, 14] width 54 height 14
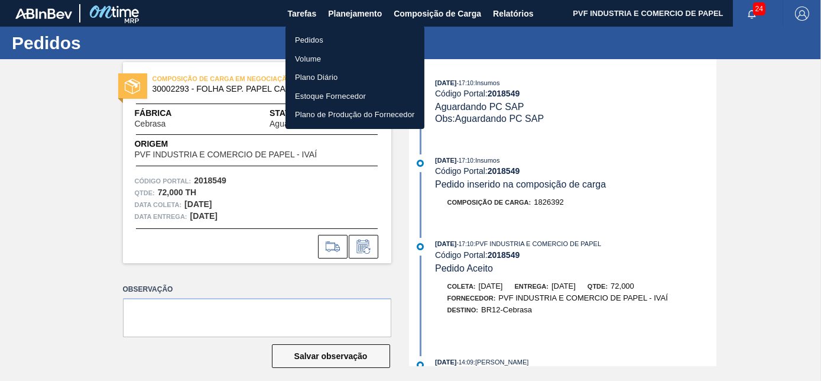
click at [312, 34] on li "Pedidos" at bounding box center [355, 40] width 139 height 19
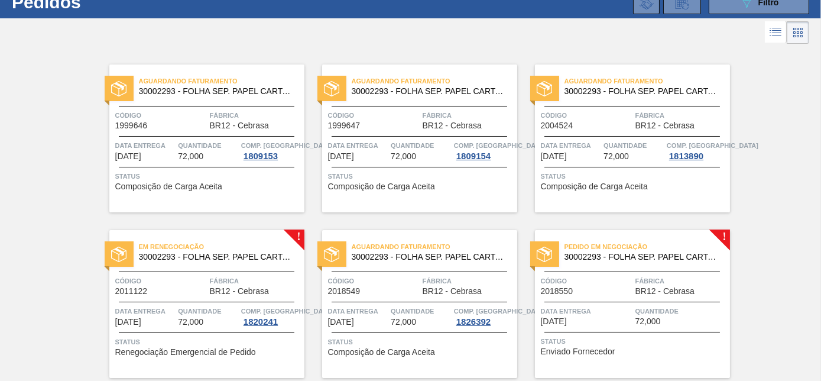
scroll to position [82, 0]
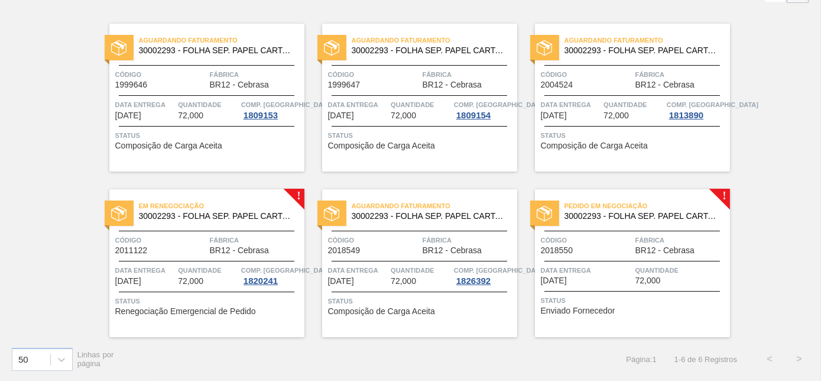
click at [681, 216] on span "30002293 - FOLHA SEP. PAPEL CARTAO 1200x1000M 350g" at bounding box center [643, 216] width 156 height 9
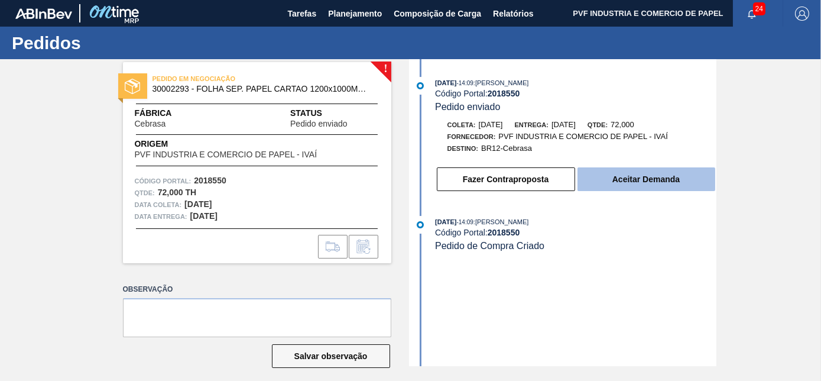
click at [650, 183] on button "Aceitar Demanda" at bounding box center [647, 179] width 138 height 24
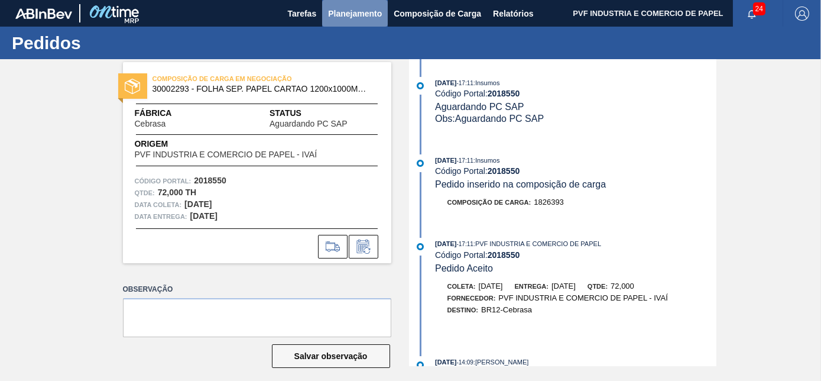
click at [351, 11] on span "Planejamento" at bounding box center [355, 14] width 54 height 14
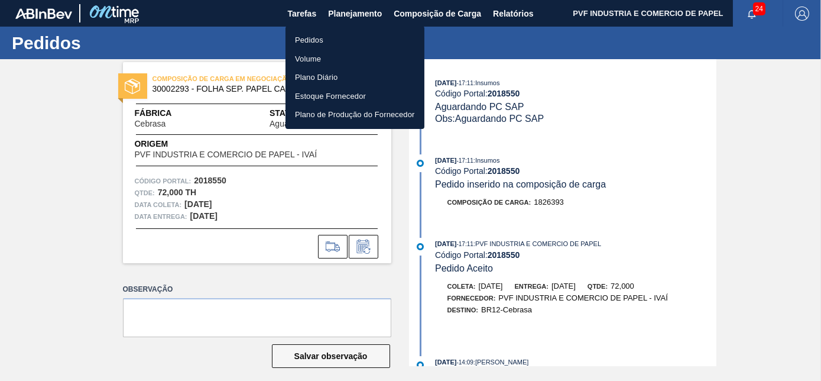
click at [313, 38] on li "Pedidos" at bounding box center [355, 40] width 139 height 19
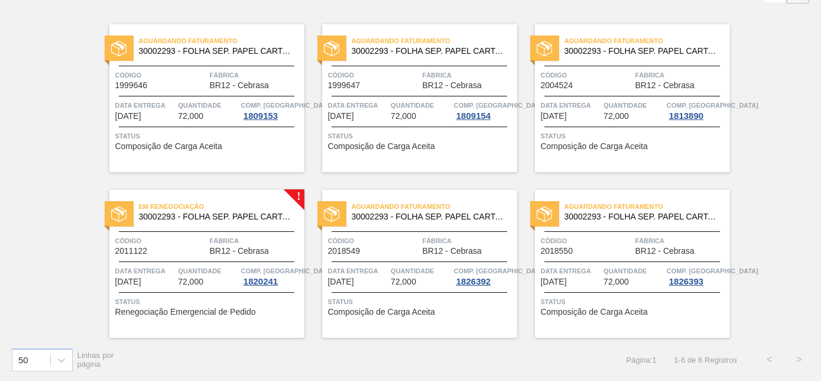
scroll to position [82, 0]
click at [408, 235] on span "Código" at bounding box center [374, 240] width 92 height 12
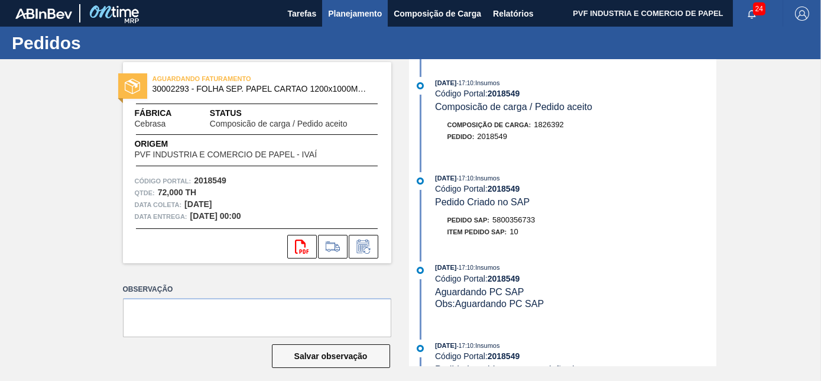
click at [357, 12] on span "Planejamento" at bounding box center [355, 14] width 54 height 14
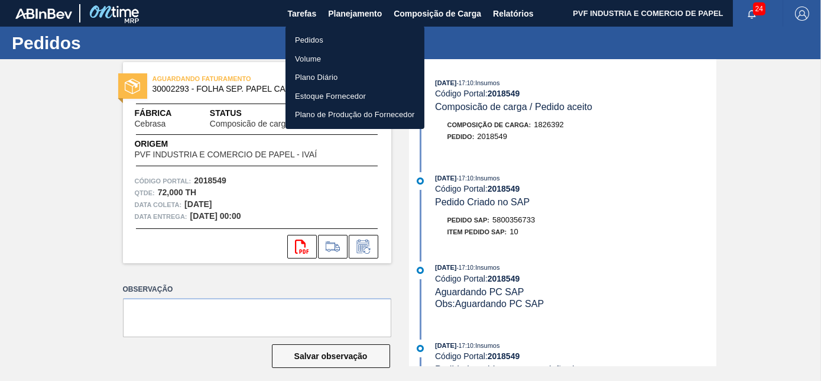
click at [323, 38] on li "Pedidos" at bounding box center [355, 40] width 139 height 19
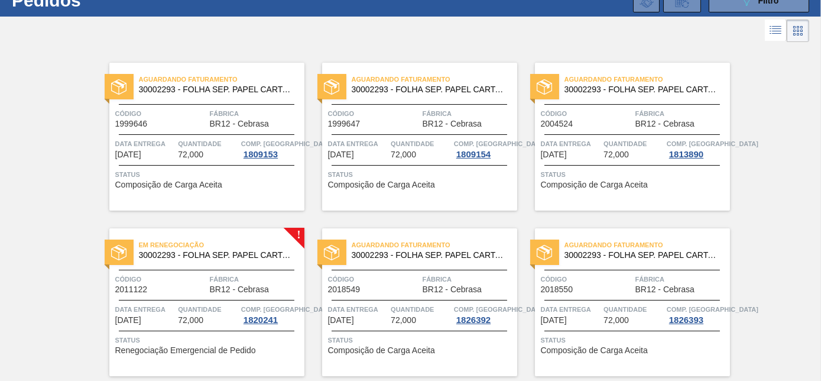
scroll to position [82, 0]
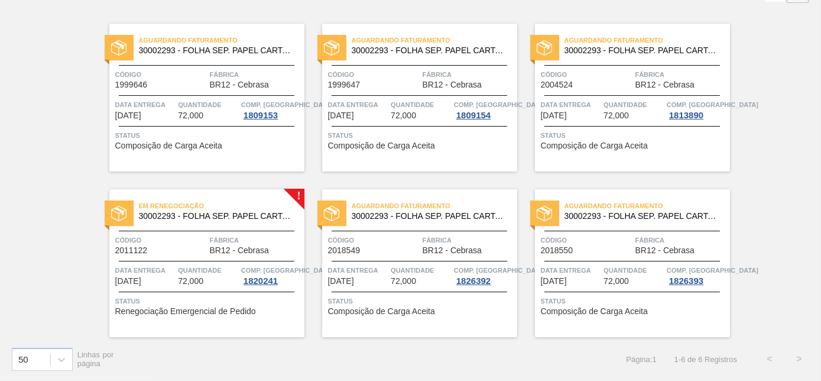
click at [646, 277] on div "Quantidade 72,000" at bounding box center [634, 274] width 60 height 21
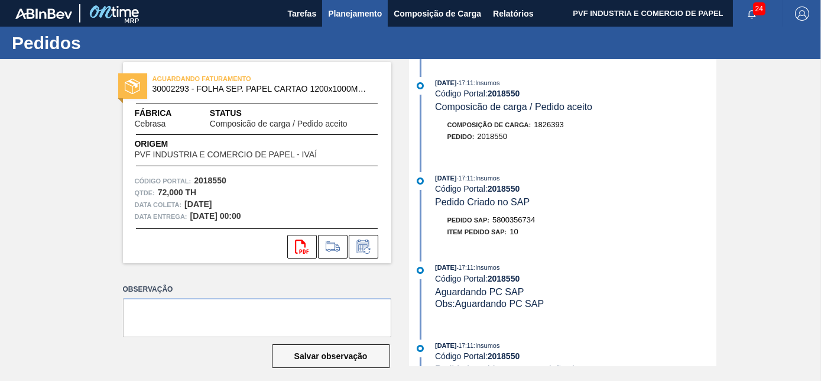
click at [361, 17] on span "Planejamento" at bounding box center [355, 14] width 54 height 14
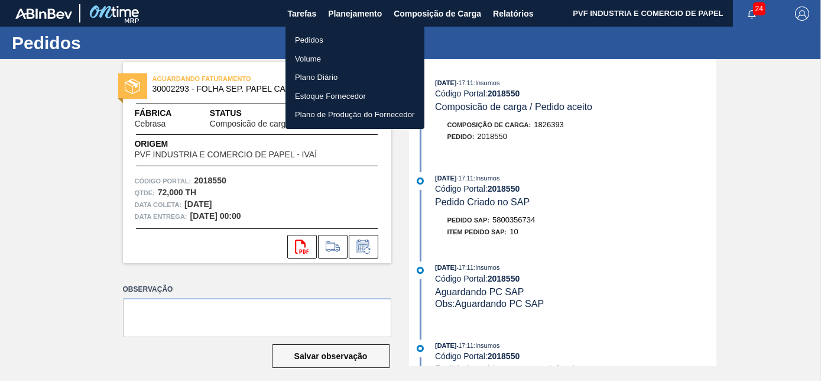
click at [314, 38] on li "Pedidos" at bounding box center [355, 40] width 139 height 19
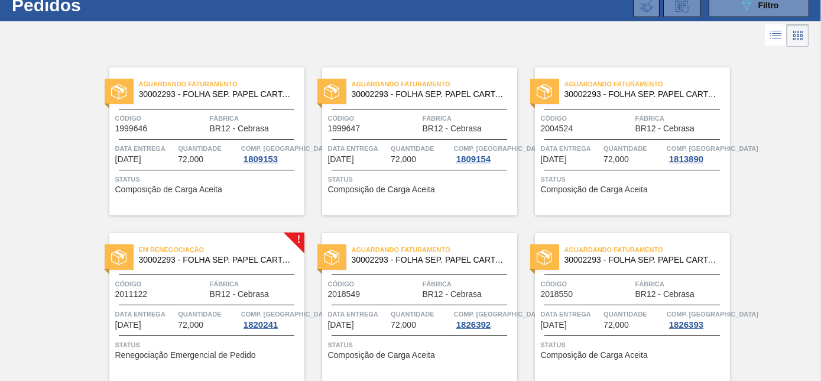
scroll to position [82, 0]
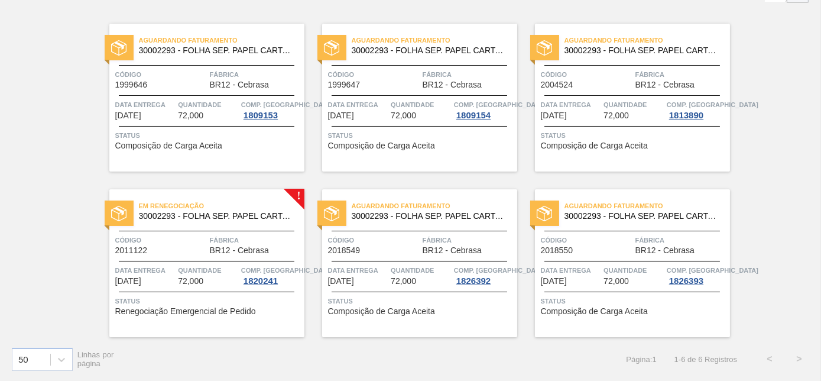
click at [190, 236] on span "Código" at bounding box center [161, 240] width 92 height 12
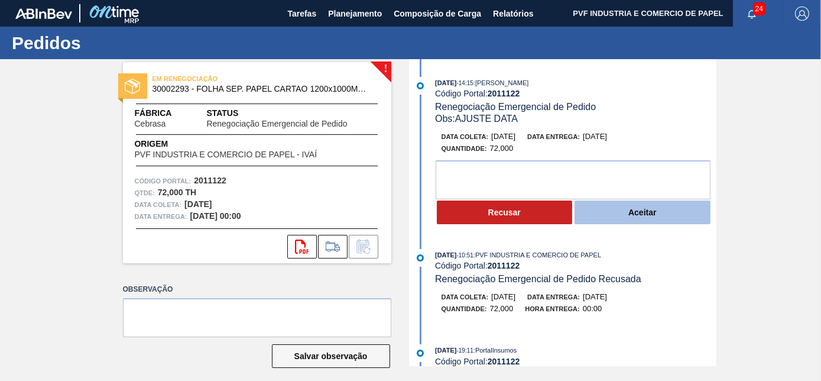
click at [652, 217] on button "Aceitar" at bounding box center [643, 212] width 136 height 24
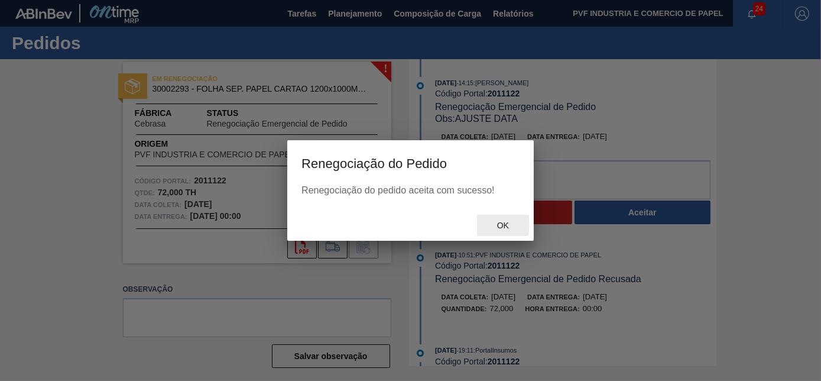
click at [504, 225] on span "Ok" at bounding box center [503, 225] width 31 height 9
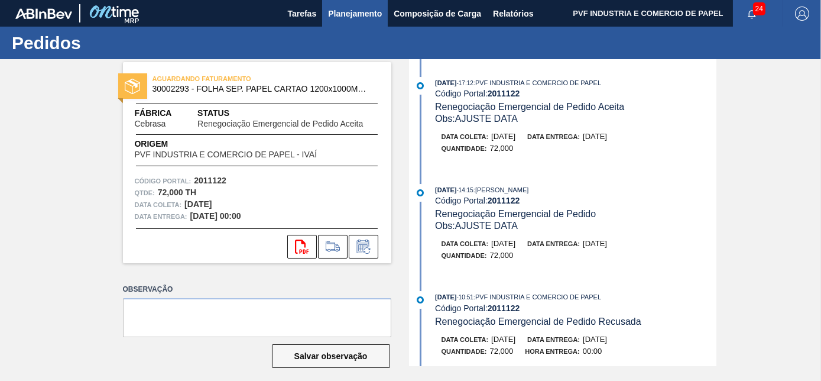
click at [351, 15] on span "Planejamento" at bounding box center [355, 14] width 54 height 14
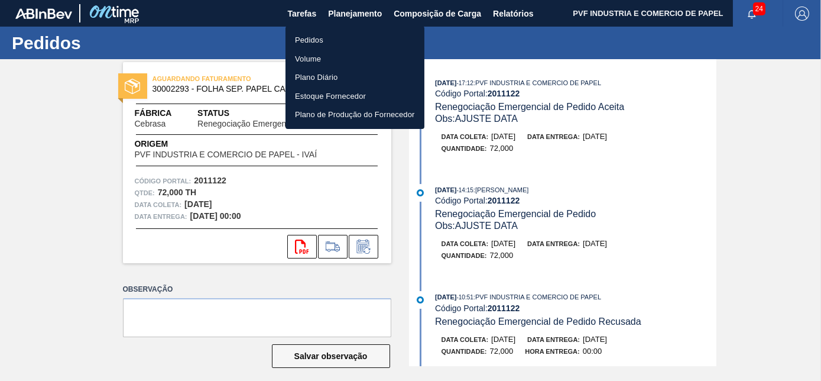
click at [321, 41] on li "Pedidos" at bounding box center [355, 40] width 139 height 19
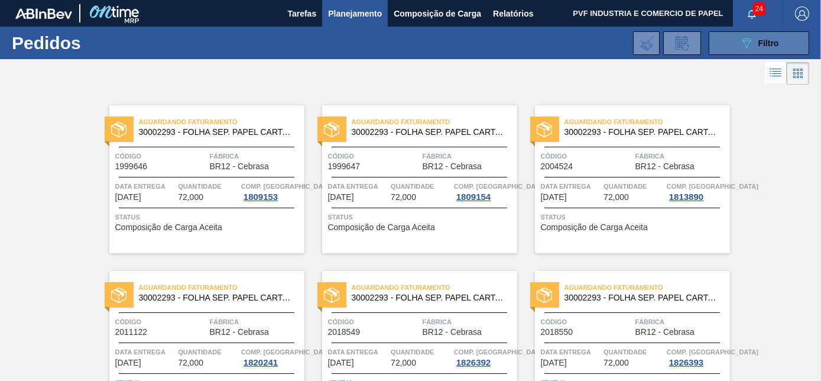
click at [752, 34] on button "089F7B8B-B2A5-4AFE-B5C0-19BA573D28AC Filtro" at bounding box center [759, 43] width 101 height 24
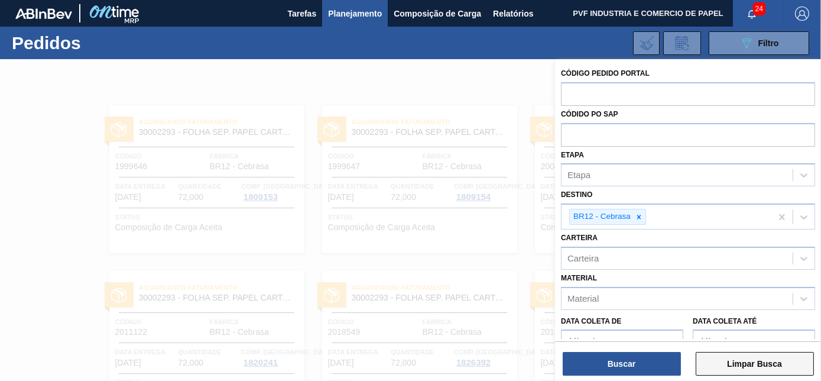
click at [737, 361] on button "Limpar Busca" at bounding box center [755, 364] width 118 height 24
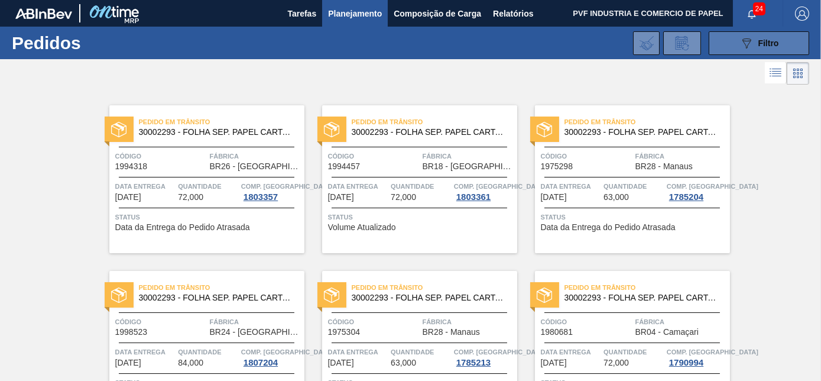
click at [745, 53] on button "089F7B8B-B2A5-4AFE-B5C0-19BA573D28AC Filtro" at bounding box center [759, 43] width 101 height 24
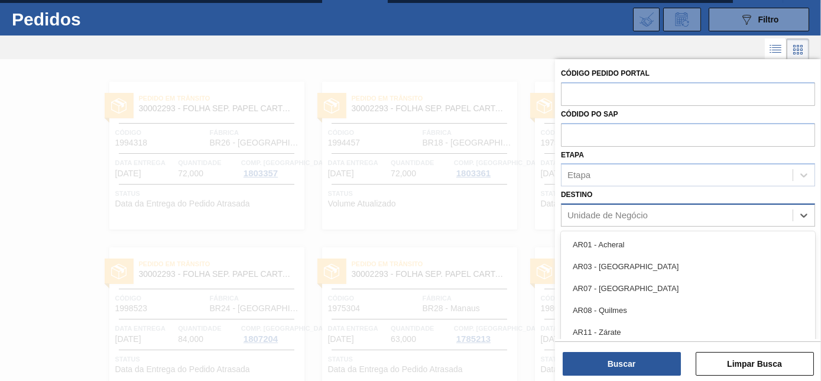
click at [672, 212] on div "Unidade de Negócio" at bounding box center [677, 215] width 231 height 17
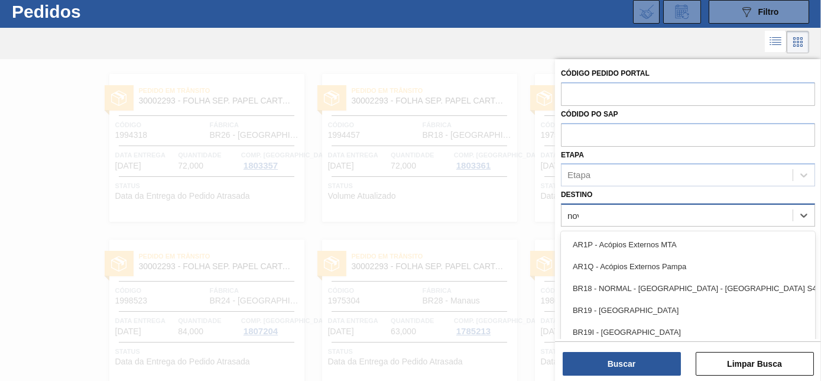
type input "nova"
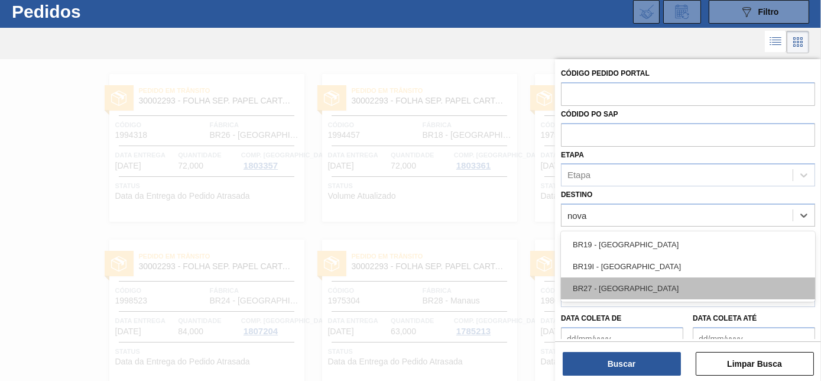
click at [655, 285] on div "BR27 - [GEOGRAPHIC_DATA]" at bounding box center [688, 288] width 254 height 22
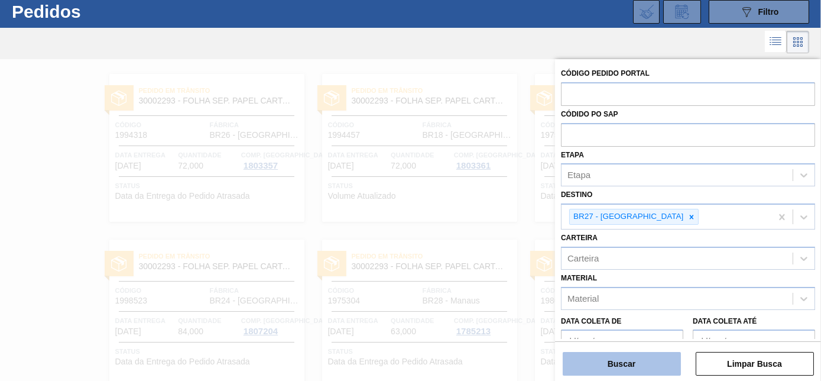
click at [651, 363] on button "Buscar" at bounding box center [622, 364] width 118 height 24
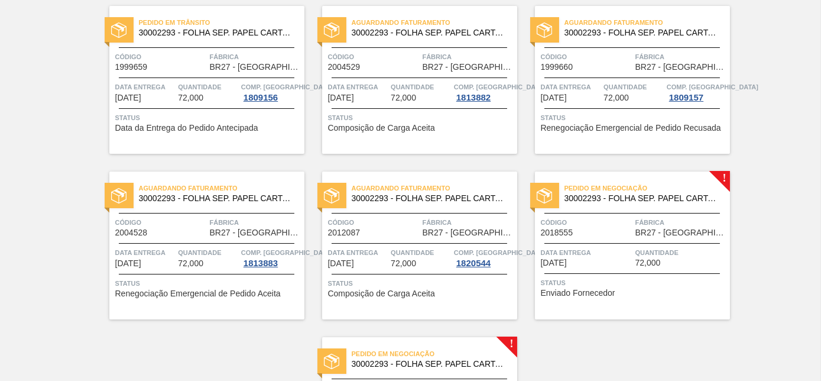
scroll to position [247, 0]
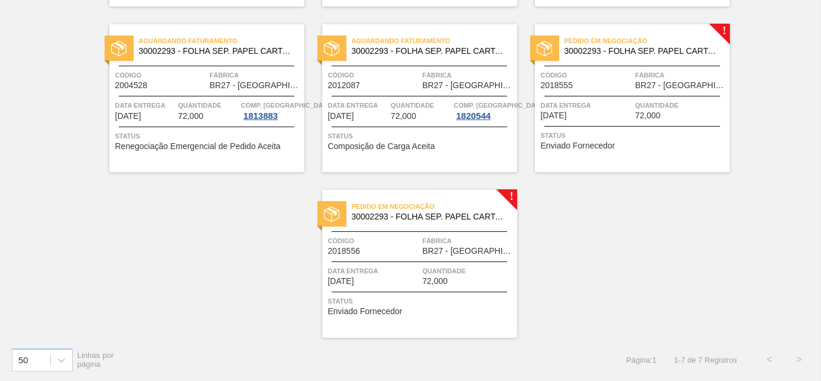
click at [605, 114] on div "Data entrega 29/09/2025" at bounding box center [587, 109] width 92 height 21
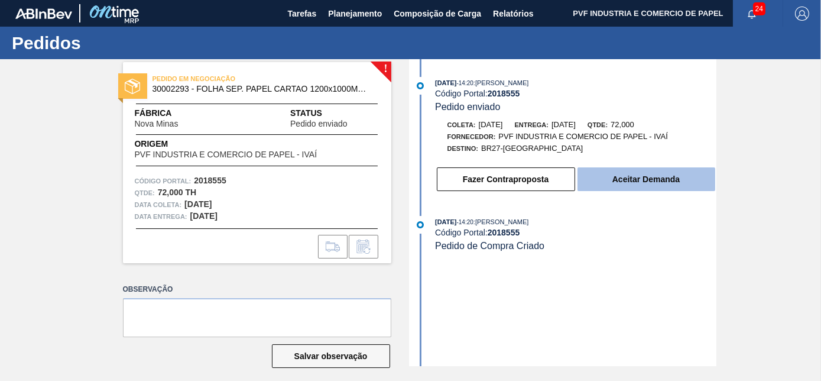
click at [616, 174] on button "Aceitar Demanda" at bounding box center [647, 179] width 138 height 24
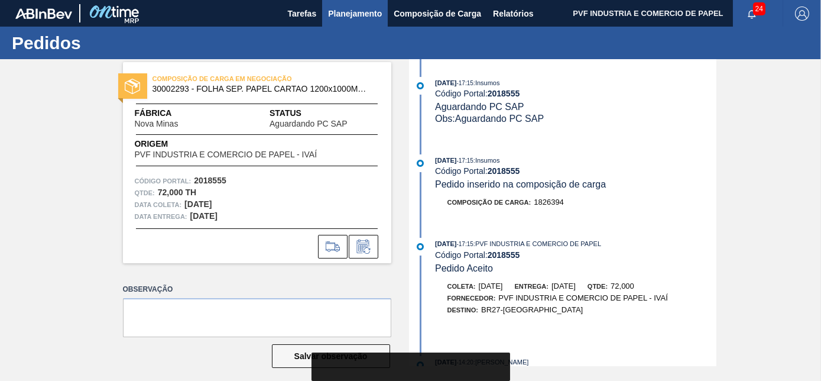
click at [355, 17] on span "Planejamento" at bounding box center [355, 14] width 54 height 14
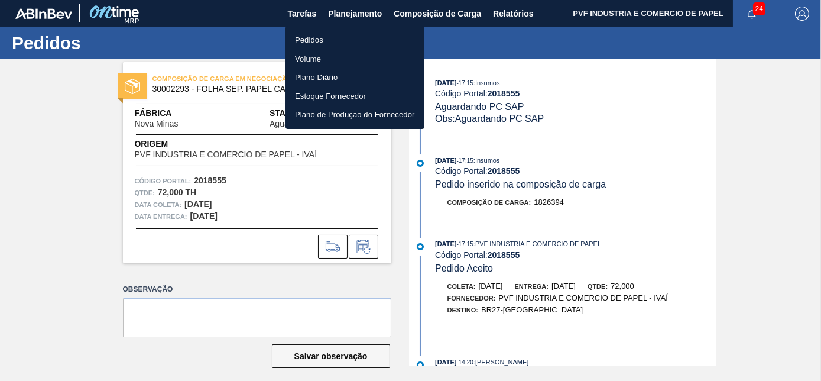
click at [312, 50] on li "Volume" at bounding box center [355, 59] width 139 height 19
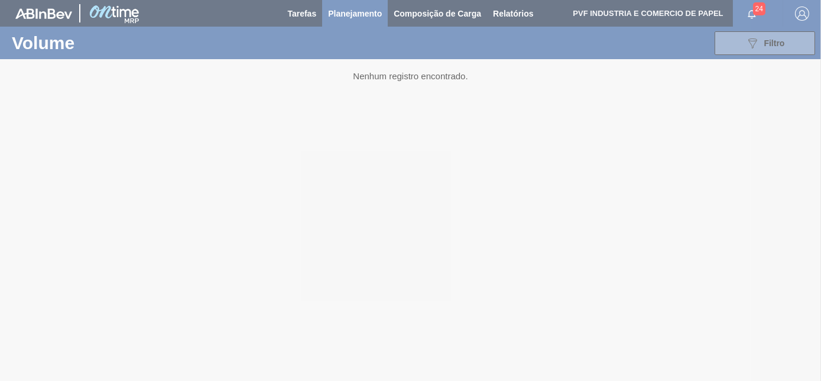
click at [360, 2] on div at bounding box center [410, 190] width 821 height 381
click at [352, 12] on div at bounding box center [410, 190] width 821 height 381
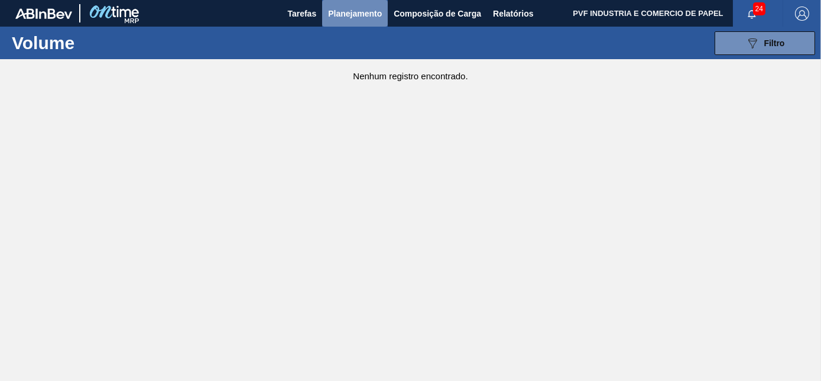
click at [350, 13] on span "Planejamento" at bounding box center [355, 14] width 54 height 14
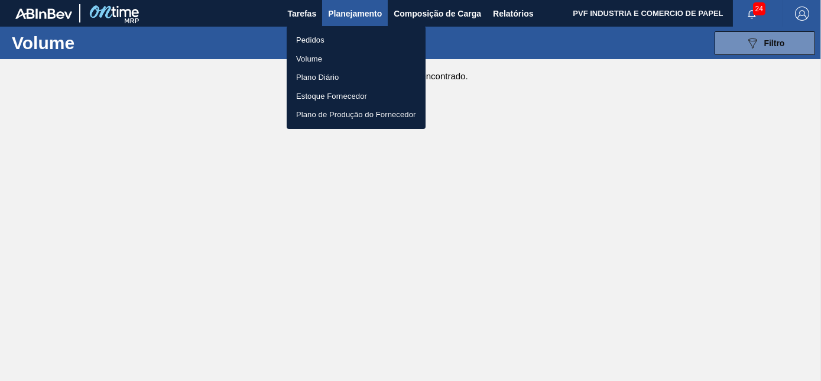
click at [325, 35] on li "Pedidos" at bounding box center [356, 40] width 139 height 19
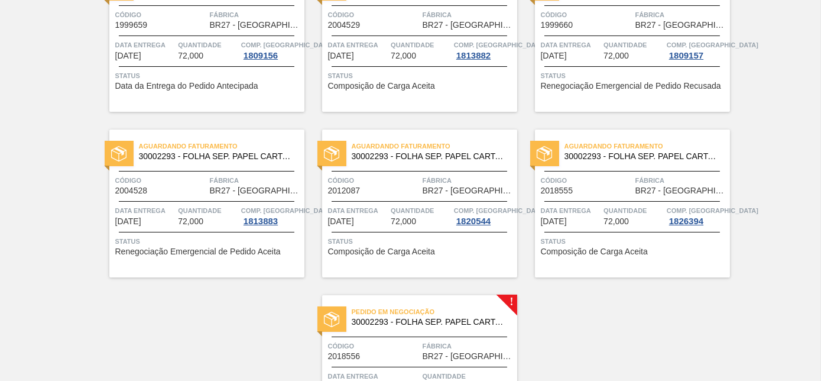
scroll to position [247, 0]
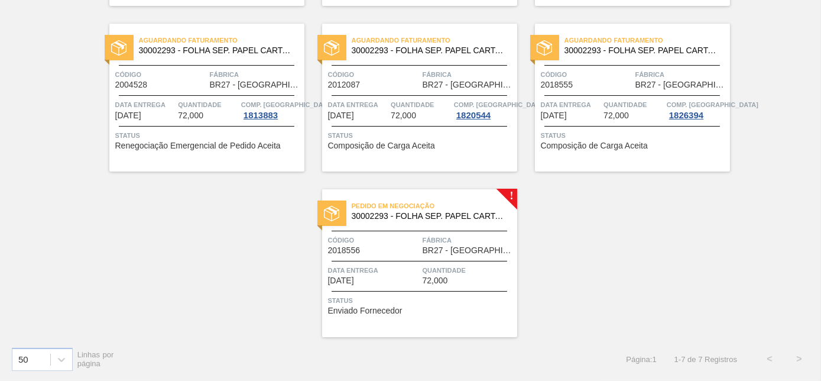
click at [454, 225] on div "Pedido em Negociação 30002293 - FOLHA SEP. PAPEL CARTAO 1200x1000M 350g Código …" at bounding box center [419, 263] width 195 height 148
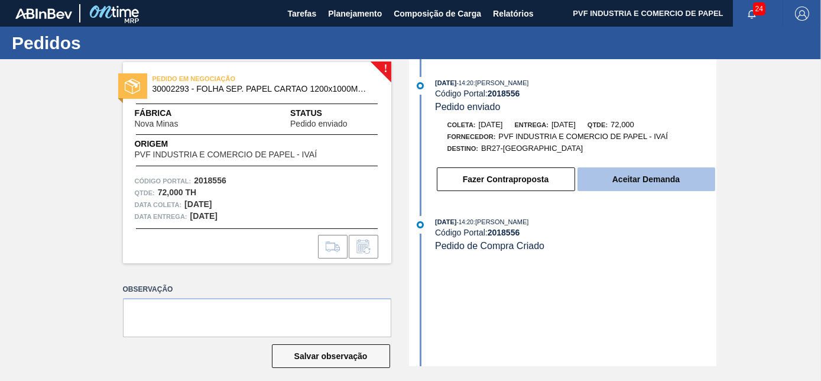
click at [606, 181] on button "Aceitar Demanda" at bounding box center [647, 179] width 138 height 24
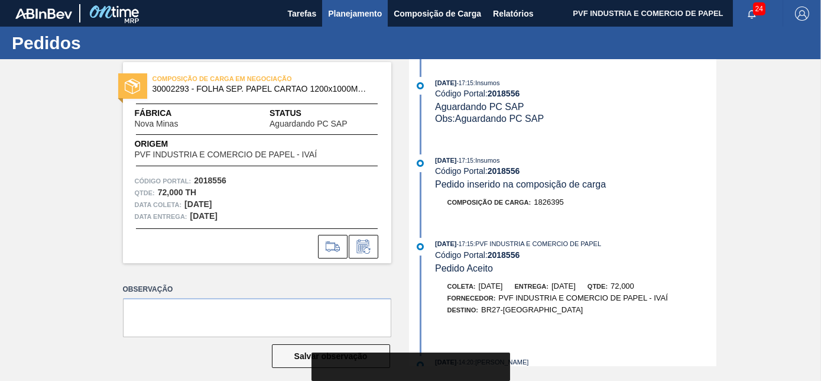
click at [345, 11] on span "Planejamento" at bounding box center [355, 14] width 54 height 14
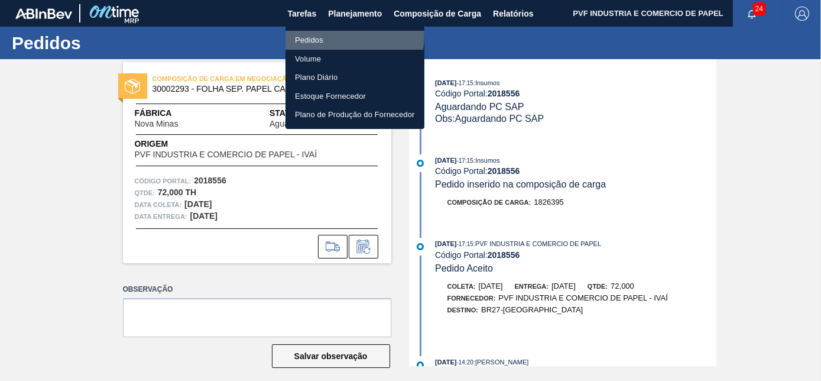
click at [315, 34] on li "Pedidos" at bounding box center [355, 40] width 139 height 19
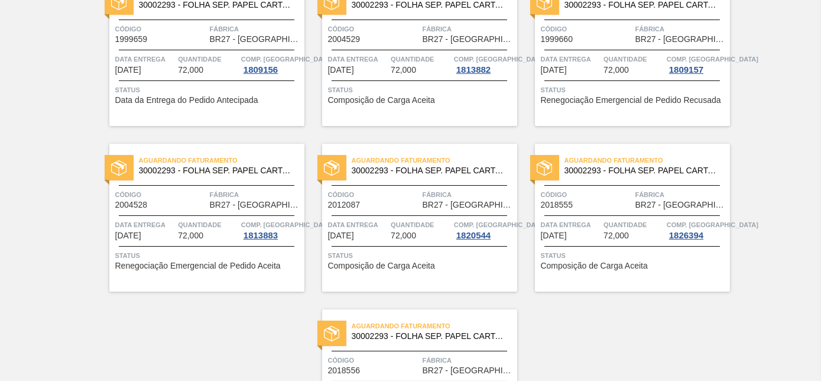
scroll to position [215, 0]
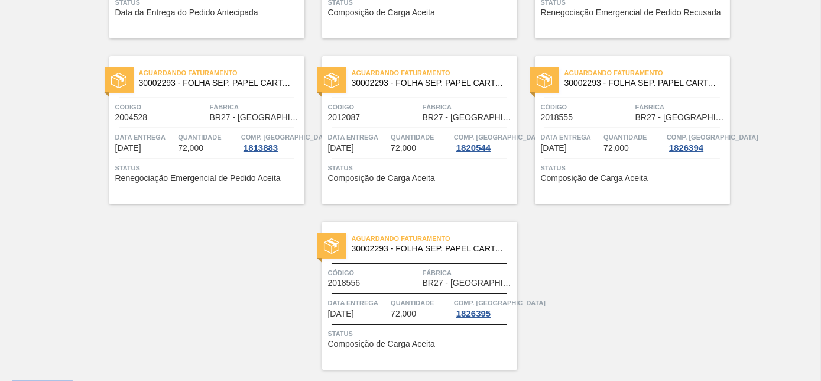
click at [593, 98] on div at bounding box center [633, 98] width 176 height 1
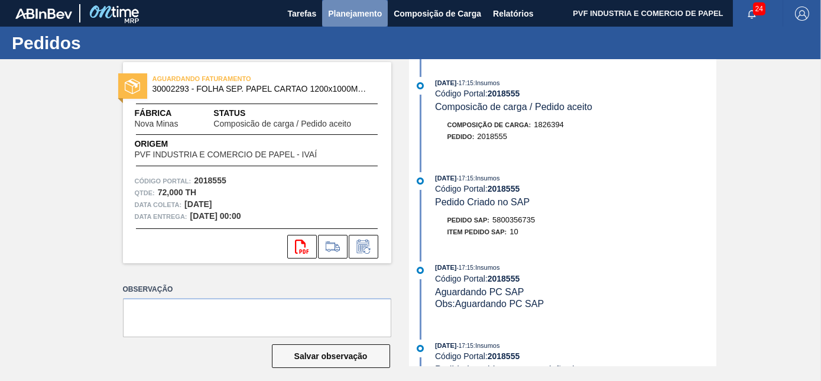
click at [354, 10] on span "Planejamento" at bounding box center [355, 14] width 54 height 14
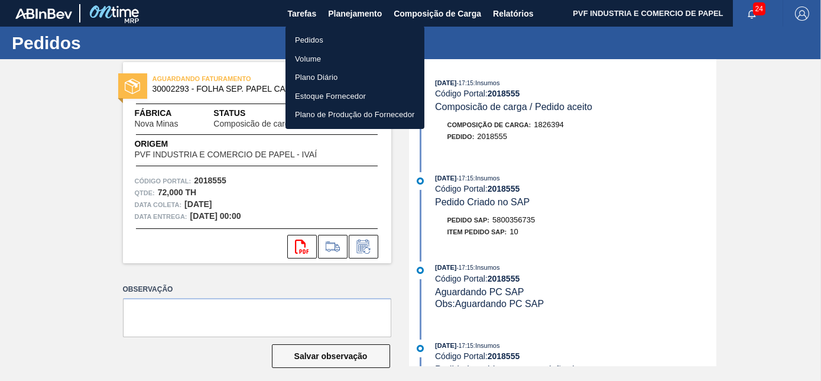
click at [317, 35] on li "Pedidos" at bounding box center [355, 40] width 139 height 19
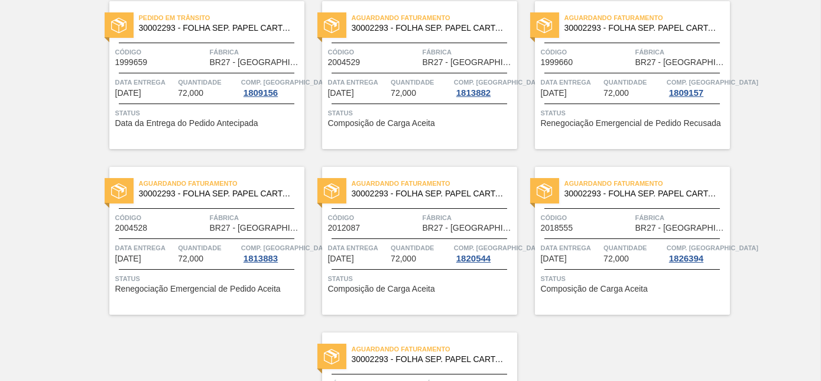
scroll to position [247, 0]
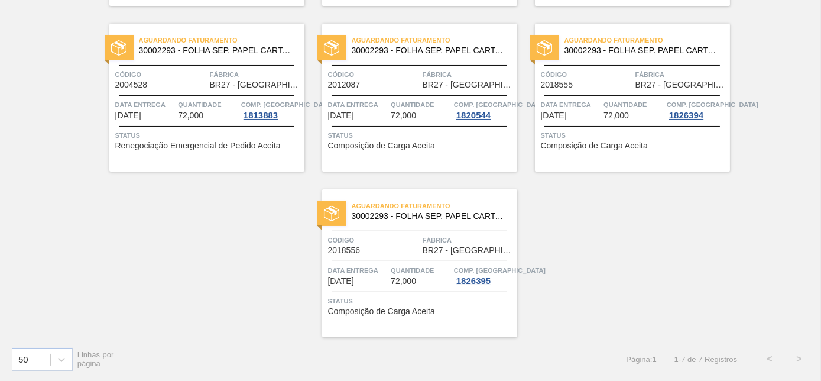
click at [415, 242] on span "Código" at bounding box center [374, 240] width 92 height 12
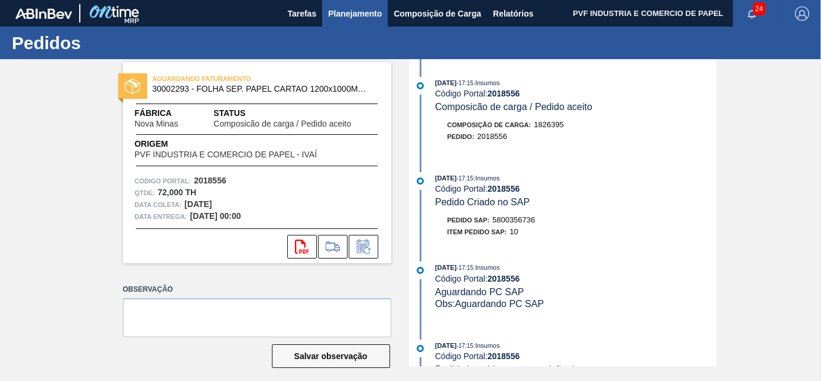
click at [364, 12] on span "Planejamento" at bounding box center [355, 14] width 54 height 14
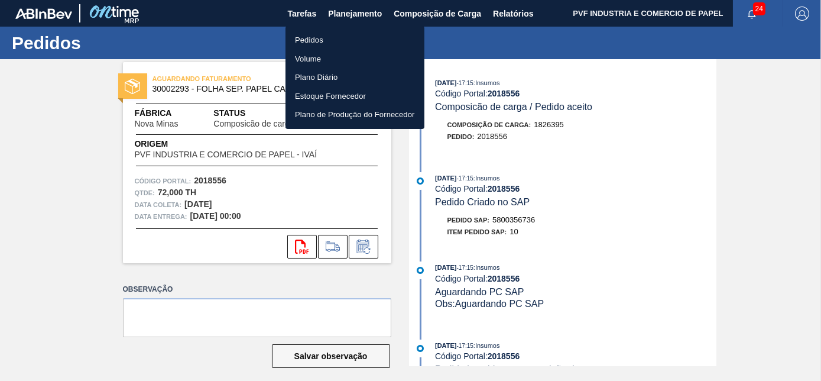
click at [312, 36] on li "Pedidos" at bounding box center [355, 40] width 139 height 19
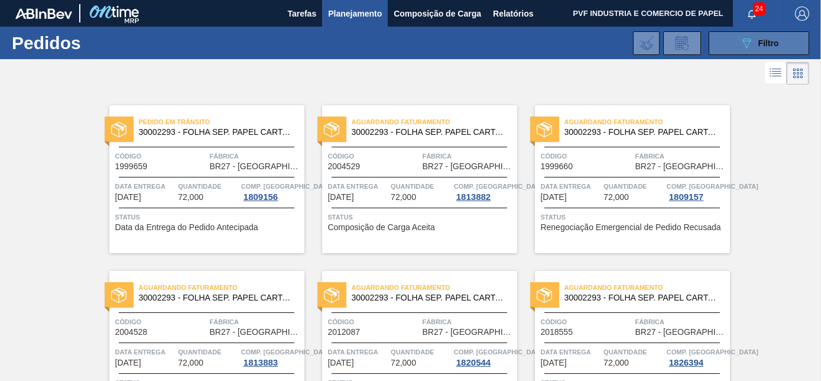
click at [750, 46] on icon "089F7B8B-B2A5-4AFE-B5C0-19BA573D28AC" at bounding box center [747, 43] width 14 height 14
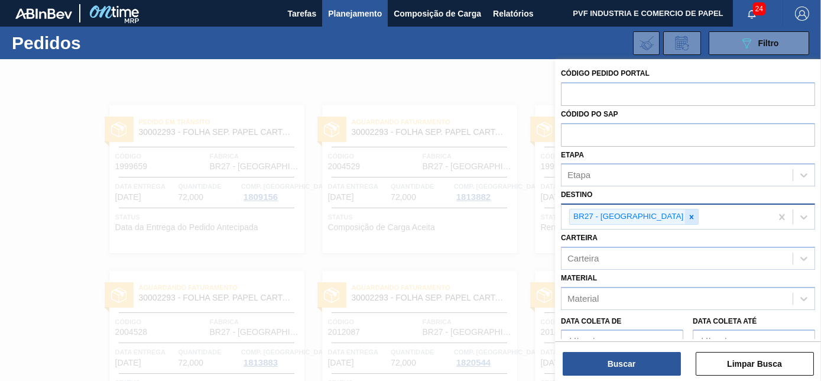
click at [688, 214] on icon at bounding box center [692, 217] width 8 height 8
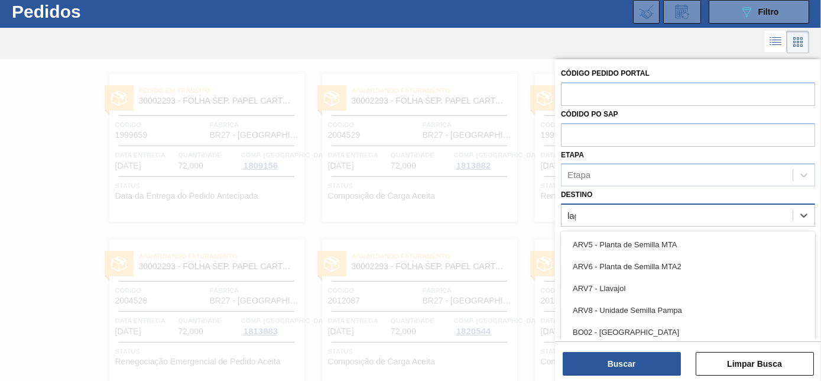
scroll to position [31, 0]
type input "lage"
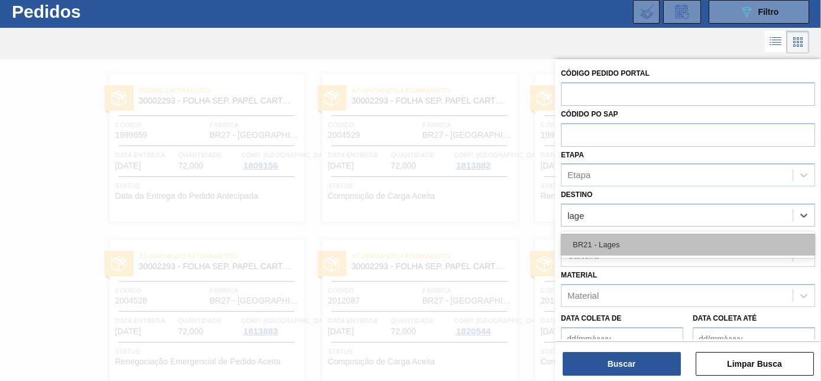
click at [594, 239] on div "BR21 - Lages" at bounding box center [688, 245] width 254 height 22
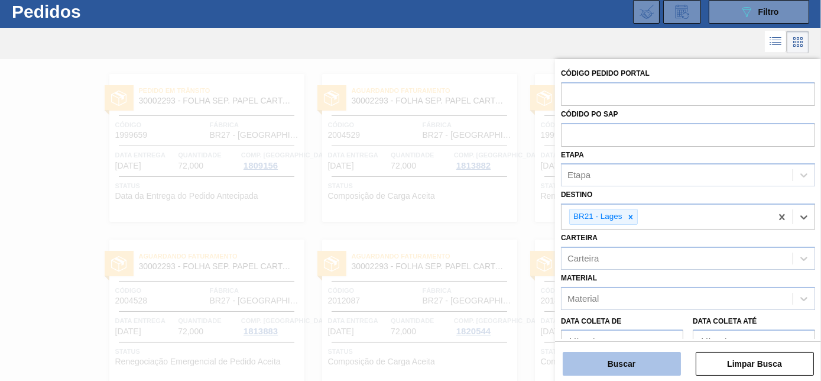
click at [626, 359] on button "Buscar" at bounding box center [622, 364] width 118 height 24
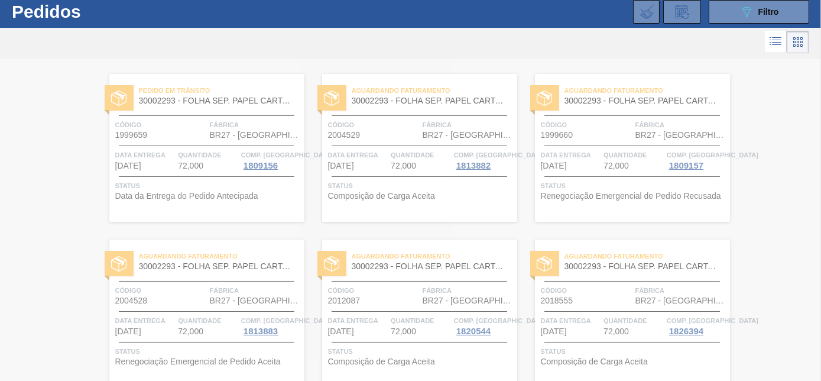
scroll to position [0, 0]
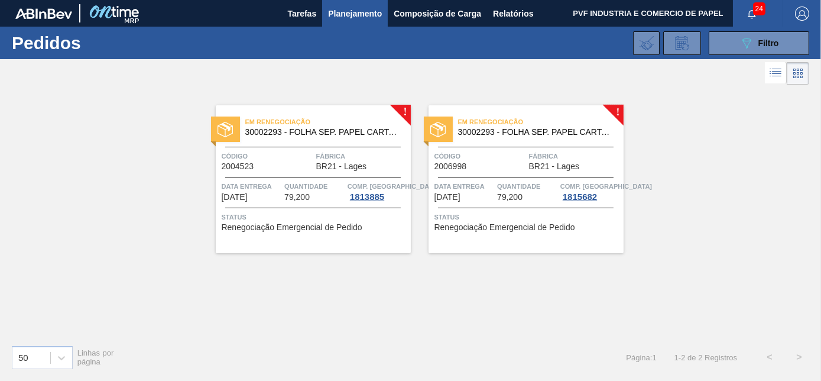
click at [312, 145] on div "Em renegociação 30002293 - FOLHA SEP. PAPEL CARTAO 1200x1000M 350g Código 20045…" at bounding box center [313, 179] width 195 height 148
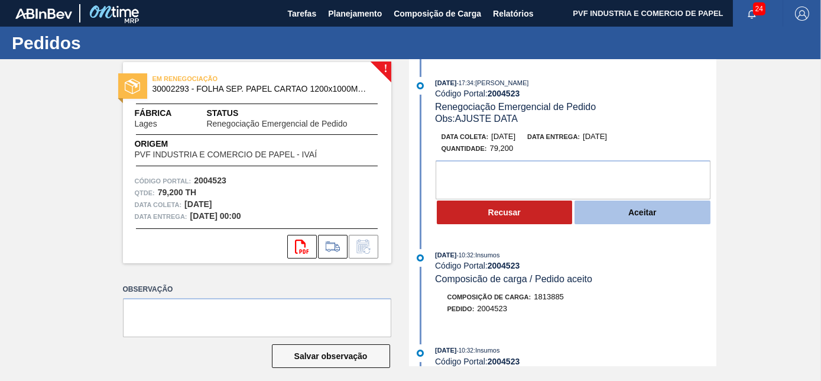
click at [639, 212] on button "Aceitar" at bounding box center [643, 212] width 136 height 24
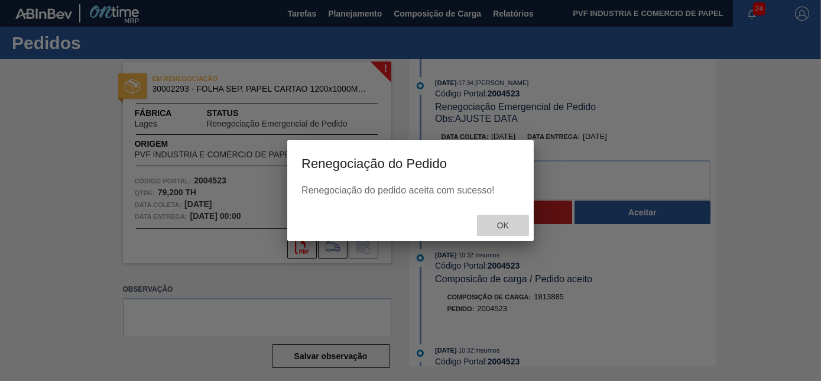
click at [488, 221] on span "Ok" at bounding box center [503, 225] width 31 height 9
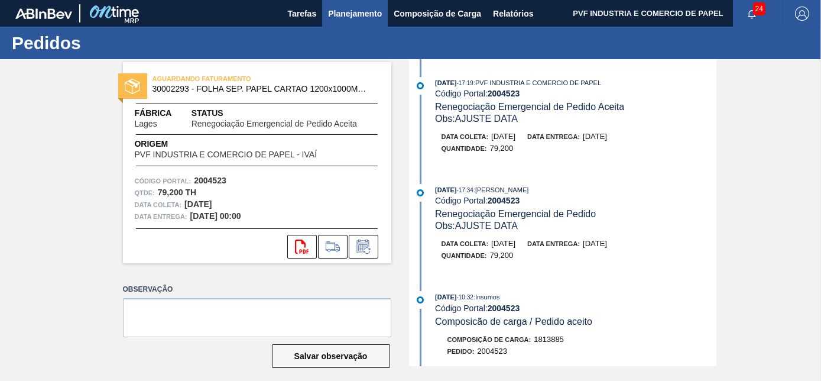
click at [341, 5] on button "Planejamento" at bounding box center [355, 13] width 66 height 27
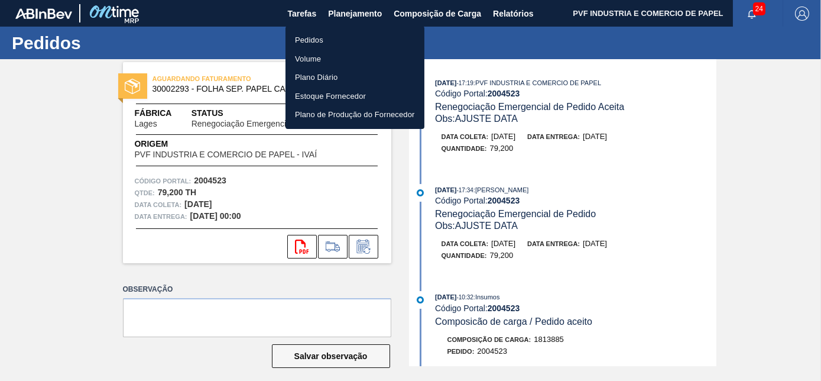
click at [325, 42] on li "Pedidos" at bounding box center [355, 40] width 139 height 19
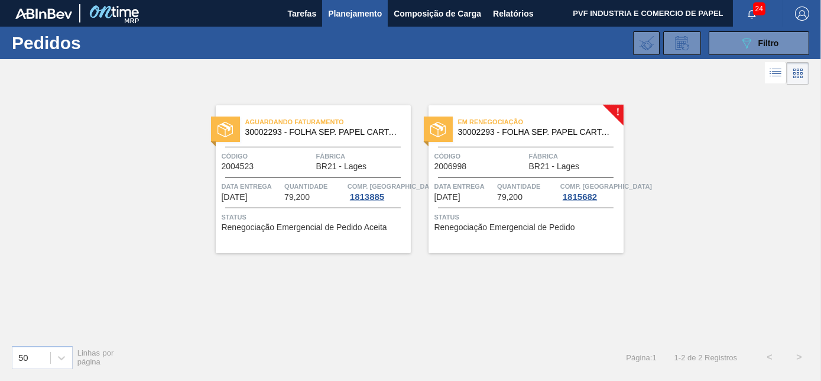
click at [501, 164] on div "Código 2006998" at bounding box center [481, 160] width 92 height 21
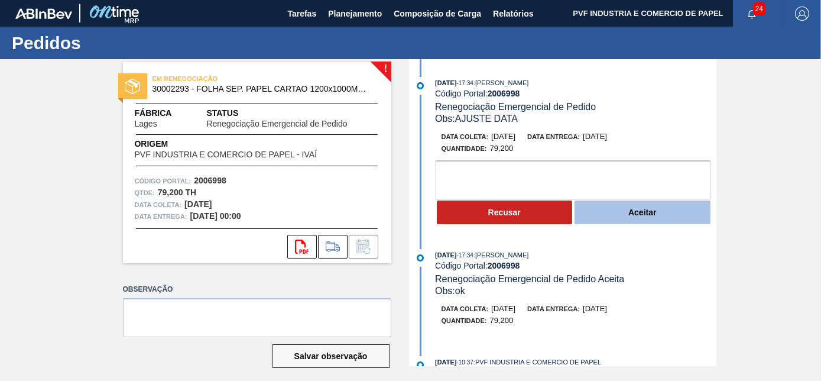
click at [626, 215] on button "Aceitar" at bounding box center [643, 212] width 136 height 24
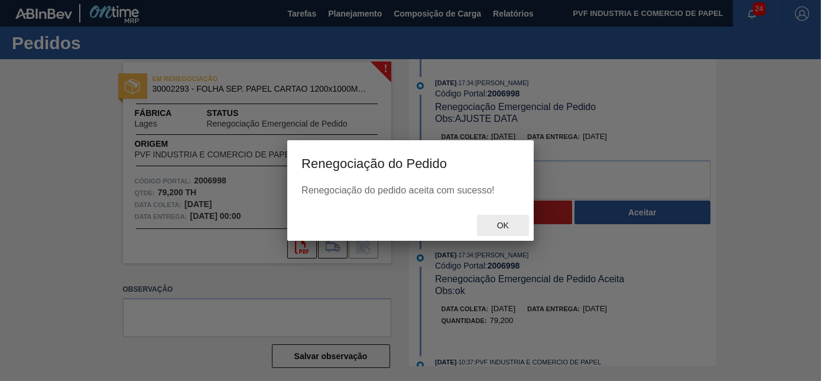
click at [507, 228] on span "Ok" at bounding box center [503, 225] width 31 height 9
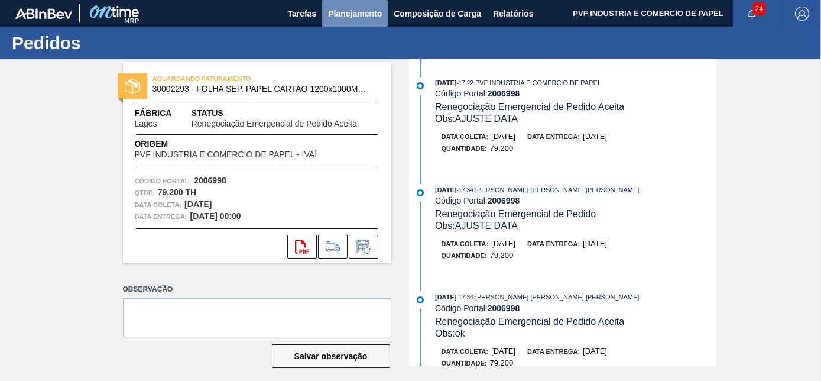
click at [360, 12] on span "Planejamento" at bounding box center [355, 14] width 54 height 14
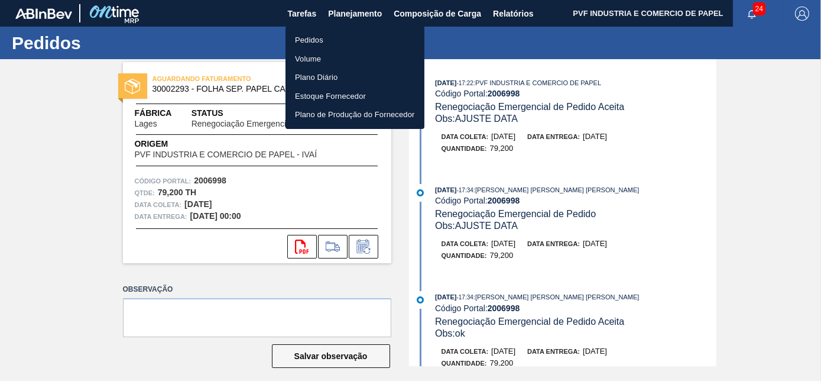
click at [316, 35] on li "Pedidos" at bounding box center [355, 40] width 139 height 19
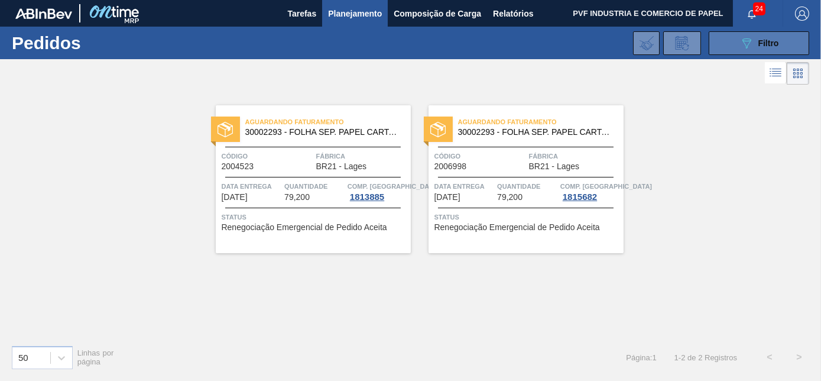
click at [737, 33] on button "089F7B8B-B2A5-4AFE-B5C0-19BA573D28AC Filtro" at bounding box center [759, 43] width 101 height 24
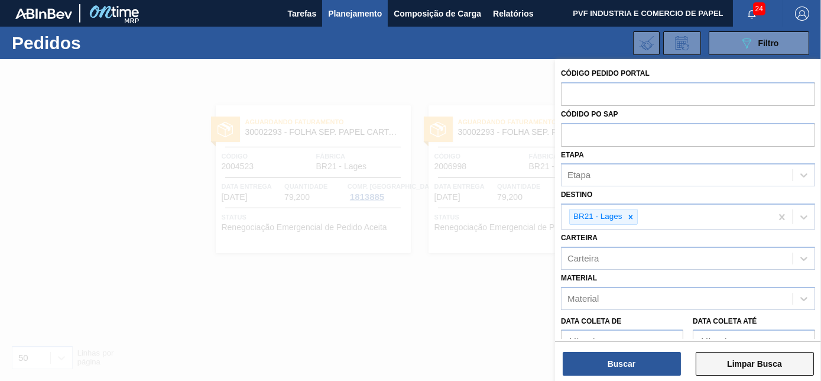
click at [718, 360] on button "Limpar Busca" at bounding box center [755, 364] width 118 height 24
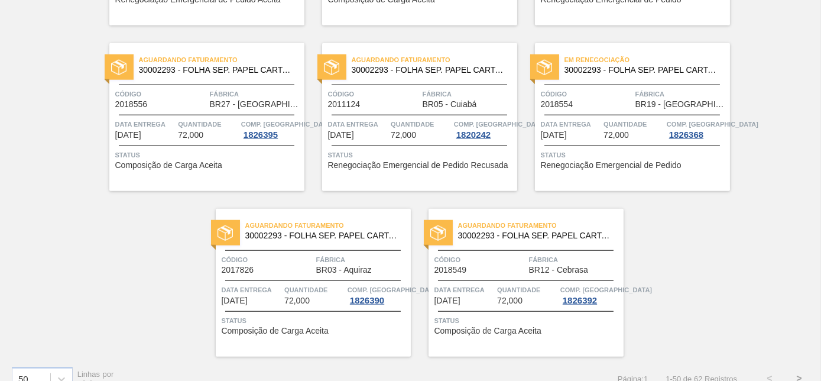
scroll to position [2565, 0]
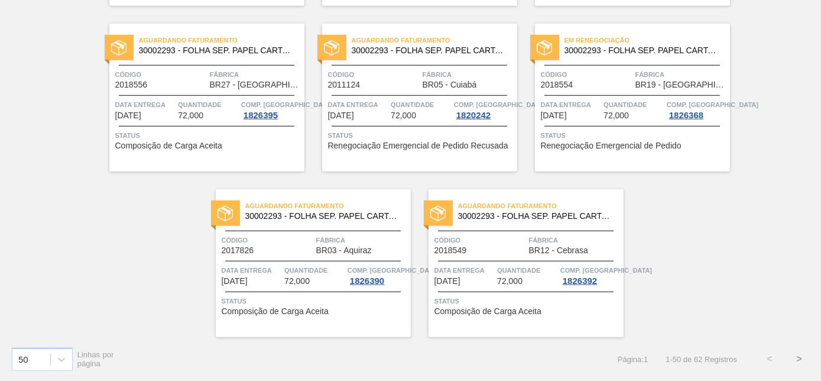
click at [795, 357] on button ">" at bounding box center [800, 359] width 30 height 30
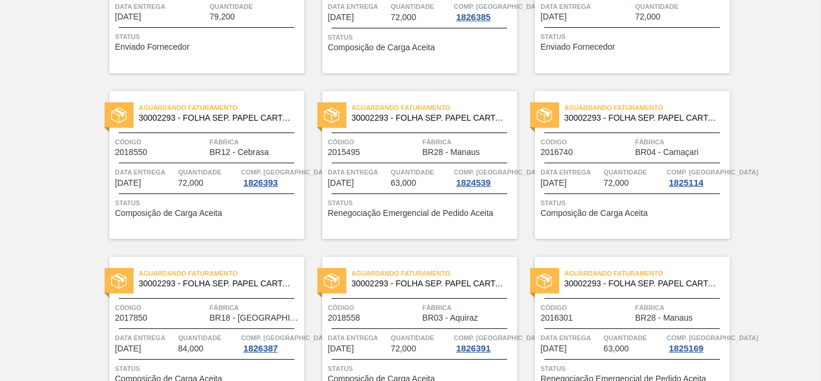
scroll to position [413, 0]
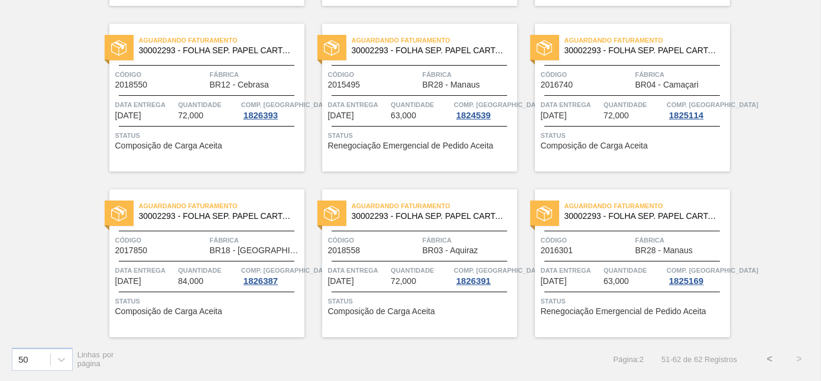
click at [763, 360] on button "<" at bounding box center [770, 359] width 30 height 30
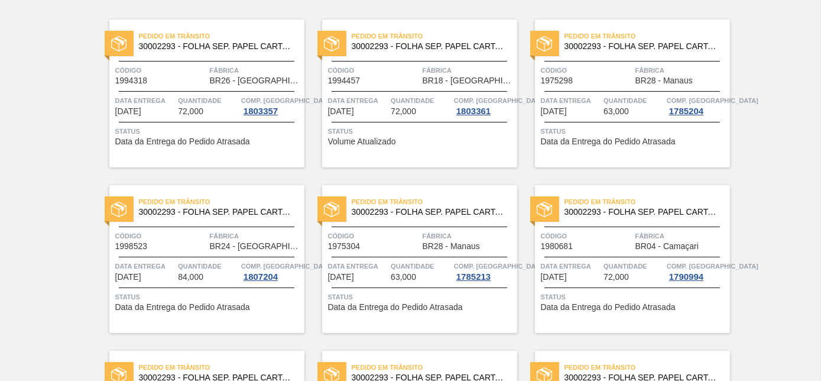
scroll to position [0, 0]
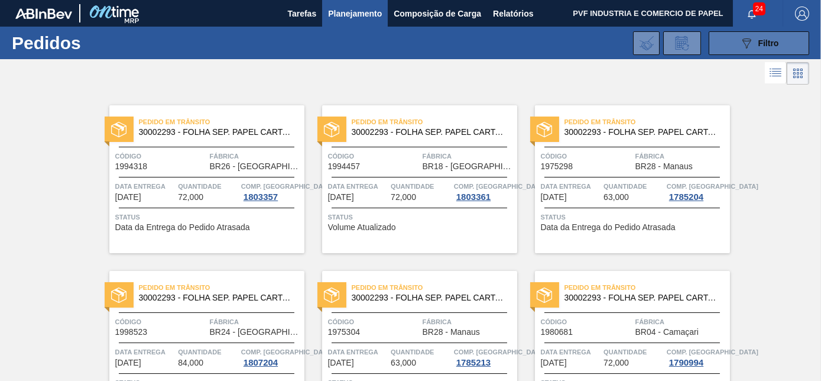
click at [763, 38] on span "Filtro" at bounding box center [769, 42] width 21 height 9
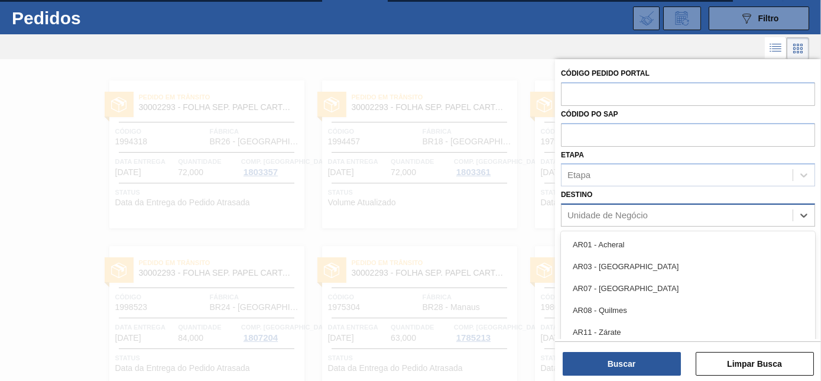
click at [655, 214] on div "Unidade de Negócio" at bounding box center [677, 215] width 231 height 17
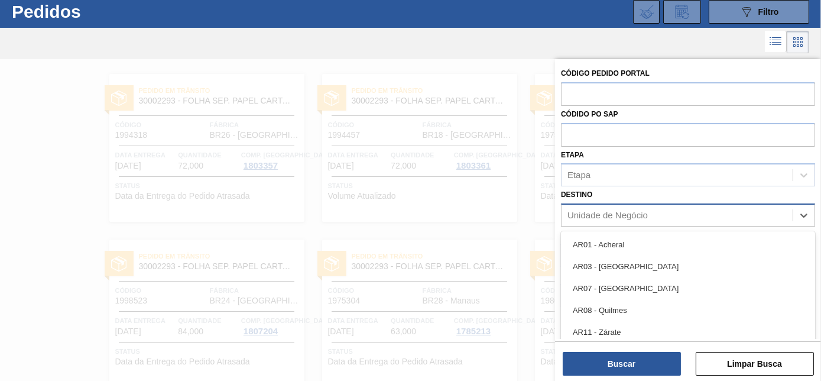
scroll to position [31, 0]
type input "cama"
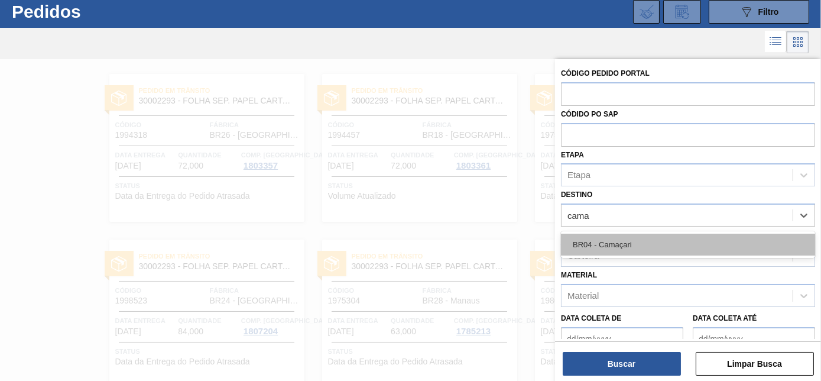
click at [648, 238] on div "BR04 - Camaçari" at bounding box center [688, 245] width 254 height 22
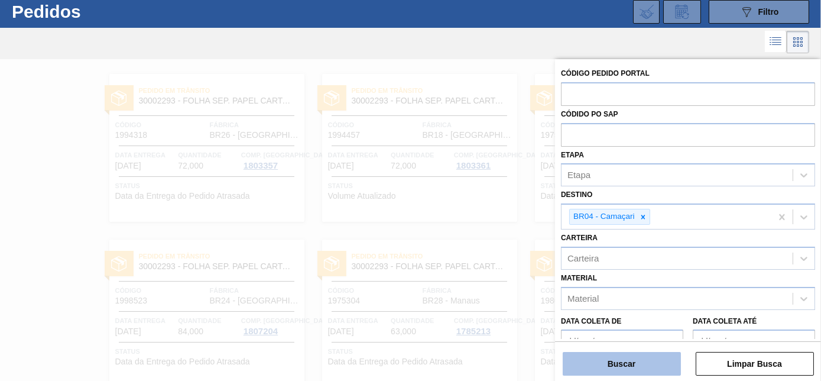
click at [617, 364] on button "Buscar" at bounding box center [622, 364] width 118 height 24
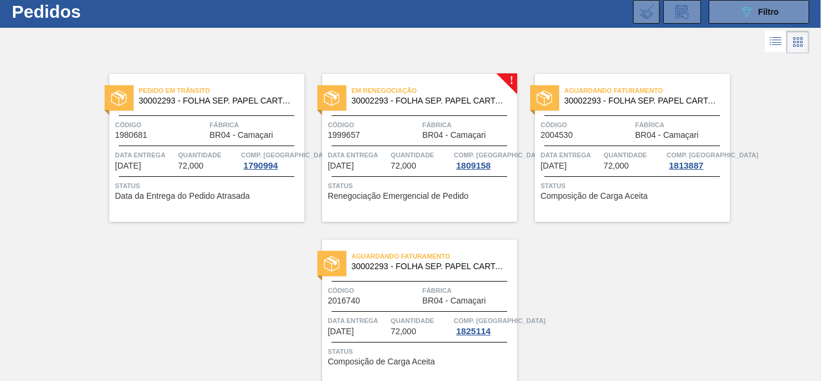
click at [379, 162] on div "Data entrega 19/09/2025" at bounding box center [358, 159] width 60 height 21
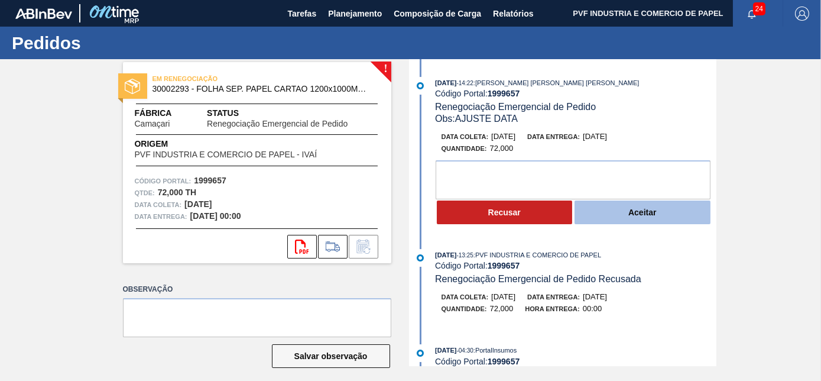
click at [632, 216] on button "Aceitar" at bounding box center [643, 212] width 136 height 24
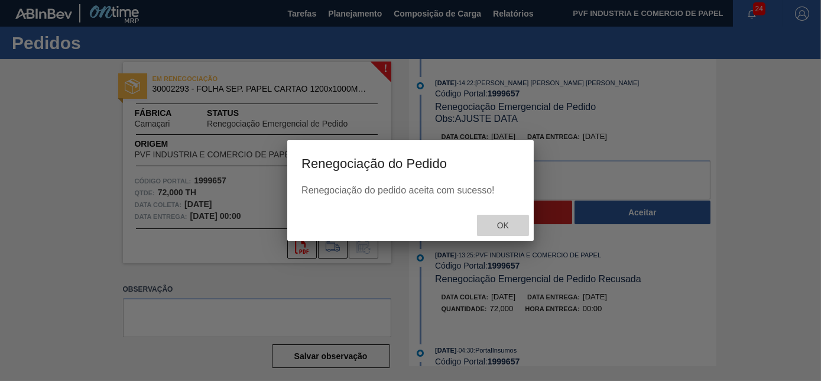
click at [506, 222] on span "Ok" at bounding box center [503, 225] width 31 height 9
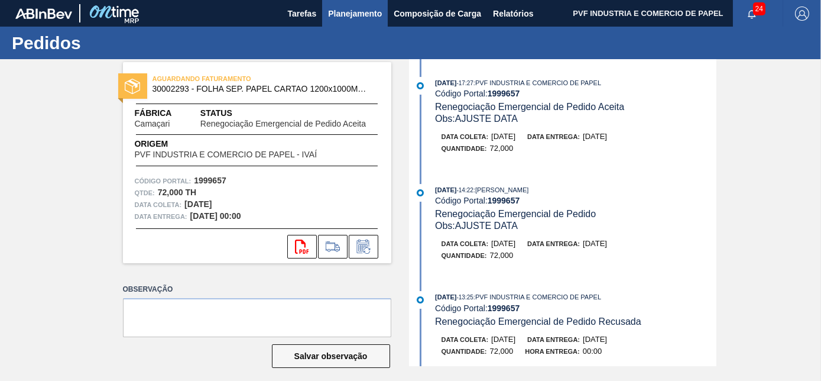
click at [345, 11] on span "Planejamento" at bounding box center [355, 14] width 54 height 14
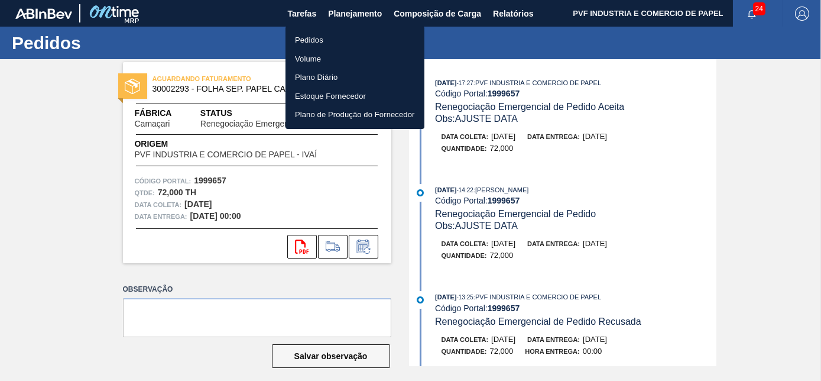
click at [332, 39] on li "Pedidos" at bounding box center [355, 40] width 139 height 19
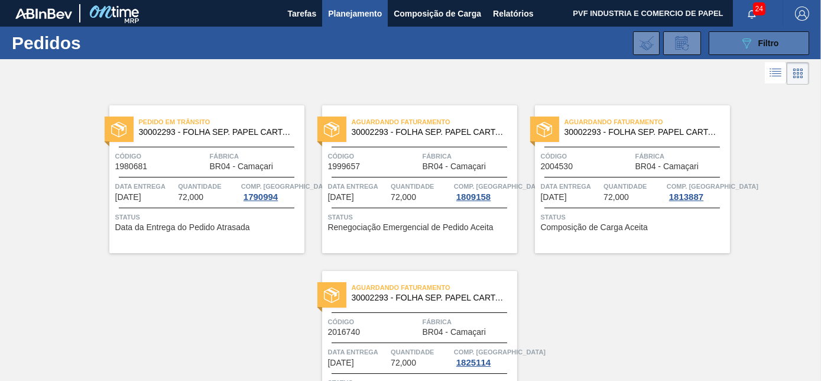
click at [741, 42] on icon "089F7B8B-B2A5-4AFE-B5C0-19BA573D28AC" at bounding box center [747, 43] width 14 height 14
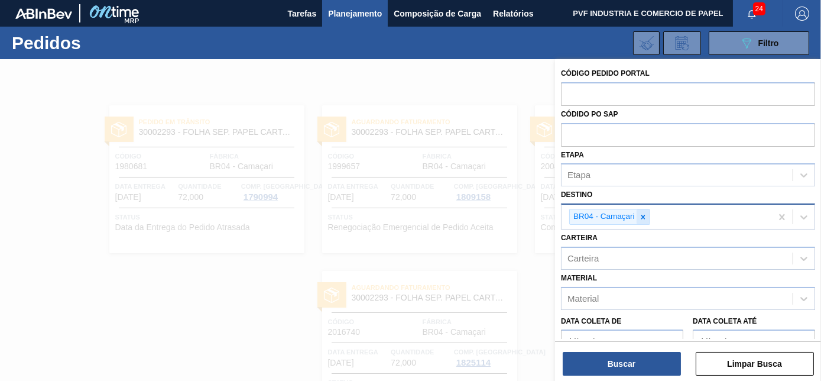
click at [642, 213] on icon at bounding box center [643, 217] width 8 height 8
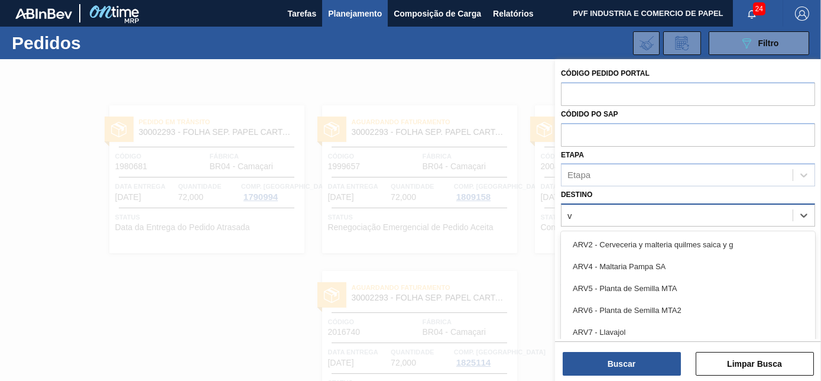
scroll to position [31, 0]
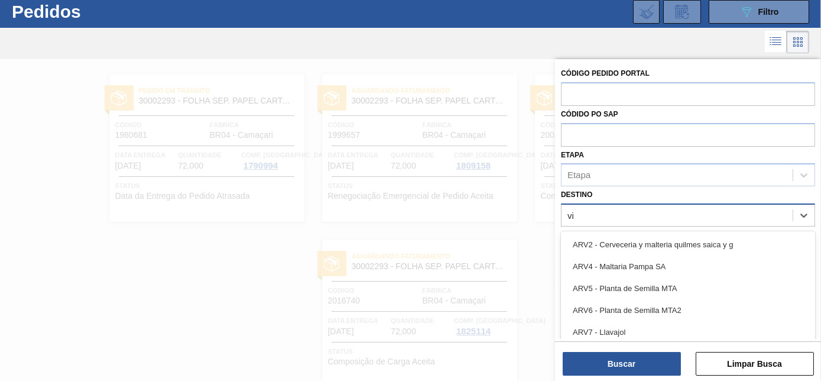
type input "via"
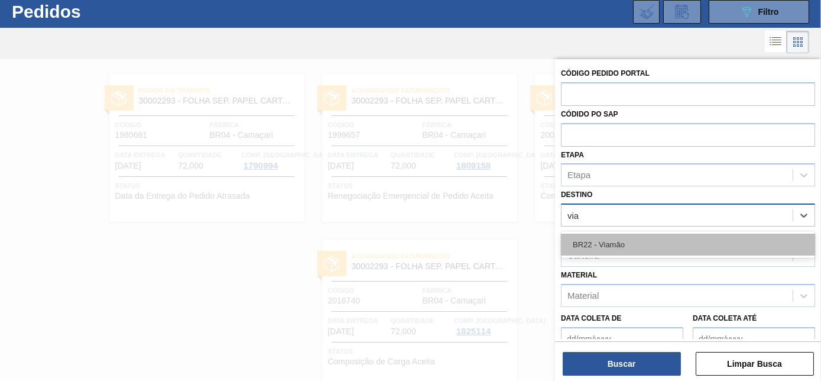
click at [627, 238] on div "BR22 - Viamão" at bounding box center [688, 245] width 254 height 22
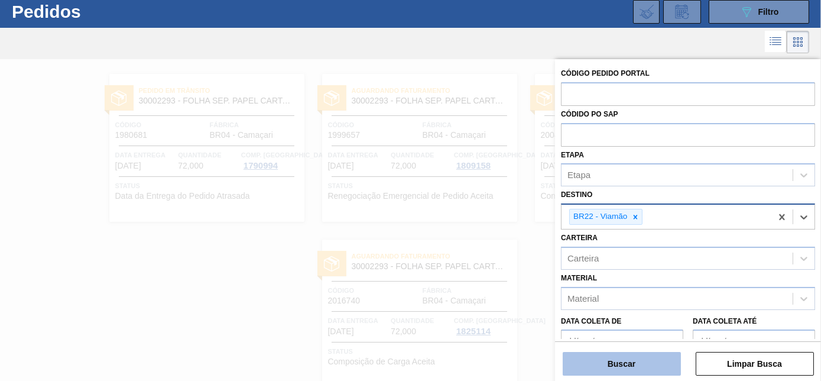
click at [629, 360] on button "Buscar" at bounding box center [622, 364] width 118 height 24
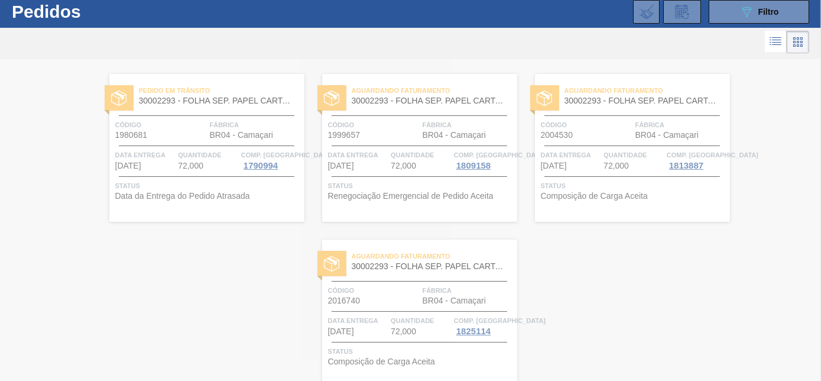
scroll to position [0, 0]
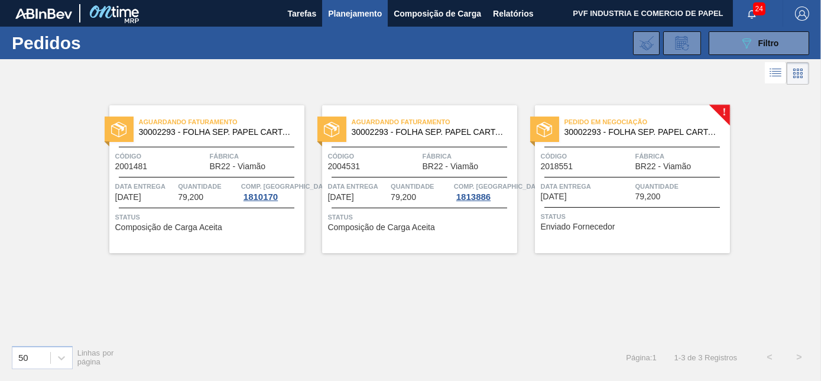
click at [691, 193] on div "Quantidade 79,200" at bounding box center [682, 190] width 92 height 21
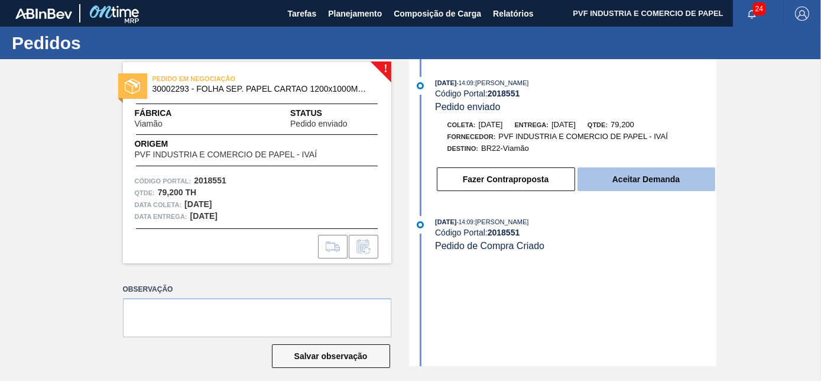
click at [648, 183] on button "Aceitar Demanda" at bounding box center [647, 179] width 138 height 24
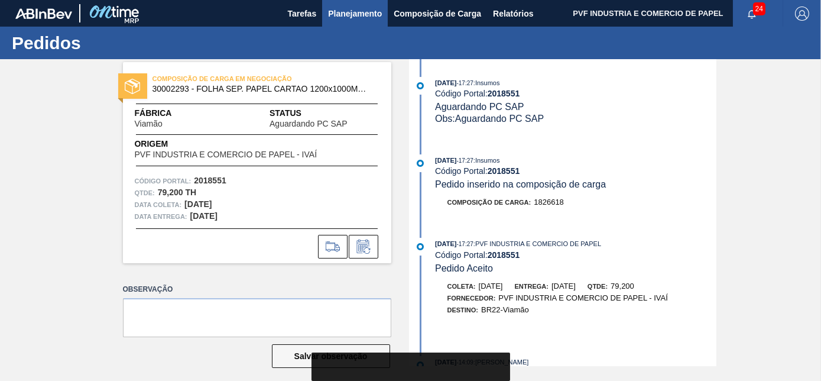
click at [334, 15] on span "Planejamento" at bounding box center [355, 14] width 54 height 14
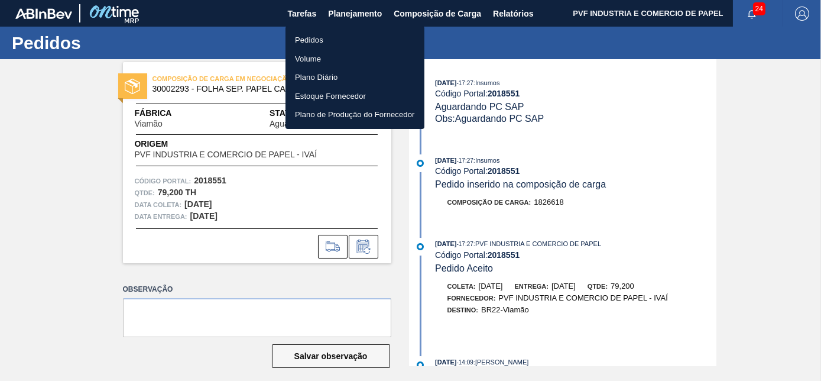
click at [303, 38] on li "Pedidos" at bounding box center [355, 40] width 139 height 19
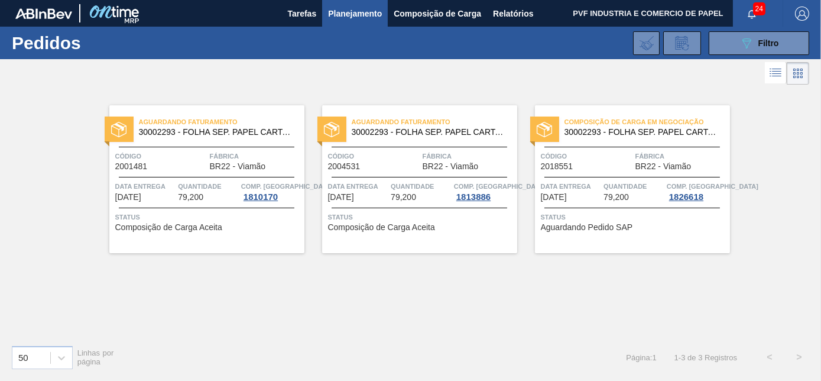
click at [607, 168] on div "Código 2018551" at bounding box center [587, 160] width 92 height 21
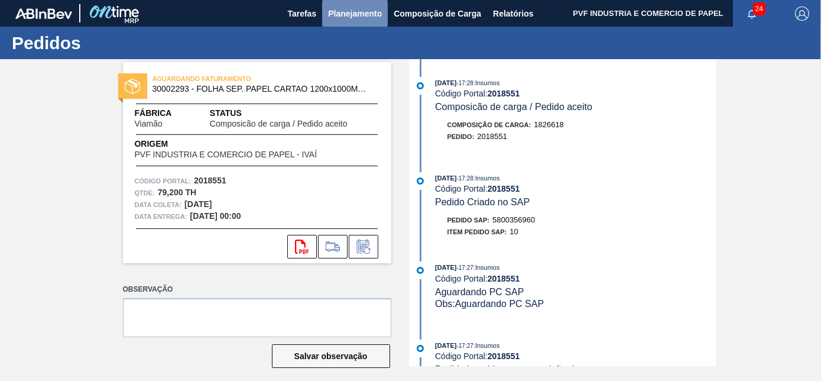
click at [357, 11] on span "Planejamento" at bounding box center [355, 14] width 54 height 14
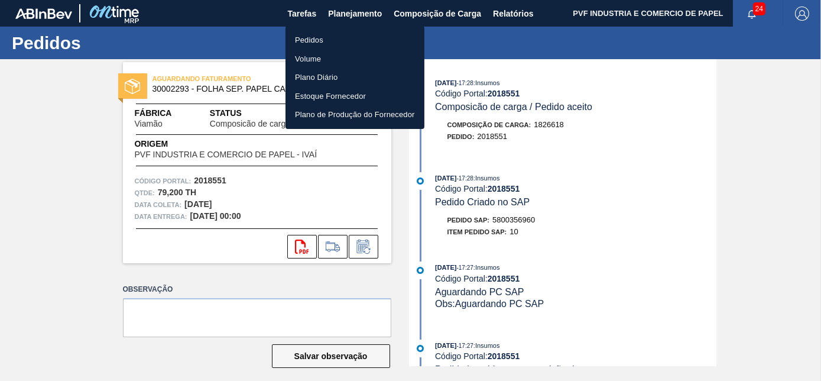
click at [316, 38] on li "Pedidos" at bounding box center [355, 40] width 139 height 19
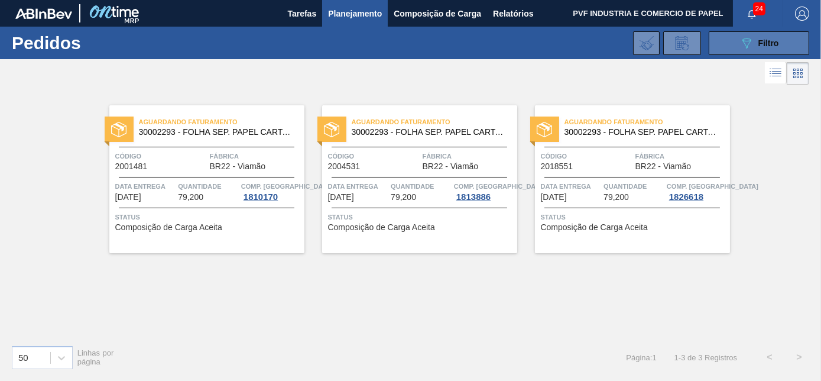
click at [744, 50] on icon "089F7B8B-B2A5-4AFE-B5C0-19BA573D28AC" at bounding box center [747, 43] width 14 height 14
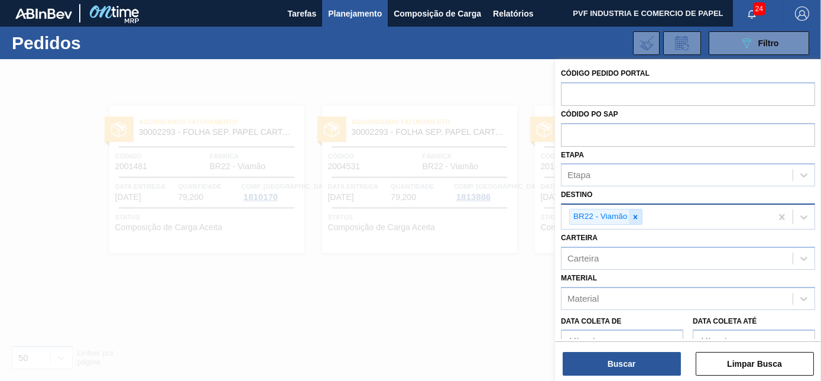
click at [634, 215] on icon at bounding box center [636, 217] width 4 height 4
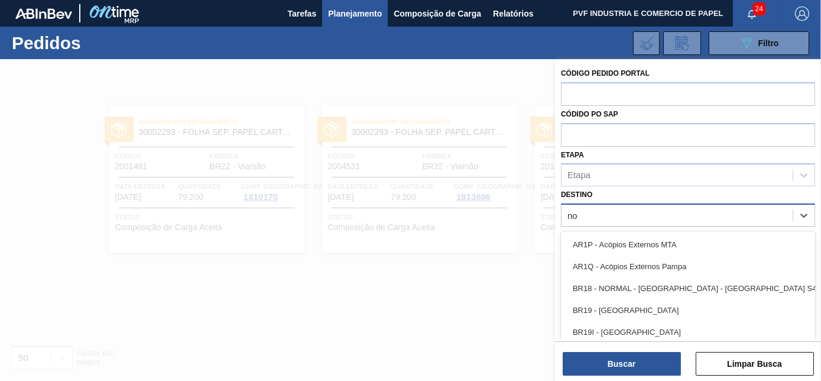
type input "nov"
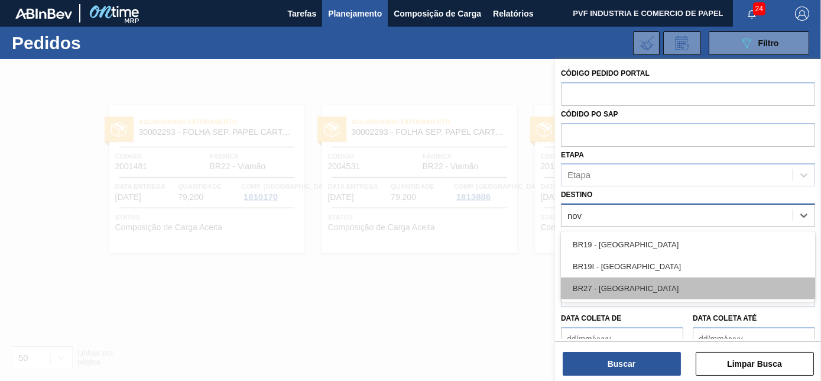
click at [635, 282] on div "BR27 - [GEOGRAPHIC_DATA]" at bounding box center [688, 288] width 254 height 22
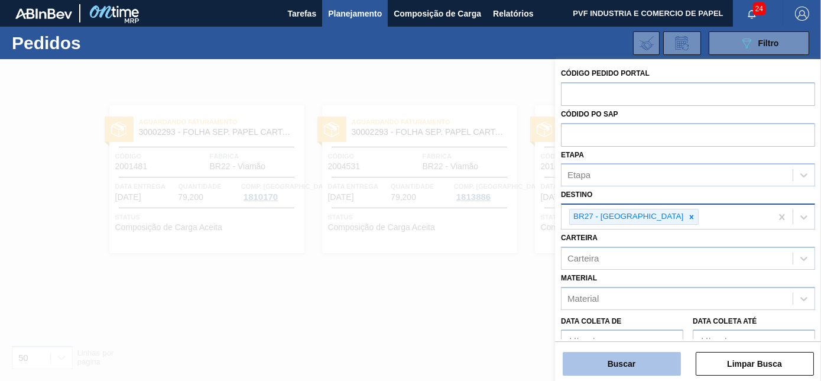
click at [635, 354] on button "Buscar" at bounding box center [622, 364] width 118 height 24
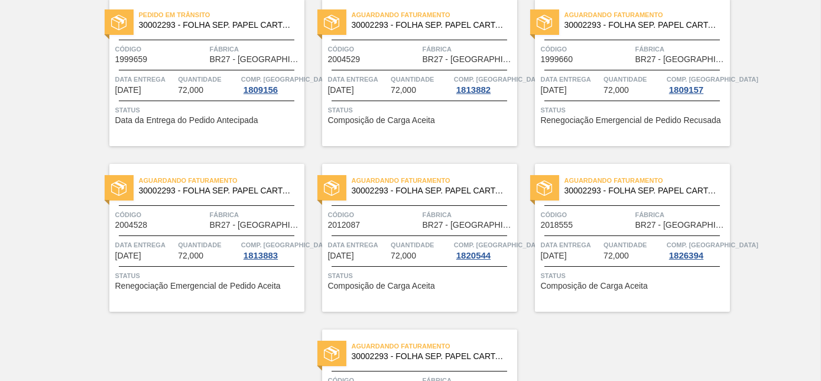
scroll to position [247, 0]
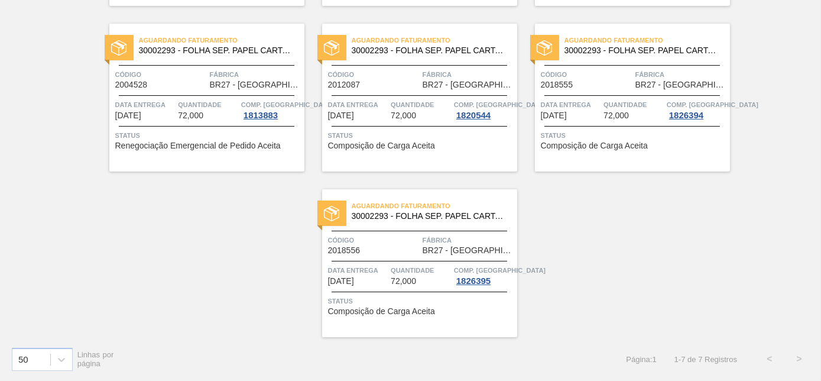
click at [415, 241] on span "Código" at bounding box center [374, 240] width 92 height 12
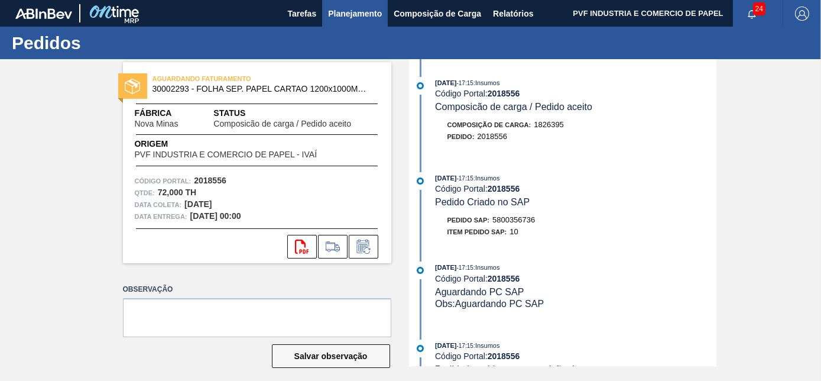
click at [351, 7] on span "Planejamento" at bounding box center [355, 14] width 54 height 14
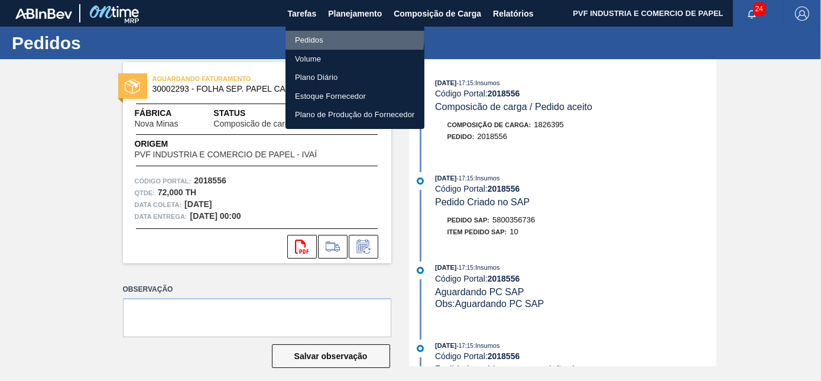
click at [328, 36] on li "Pedidos" at bounding box center [355, 40] width 139 height 19
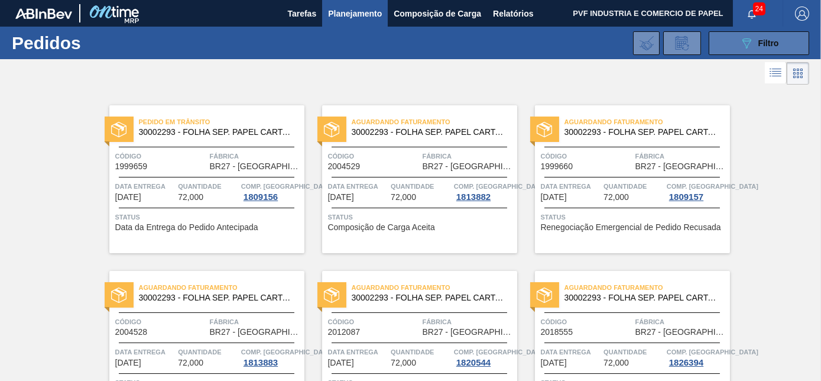
click at [738, 34] on button "089F7B8B-B2A5-4AFE-B5C0-19BA573D28AC Filtro" at bounding box center [759, 43] width 101 height 24
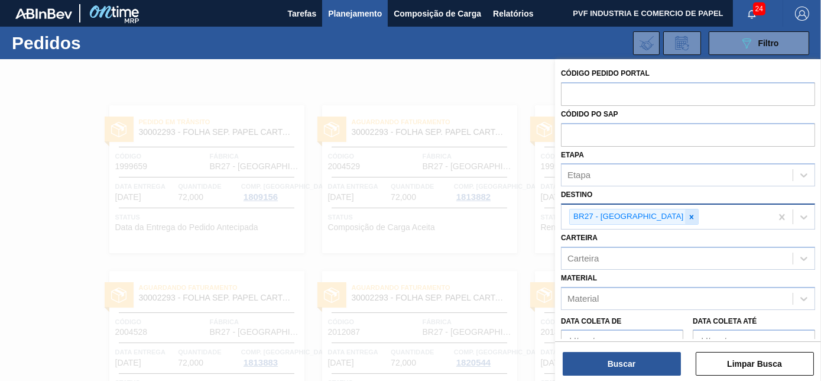
click at [688, 213] on icon at bounding box center [692, 217] width 8 height 8
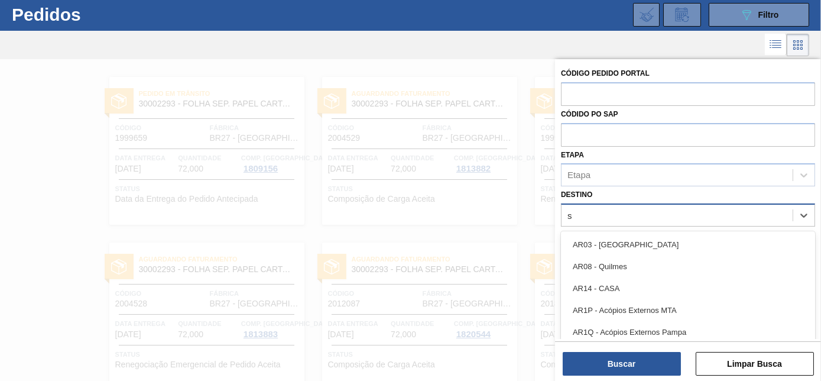
scroll to position [31, 0]
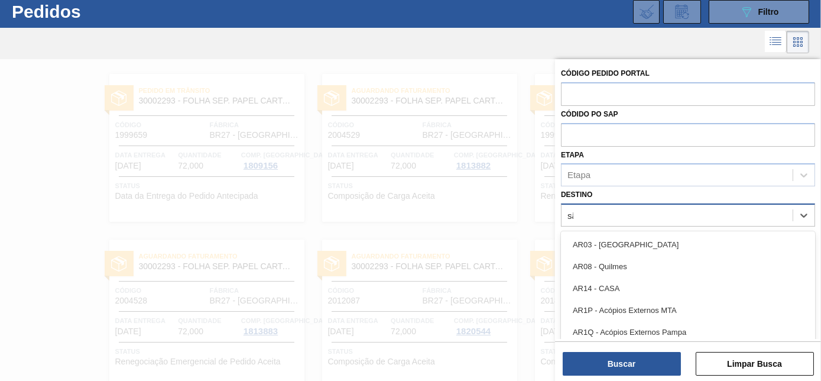
type input "são"
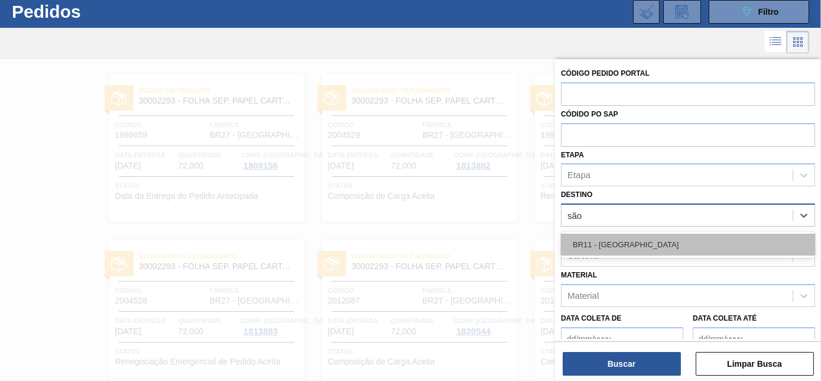
click at [630, 243] on div "BR11 - [GEOGRAPHIC_DATA][PERSON_NAME]" at bounding box center [688, 245] width 254 height 22
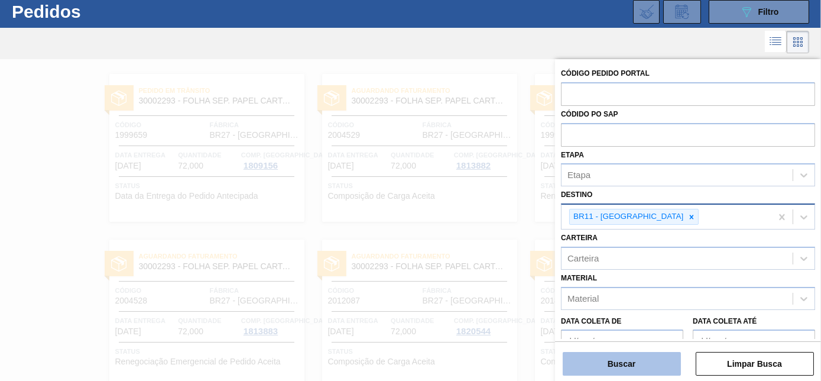
click at [646, 358] on button "Buscar" at bounding box center [622, 364] width 118 height 24
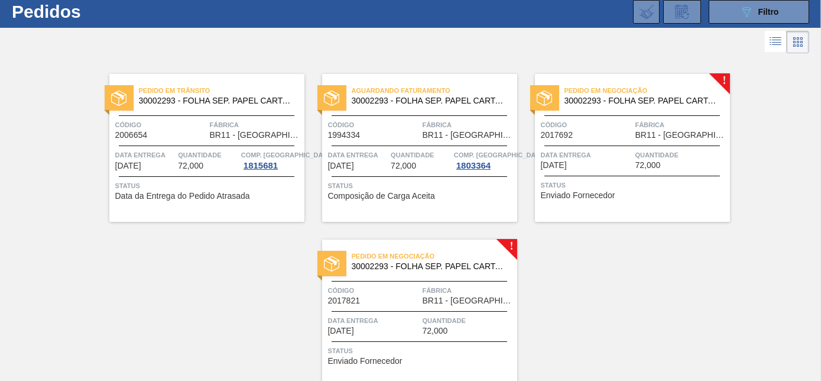
click at [604, 143] on div "Pedido em Negociação 30002293 - FOLHA SEP. PAPEL CARTAO 1200x1000M 350g Código …" at bounding box center [632, 148] width 195 height 148
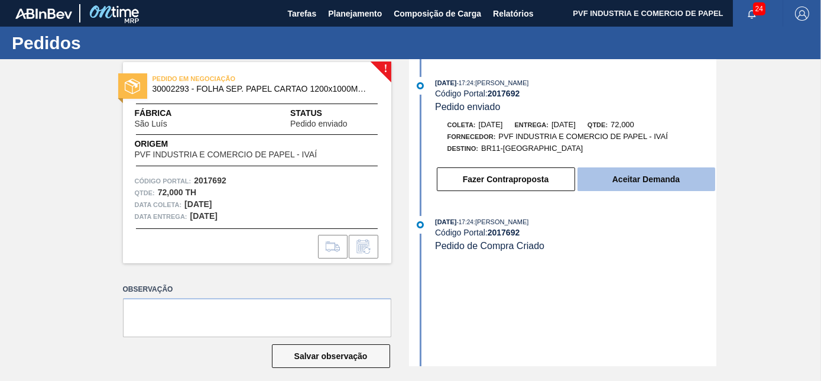
click at [649, 186] on button "Aceitar Demanda" at bounding box center [647, 179] width 138 height 24
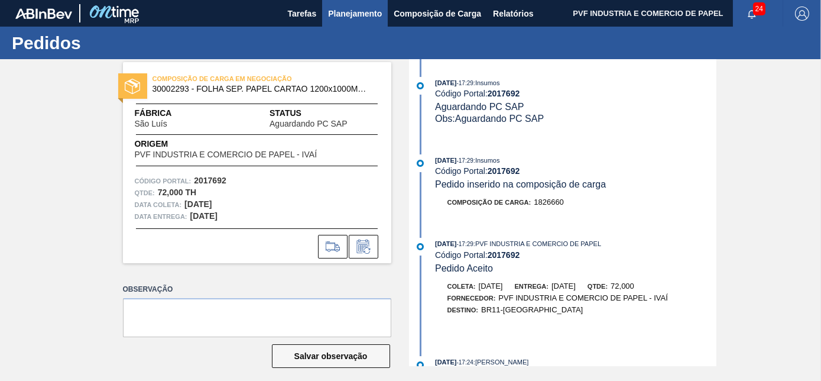
click at [360, 12] on span "Planejamento" at bounding box center [355, 14] width 54 height 14
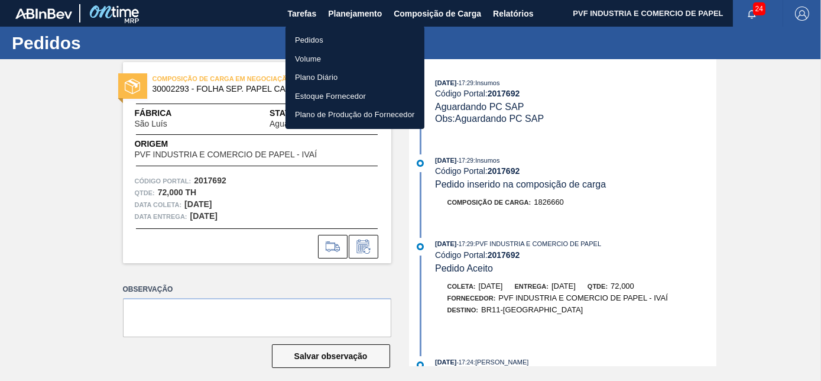
click at [310, 41] on li "Pedidos" at bounding box center [355, 40] width 139 height 19
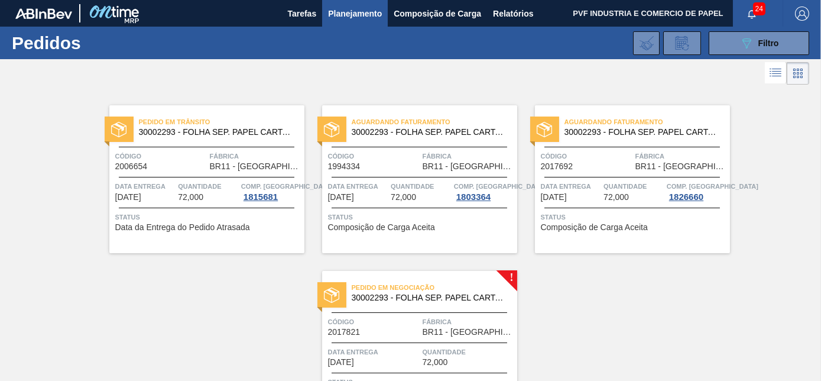
scroll to position [82, 0]
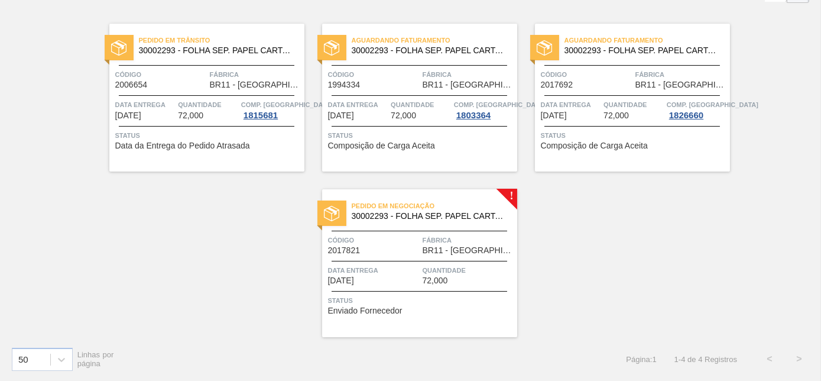
click at [411, 227] on div "Pedido em Negociação 30002293 - FOLHA SEP. PAPEL CARTAO 1200x1000M 350g Código …" at bounding box center [419, 263] width 195 height 148
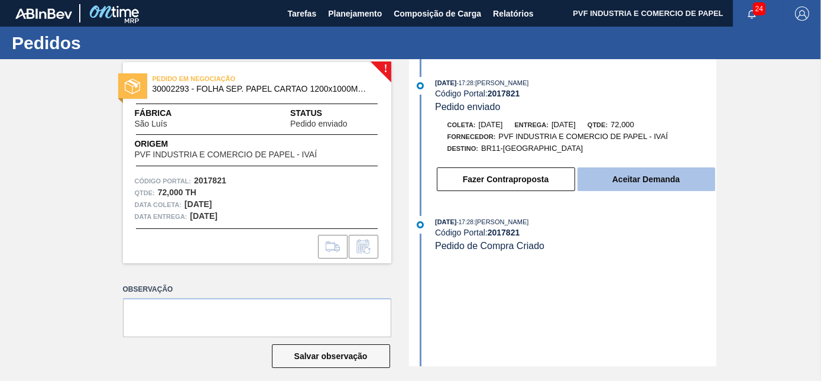
click at [666, 170] on button "Aceitar Demanda" at bounding box center [647, 179] width 138 height 24
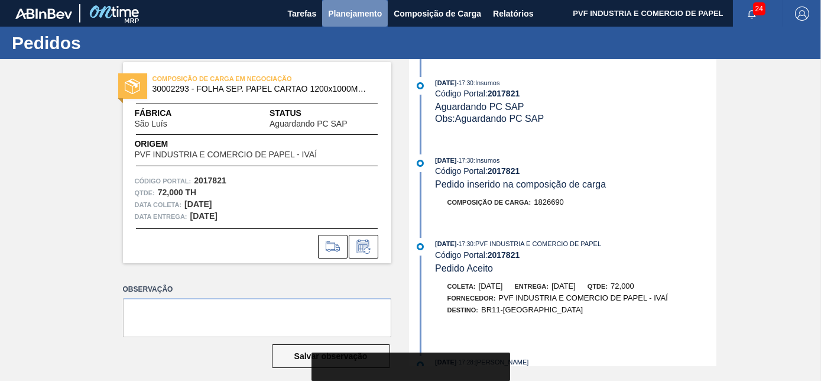
click at [370, 10] on span "Planejamento" at bounding box center [355, 14] width 54 height 14
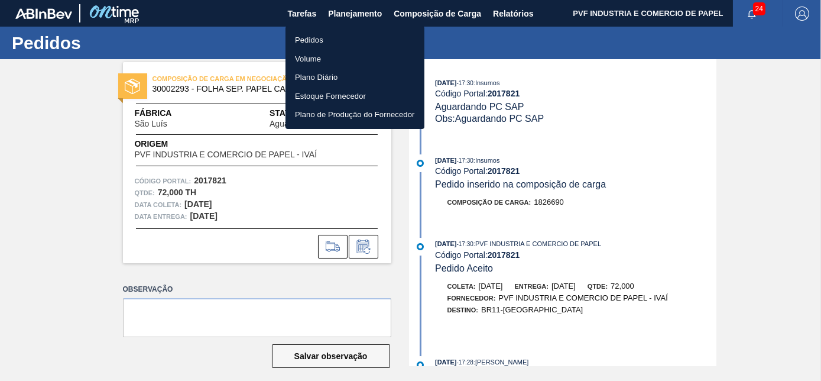
click at [313, 34] on li "Pedidos" at bounding box center [355, 40] width 139 height 19
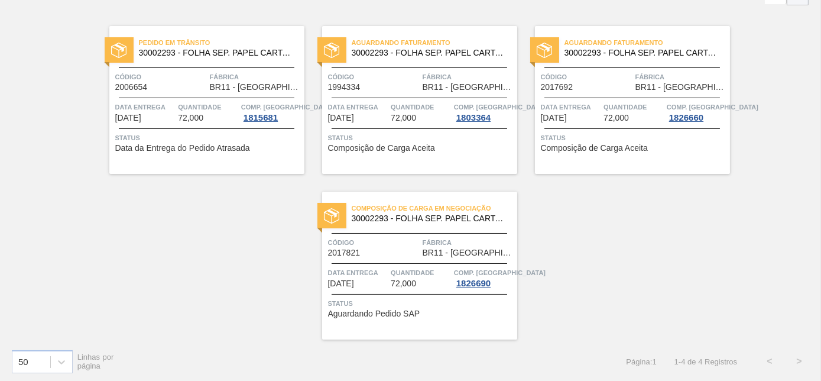
scroll to position [82, 0]
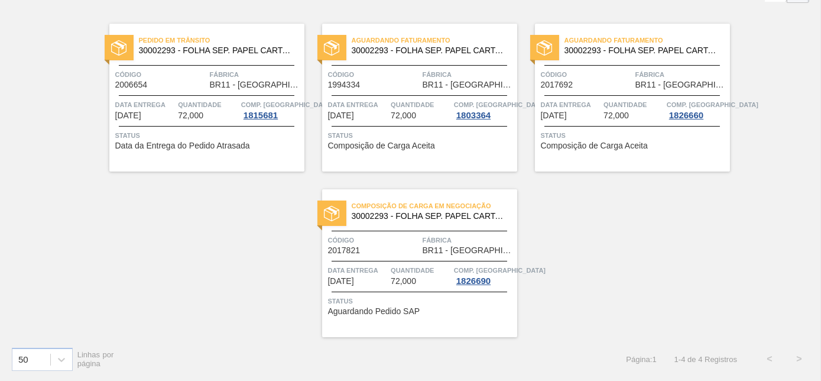
click at [648, 74] on span "Fábrica" at bounding box center [682, 75] width 92 height 12
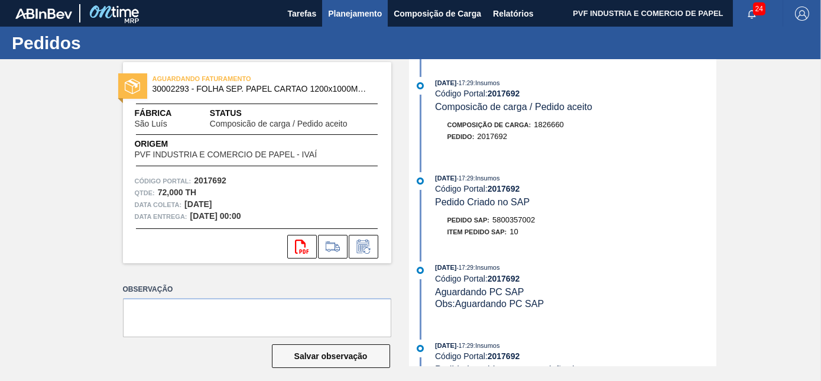
click at [343, 11] on span "Planejamento" at bounding box center [355, 14] width 54 height 14
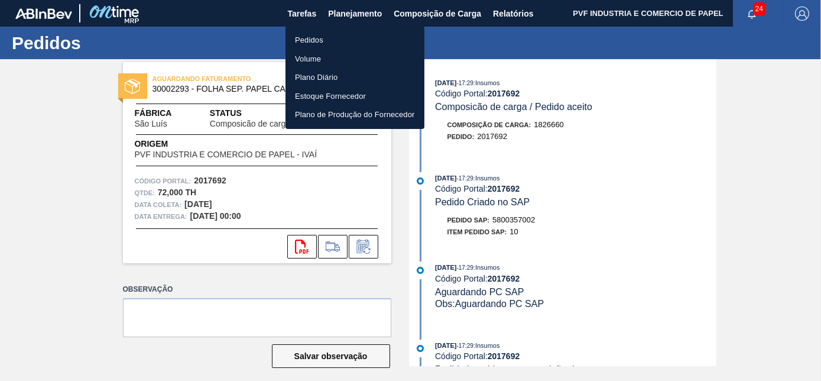
click at [318, 38] on li "Pedidos" at bounding box center [355, 40] width 139 height 19
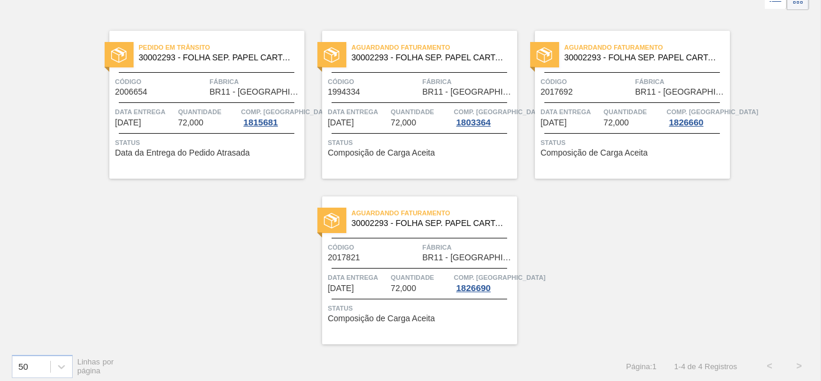
scroll to position [82, 0]
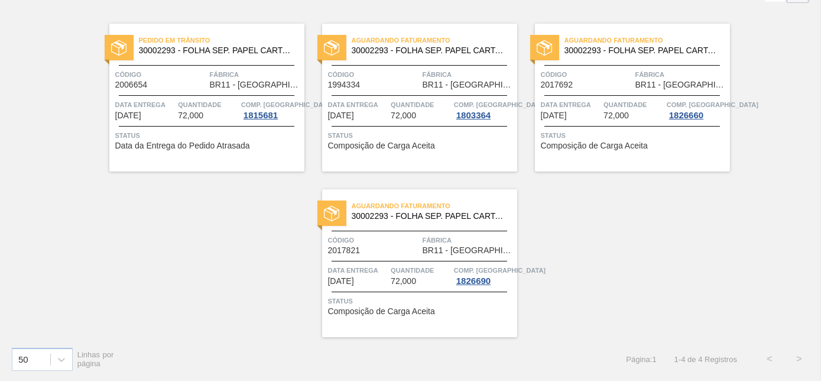
click at [420, 221] on div "Aguardando Faturamento 30002293 - FOLHA SEP. PAPEL CARTAO 1200x1000M 350g" at bounding box center [419, 211] width 195 height 27
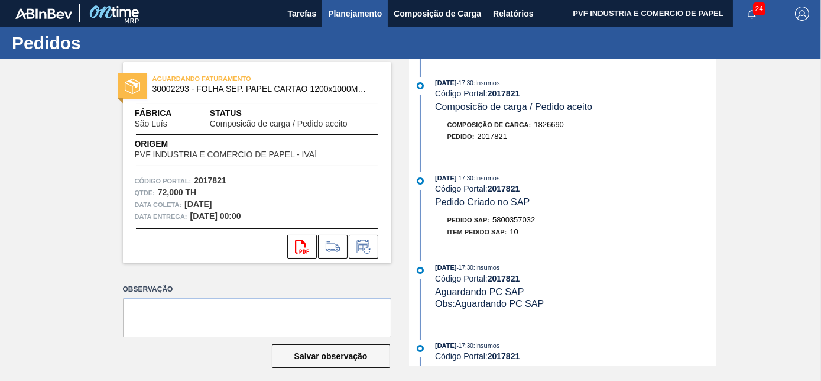
click at [355, 7] on span "Planejamento" at bounding box center [355, 14] width 54 height 14
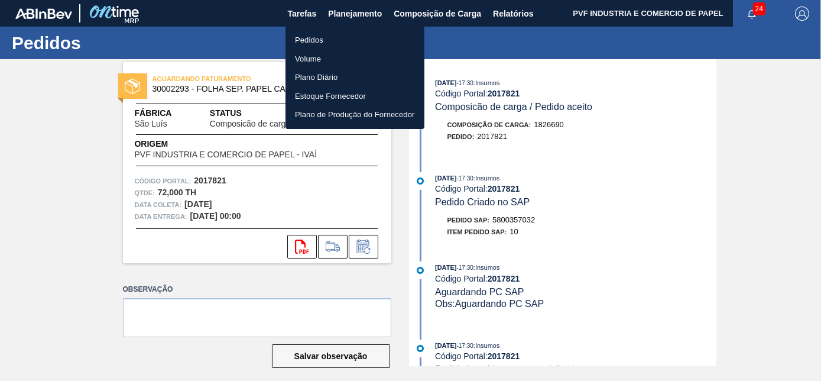
click at [319, 39] on li "Pedidos" at bounding box center [355, 40] width 139 height 19
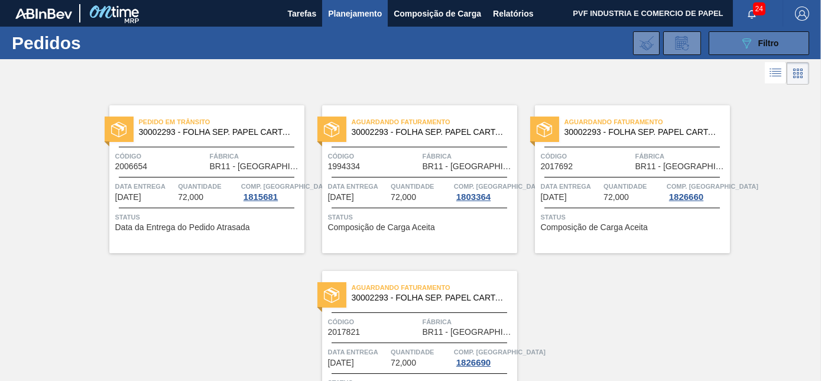
click at [733, 34] on button "089F7B8B-B2A5-4AFE-B5C0-19BA573D28AC Filtro" at bounding box center [759, 43] width 101 height 24
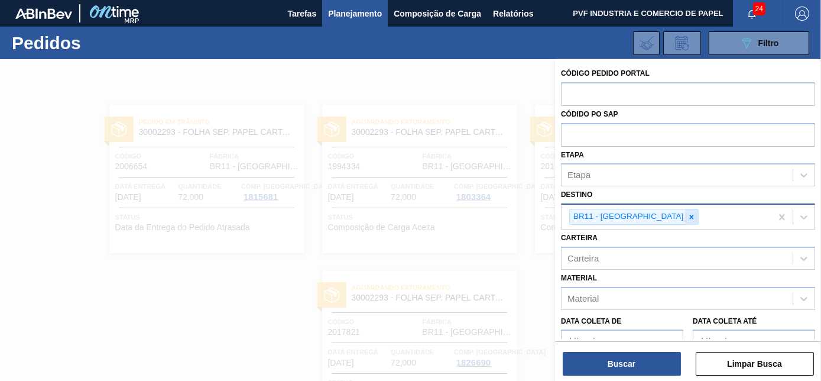
click at [688, 213] on icon at bounding box center [692, 217] width 8 height 8
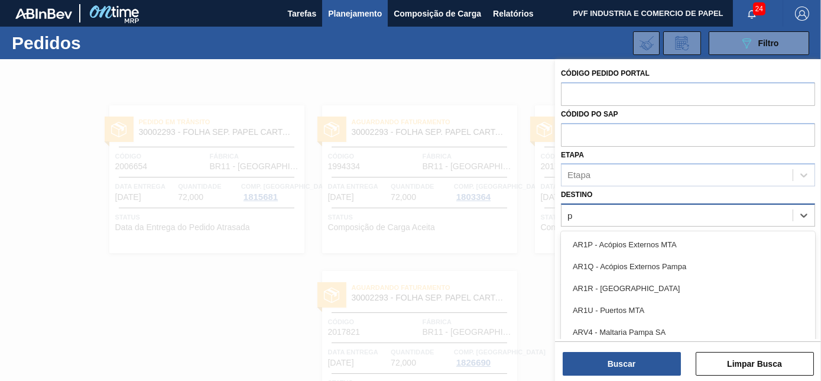
scroll to position [31, 0]
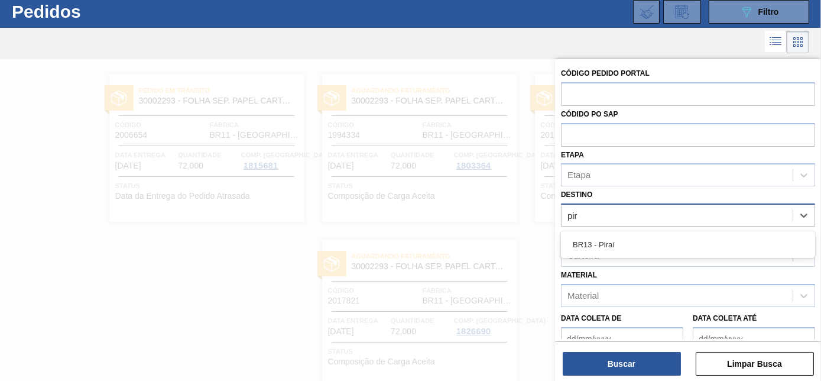
type input "pira"
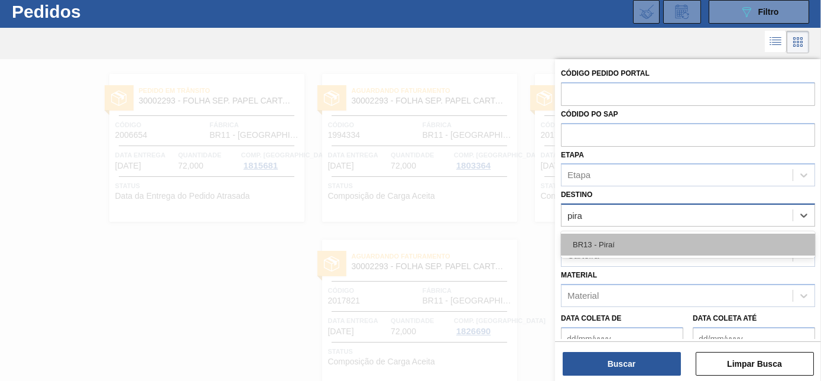
click at [607, 239] on div "BR13 - Piraí" at bounding box center [688, 245] width 254 height 22
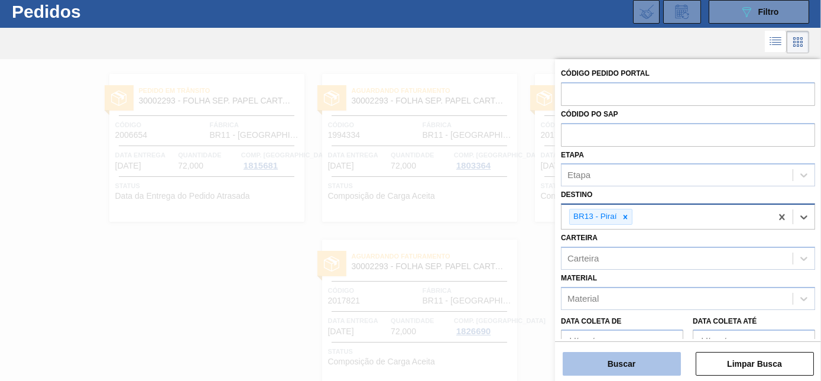
click at [626, 364] on button "Buscar" at bounding box center [622, 364] width 118 height 24
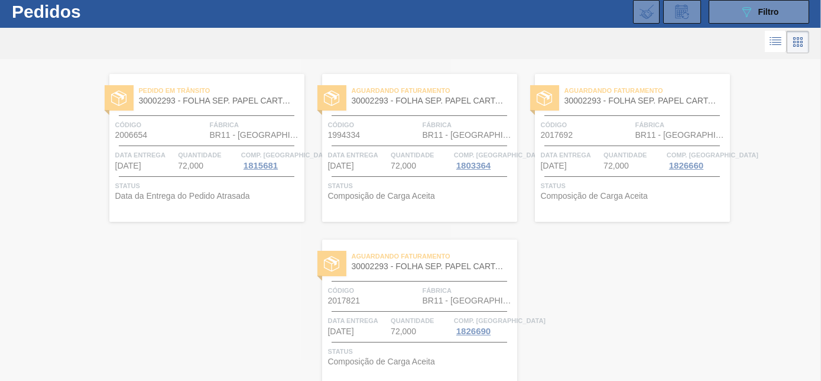
scroll to position [0, 0]
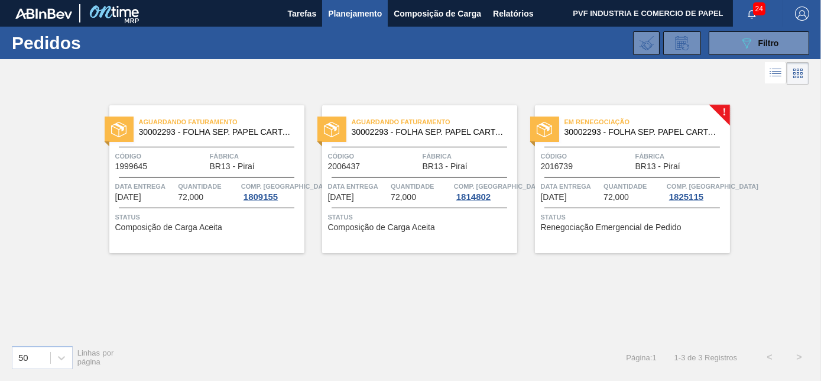
click at [613, 150] on span "Código" at bounding box center [587, 156] width 92 height 12
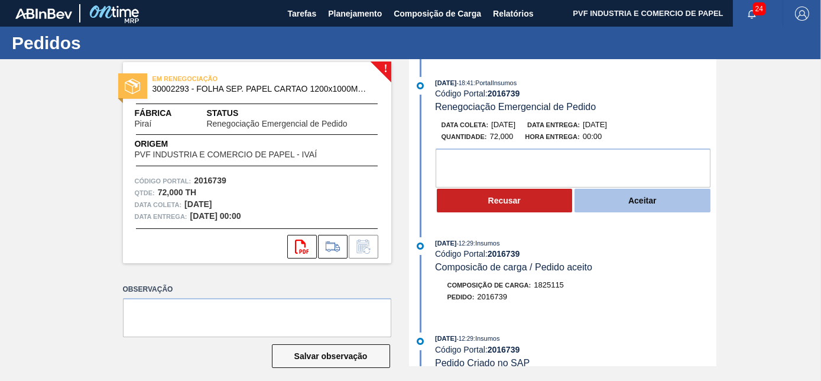
click at [596, 203] on button "Aceitar" at bounding box center [643, 201] width 136 height 24
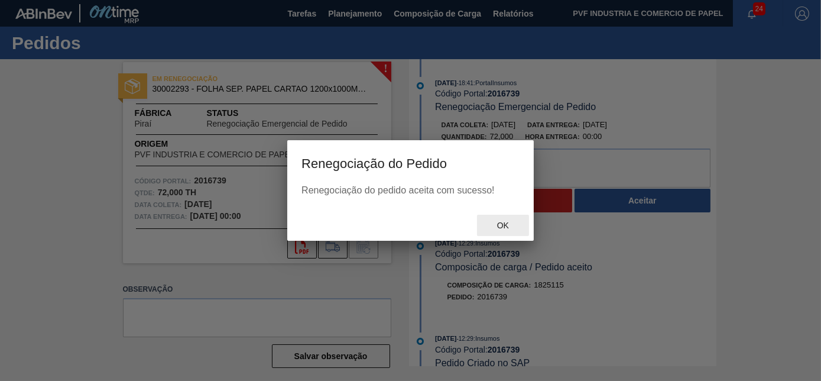
click at [521, 227] on div "Ok" at bounding box center [503, 226] width 52 height 22
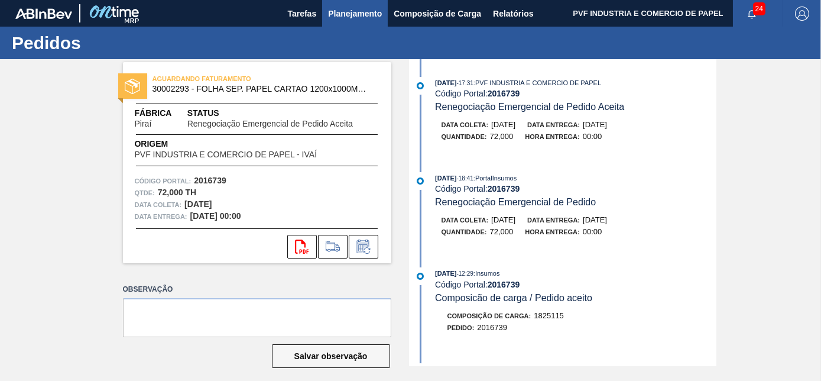
click at [347, 11] on span "Planejamento" at bounding box center [355, 14] width 54 height 14
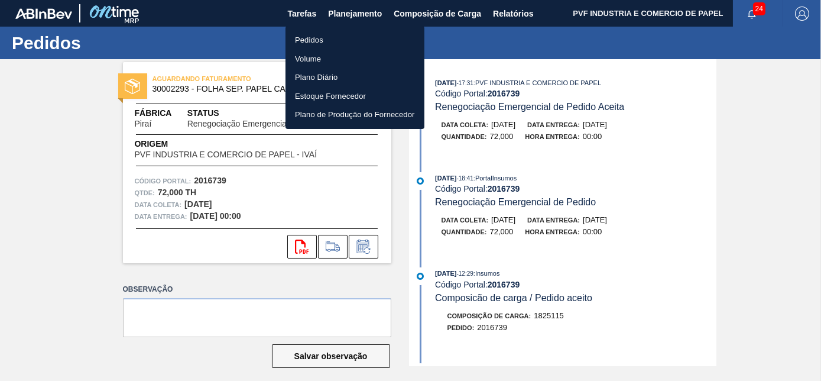
click at [318, 39] on li "Pedidos" at bounding box center [355, 40] width 139 height 19
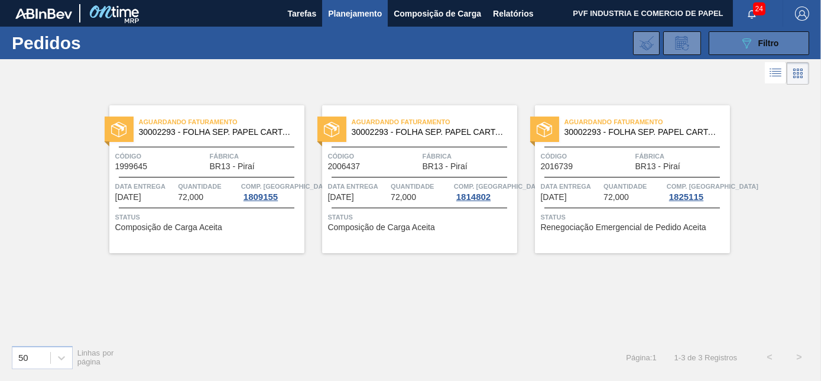
click at [731, 48] on button "089F7B8B-B2A5-4AFE-B5C0-19BA573D28AC Filtro" at bounding box center [759, 43] width 101 height 24
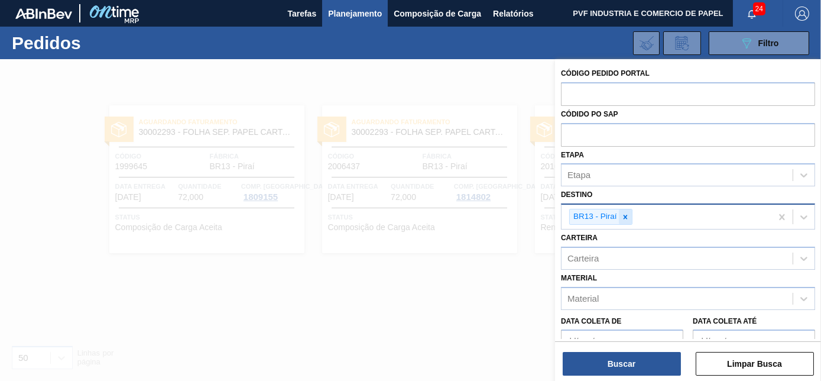
click at [628, 216] on icon at bounding box center [626, 217] width 8 height 8
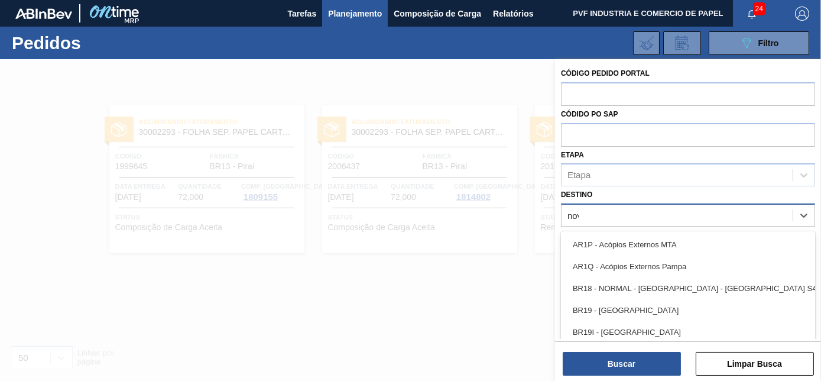
type input "nova"
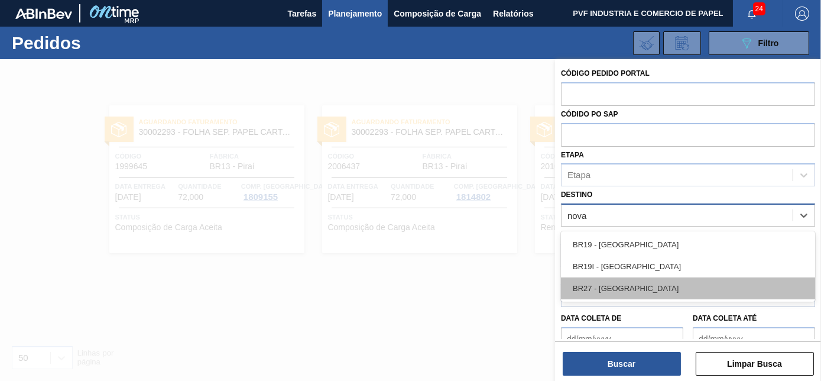
click at [640, 288] on div "BR27 - [GEOGRAPHIC_DATA]" at bounding box center [688, 288] width 254 height 22
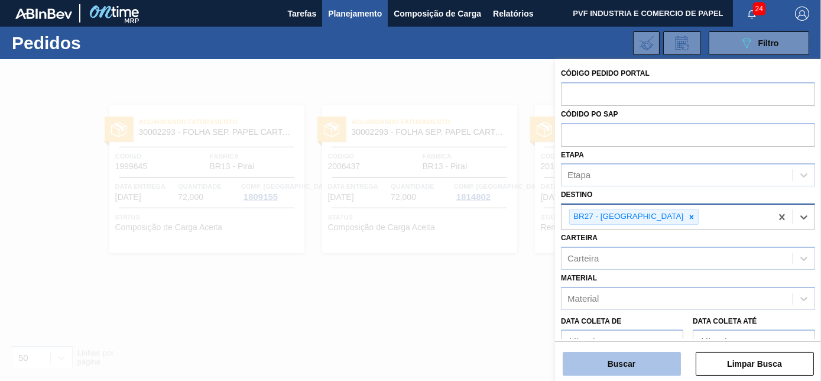
click at [638, 363] on button "Buscar" at bounding box center [622, 364] width 118 height 24
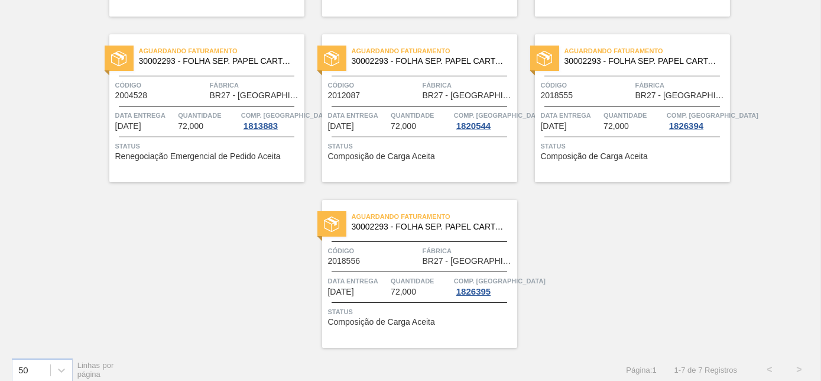
scroll to position [247, 0]
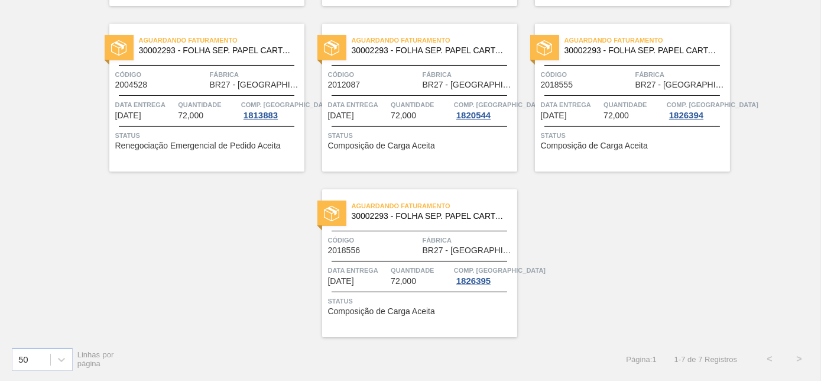
click at [611, 86] on div "Código 2018555" at bounding box center [587, 79] width 92 height 21
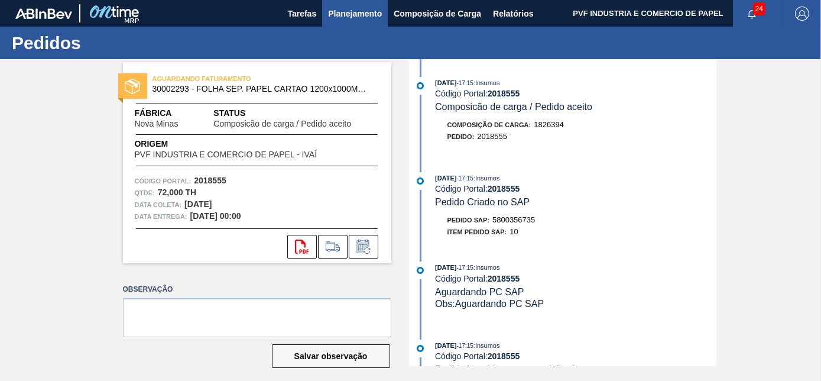
click at [357, 9] on span "Planejamento" at bounding box center [355, 14] width 54 height 14
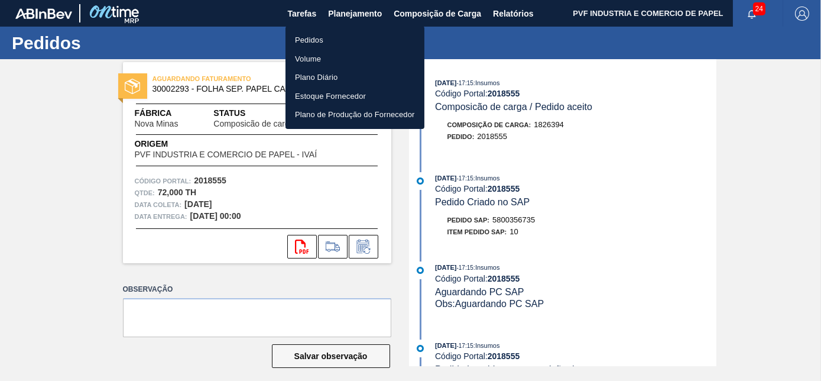
click at [374, 247] on div at bounding box center [410, 190] width 821 height 381
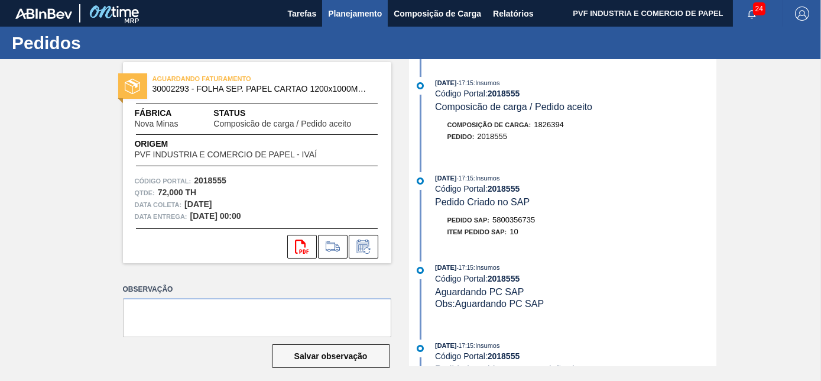
click at [332, 12] on span "Planejamento" at bounding box center [355, 14] width 54 height 14
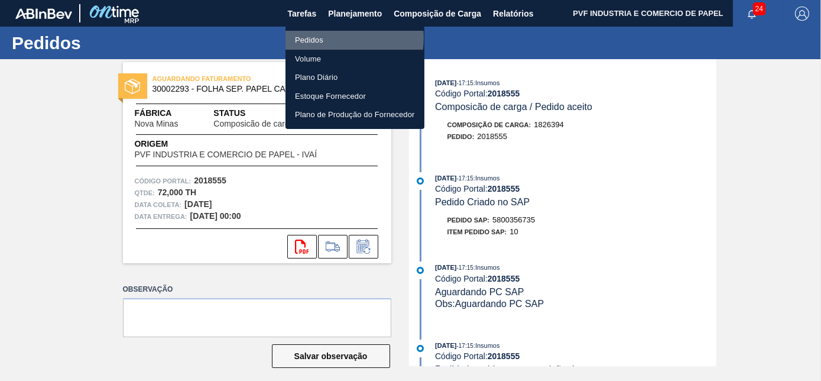
click at [322, 38] on li "Pedidos" at bounding box center [355, 40] width 139 height 19
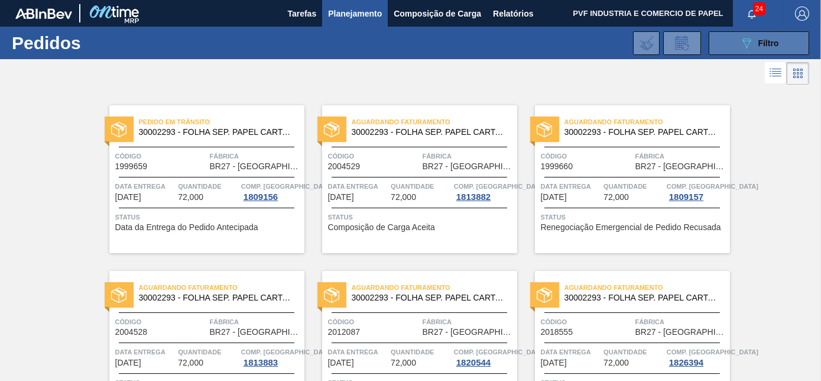
click at [754, 34] on button "089F7B8B-B2A5-4AFE-B5C0-19BA573D28AC Filtro" at bounding box center [759, 43] width 101 height 24
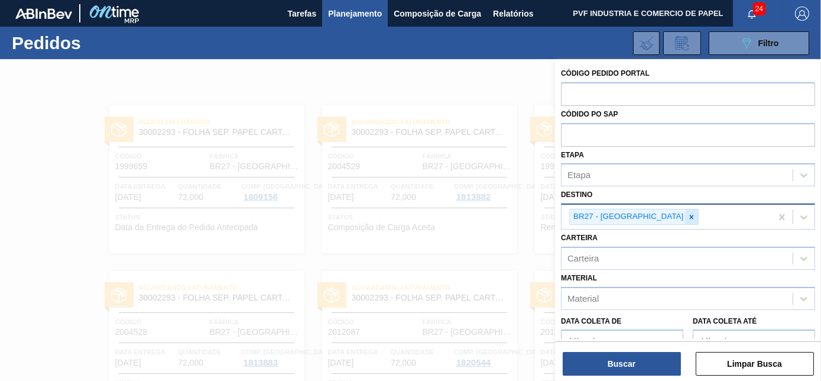
click at [688, 213] on icon at bounding box center [692, 217] width 8 height 8
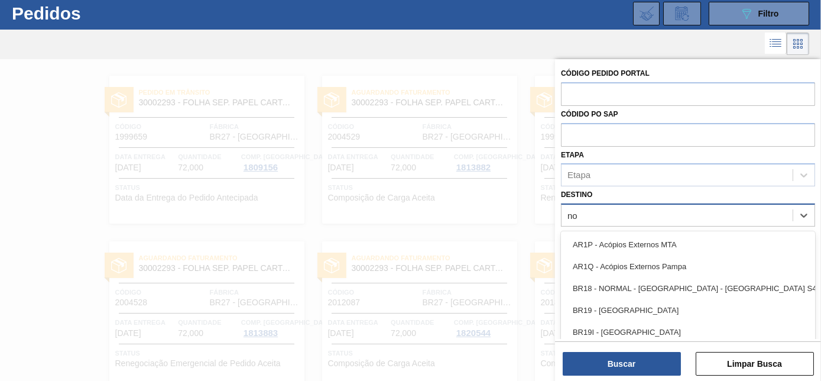
scroll to position [31, 0]
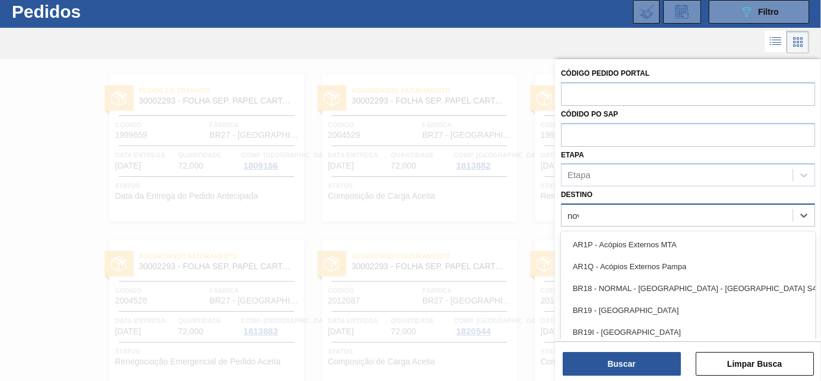
type input "nova"
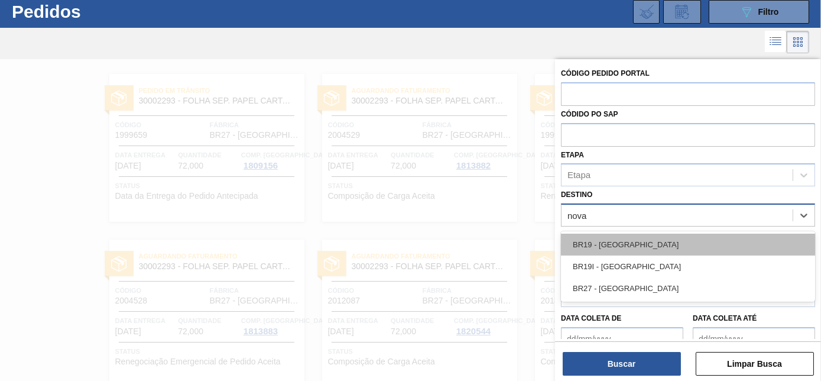
click at [632, 239] on div "BR19 - [GEOGRAPHIC_DATA]" at bounding box center [688, 245] width 254 height 22
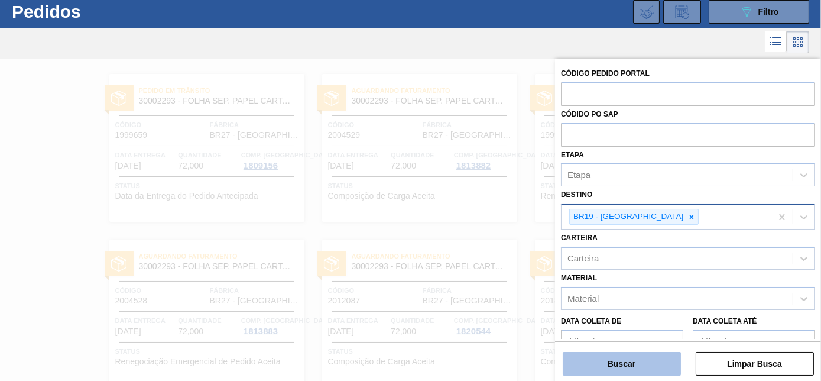
click at [668, 367] on button "Buscar" at bounding box center [622, 364] width 118 height 24
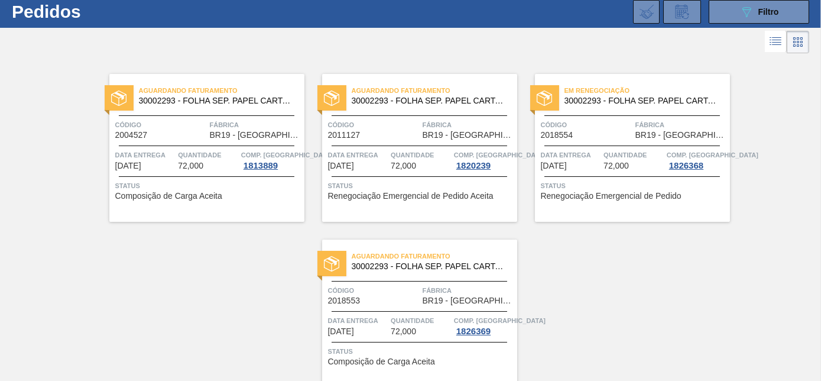
click at [648, 137] on span "BR19 - [GEOGRAPHIC_DATA]" at bounding box center [682, 135] width 92 height 9
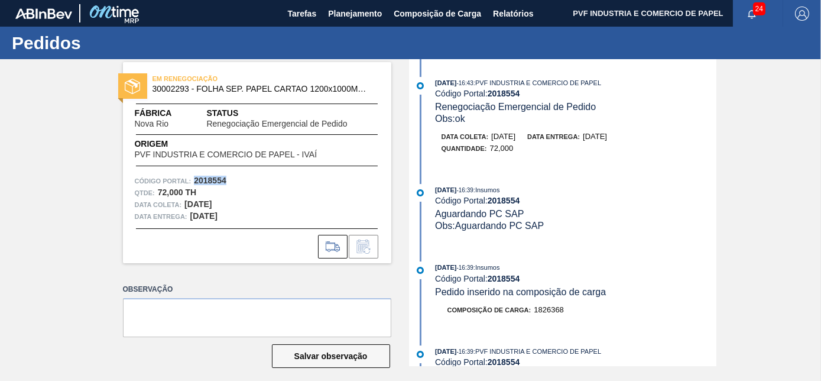
drag, startPoint x: 192, startPoint y: 180, endPoint x: 241, endPoint y: 181, distance: 48.5
click at [241, 181] on div "Código Portal: 2018554" at bounding box center [257, 181] width 245 height 12
copy strong "2018554"
click at [339, 16] on span "Planejamento" at bounding box center [355, 14] width 54 height 14
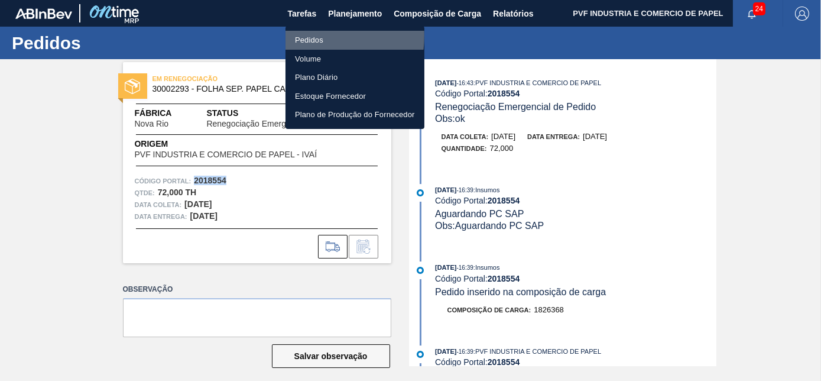
click at [306, 35] on li "Pedidos" at bounding box center [355, 40] width 139 height 19
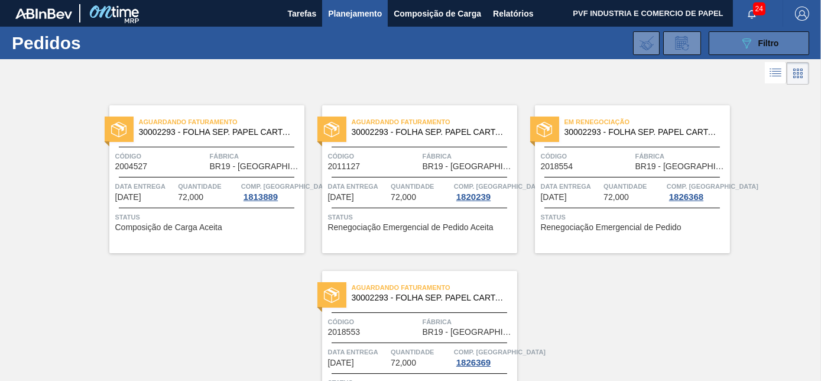
click at [753, 31] on button "089F7B8B-B2A5-4AFE-B5C0-19BA573D28AC Filtro" at bounding box center [759, 43] width 101 height 24
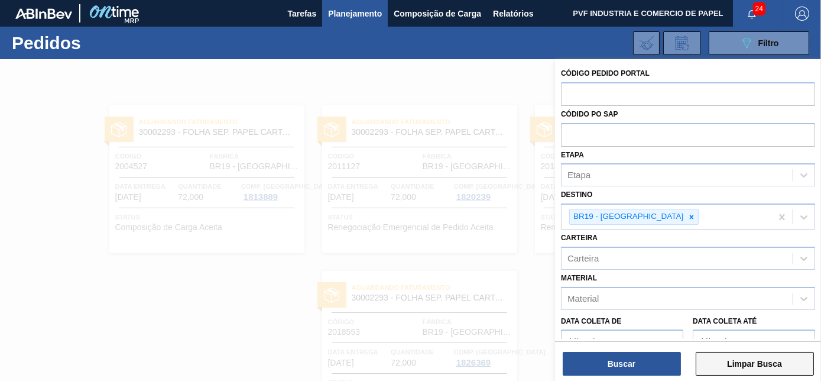
click at [745, 358] on button "Limpar Busca" at bounding box center [755, 364] width 118 height 24
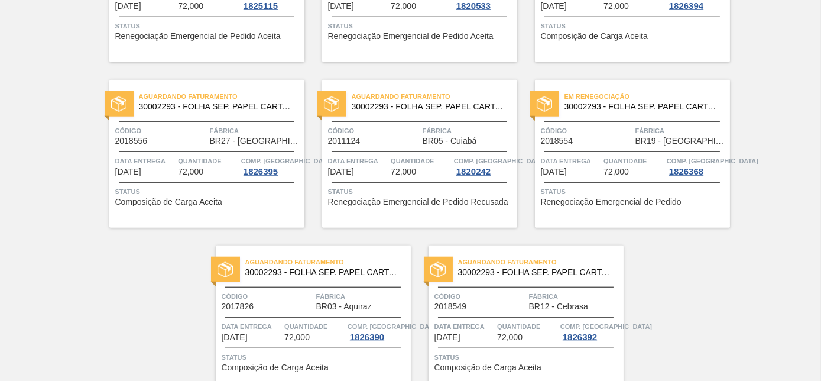
scroll to position [2565, 0]
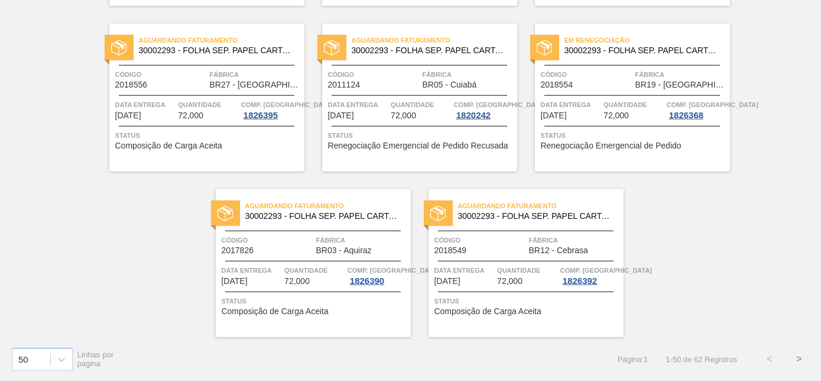
click at [801, 359] on button ">" at bounding box center [800, 359] width 30 height 30
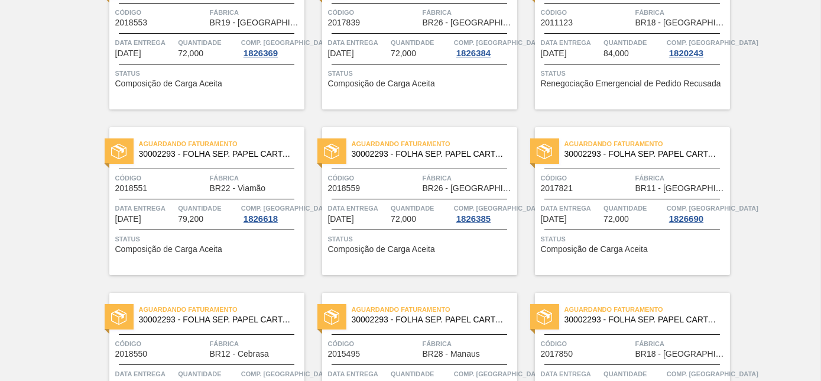
scroll to position [0, 0]
